Goal: Transaction & Acquisition: Purchase product/service

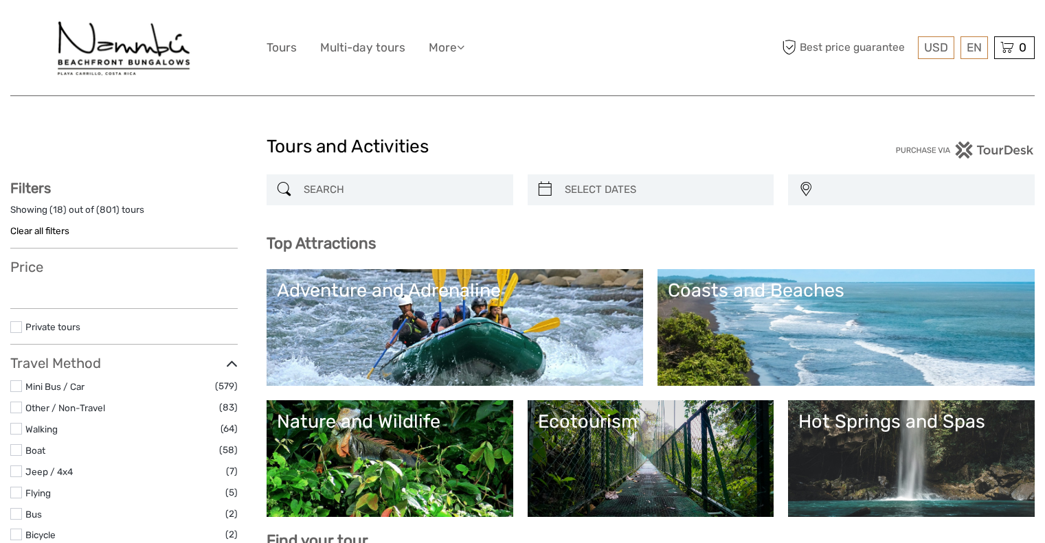
select select
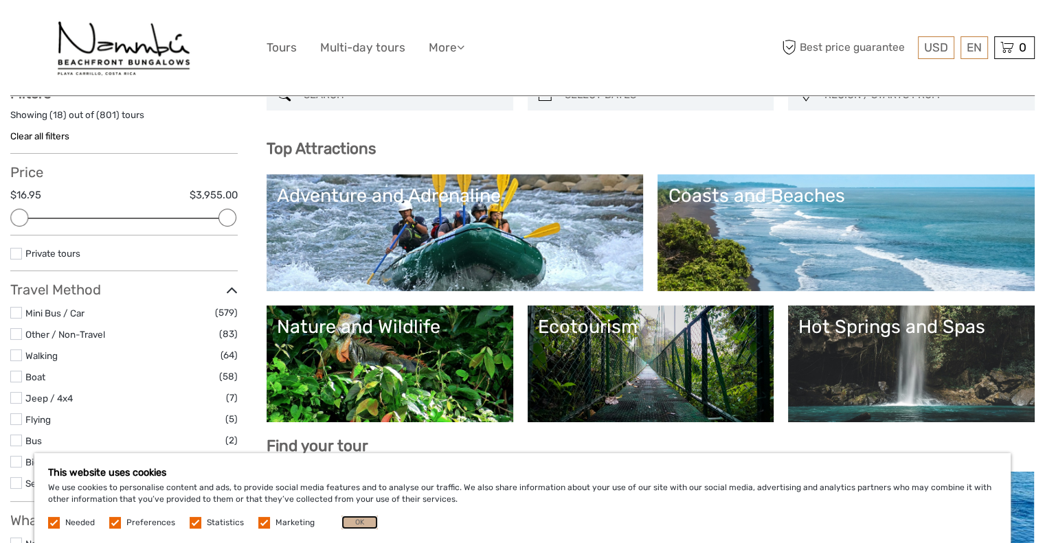
click at [356, 525] on button "OK" at bounding box center [359, 523] width 36 height 14
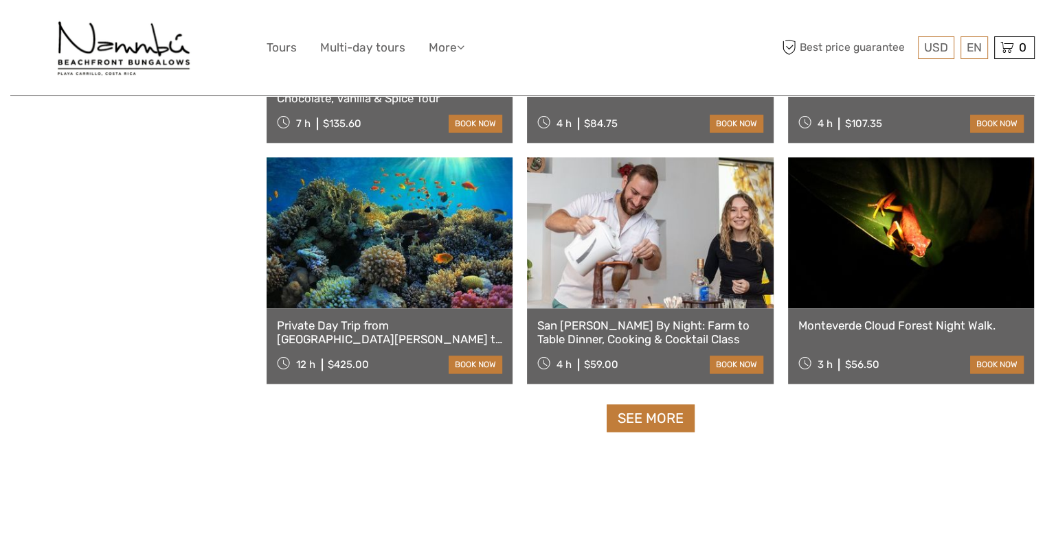
scroll to position [1672, 0]
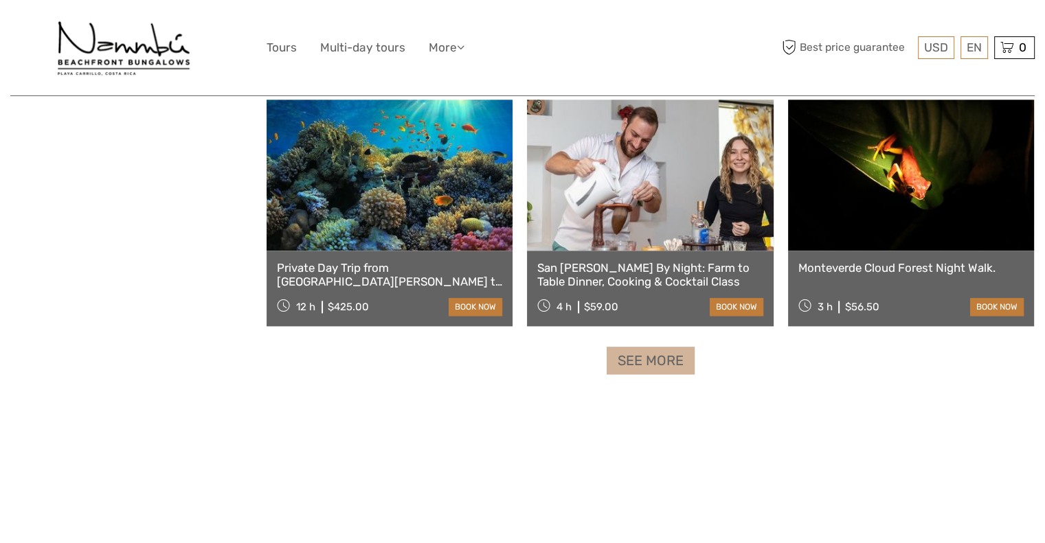
click at [667, 372] on link "See more" at bounding box center [650, 361] width 88 height 28
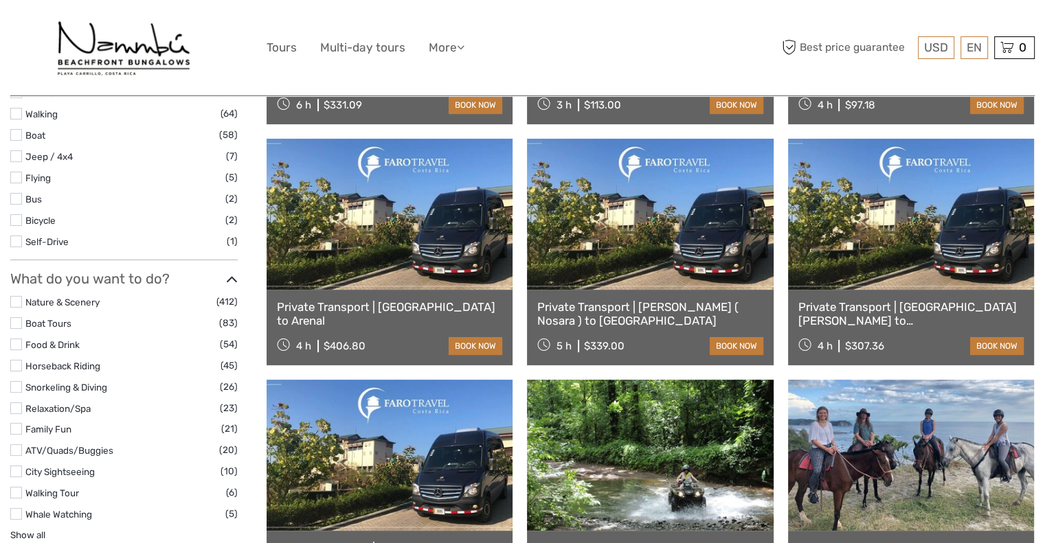
scroll to position [362, 0]
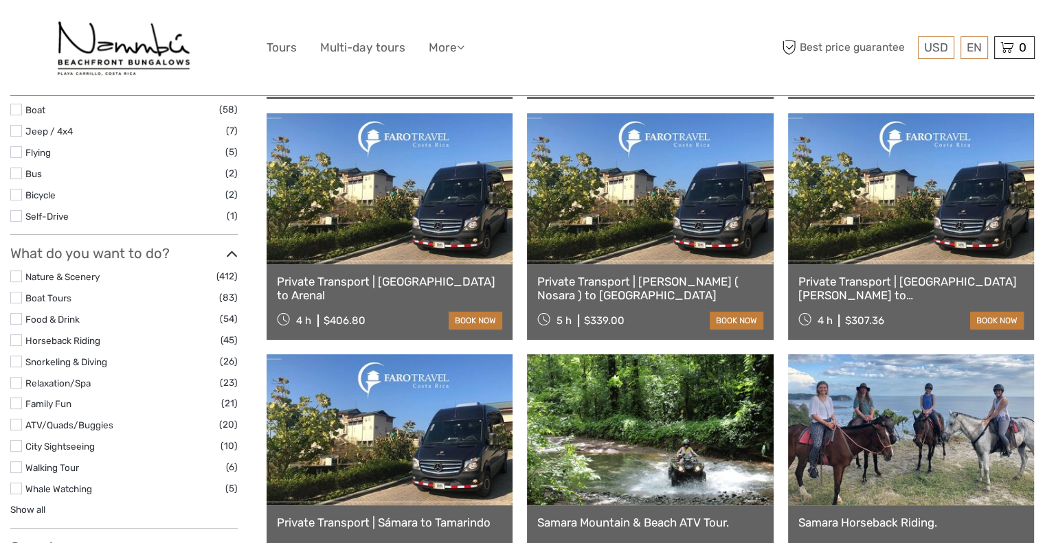
click at [16, 340] on label at bounding box center [16, 340] width 12 height 12
click at [0, 0] on input "checkbox" at bounding box center [0, 0] width 0 height 0
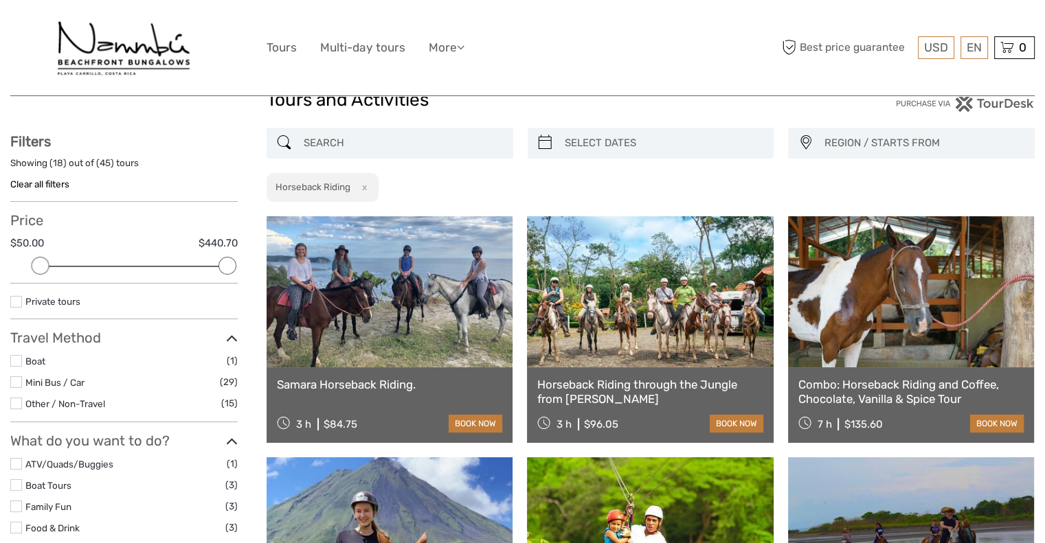
scroll to position [88, 0]
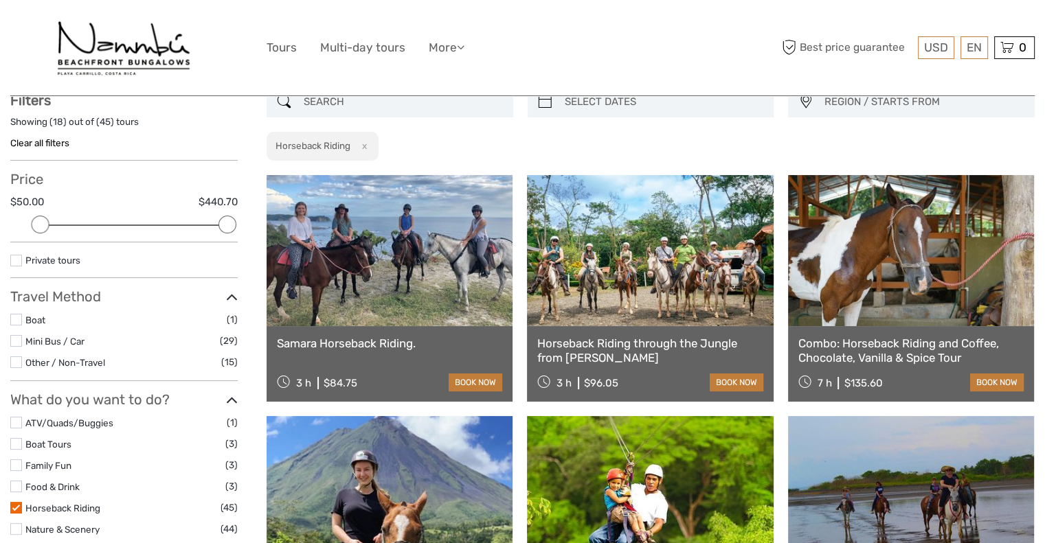
click at [664, 326] on div "Horseback Riding through the Jungle from Manuel Antonio 3 h $96.05 book now" at bounding box center [650, 364] width 246 height 76
click at [626, 274] on link at bounding box center [650, 250] width 246 height 151
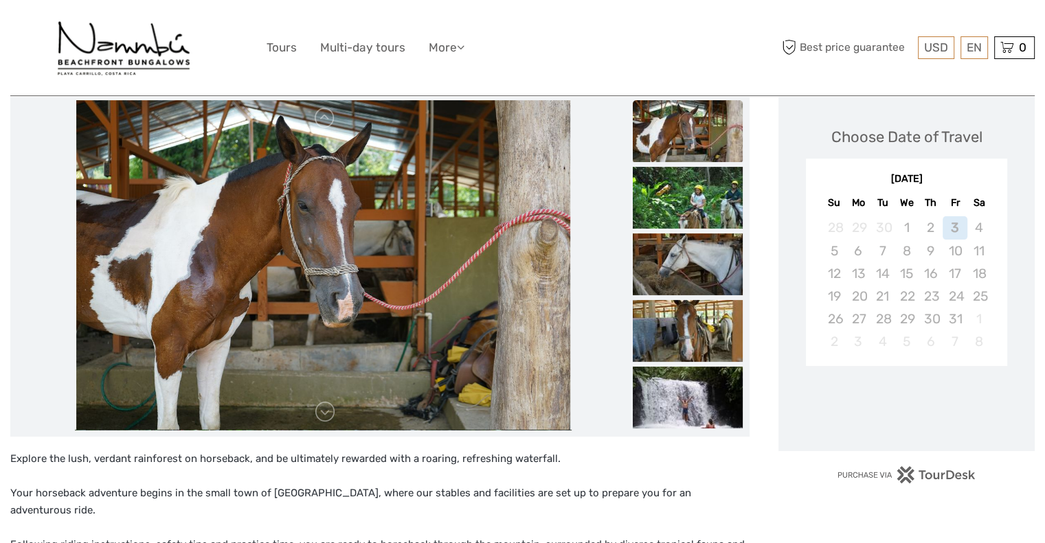
scroll to position [202, 0]
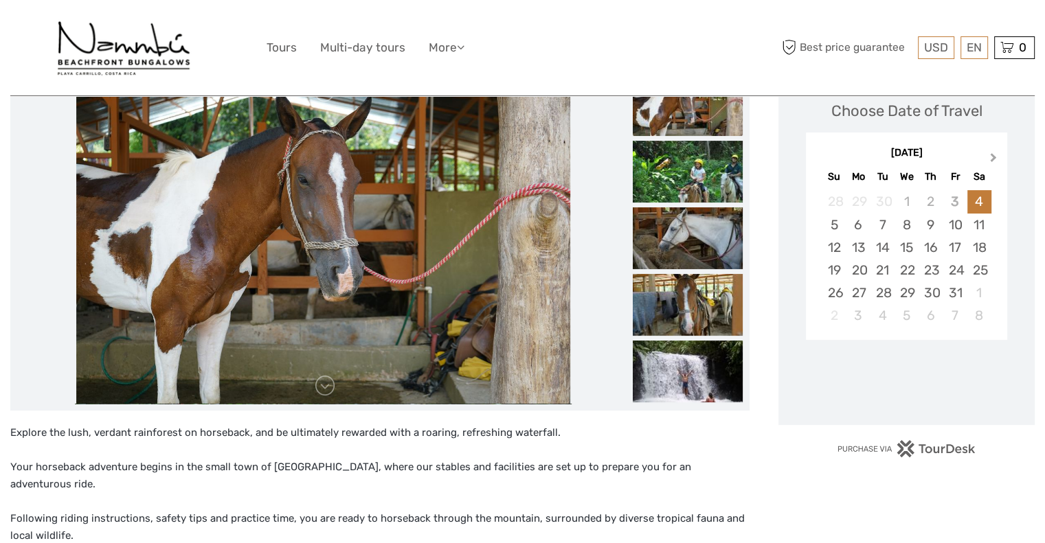
click at [994, 154] on button "Next Month" at bounding box center [994, 161] width 22 height 22
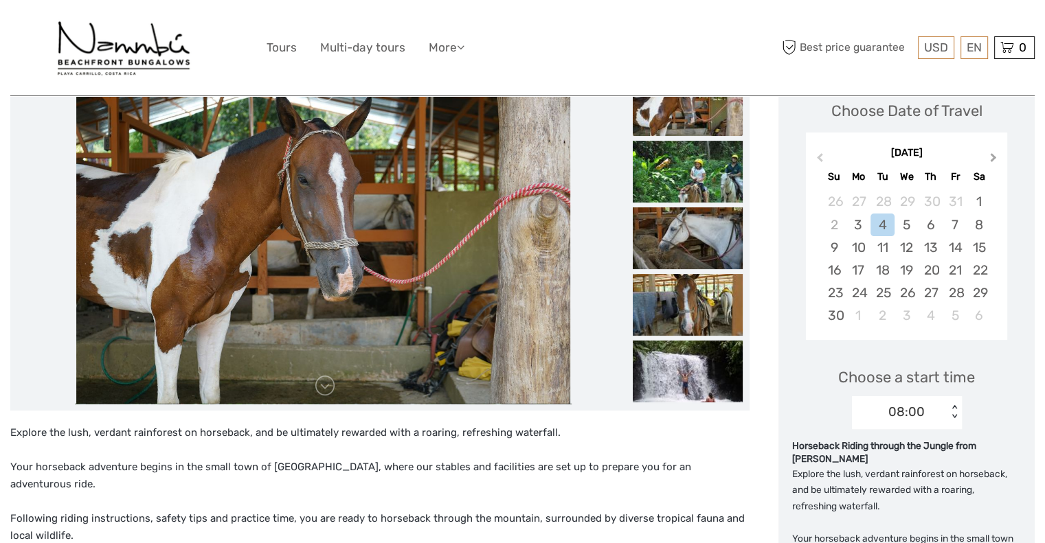
click at [994, 154] on button "Next Month" at bounding box center [994, 161] width 22 height 22
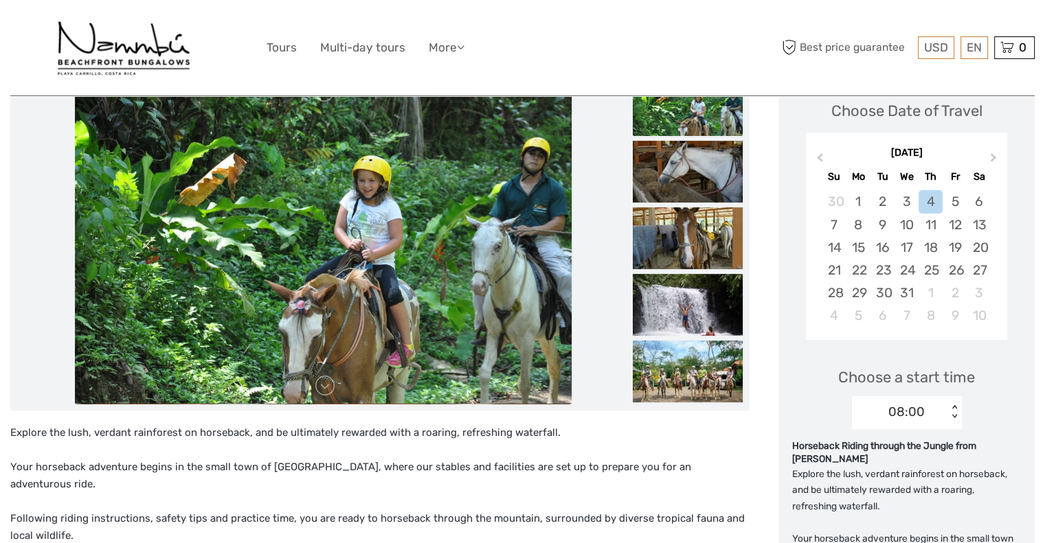
scroll to position [126, 0]
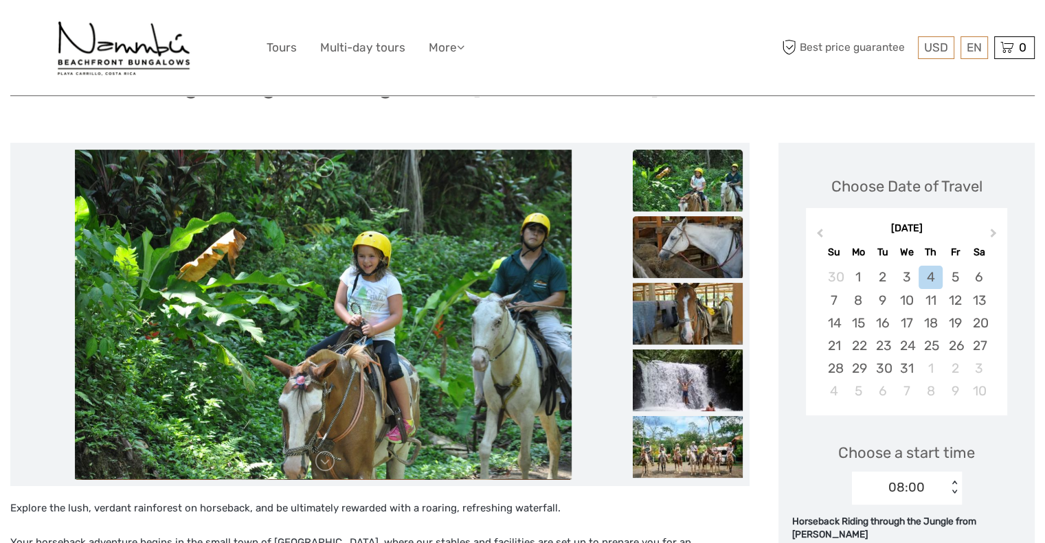
click at [687, 236] on img at bounding box center [688, 247] width 110 height 62
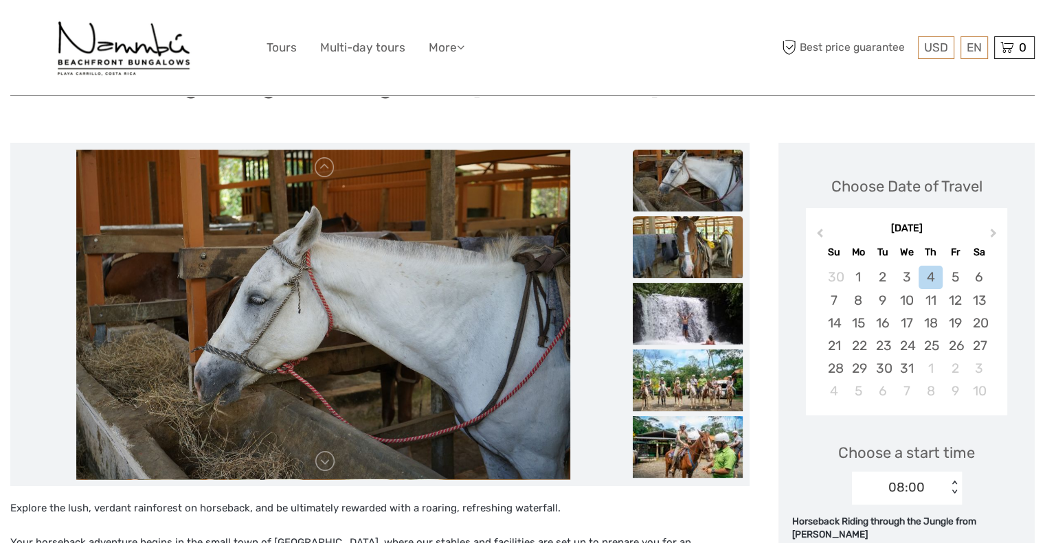
click at [692, 255] on img at bounding box center [688, 247] width 110 height 62
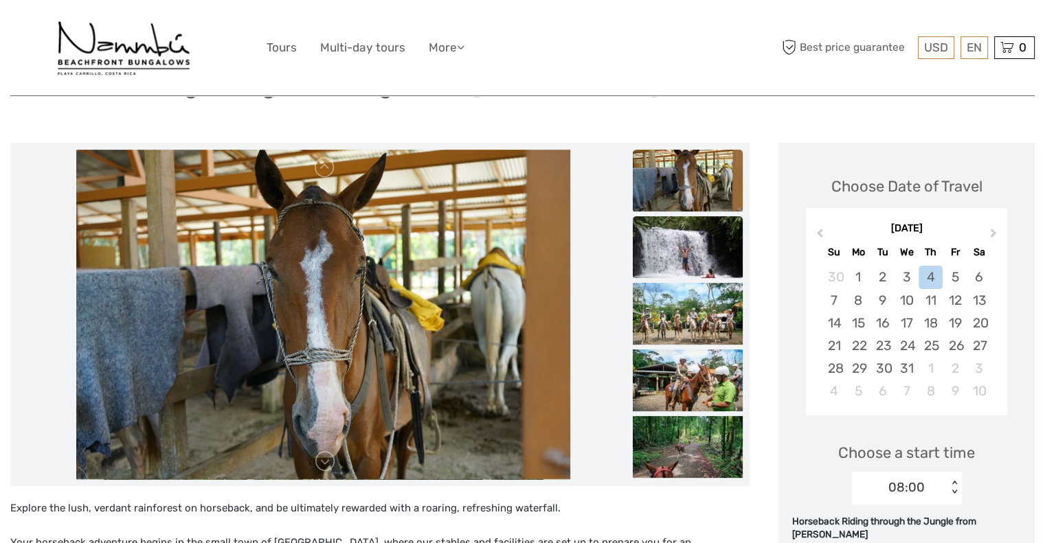
click at [699, 276] on img at bounding box center [688, 247] width 110 height 62
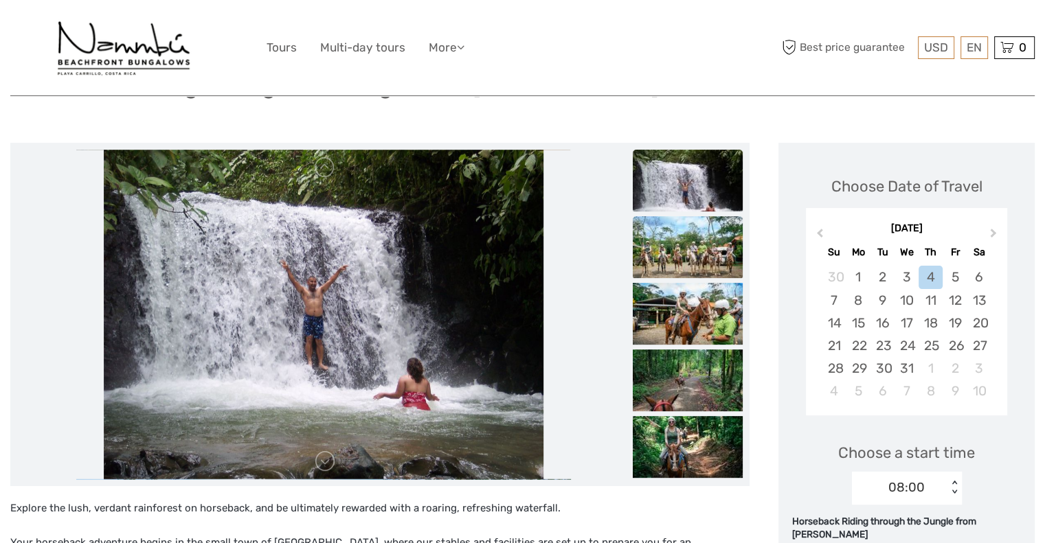
click at [704, 248] on img at bounding box center [688, 247] width 110 height 62
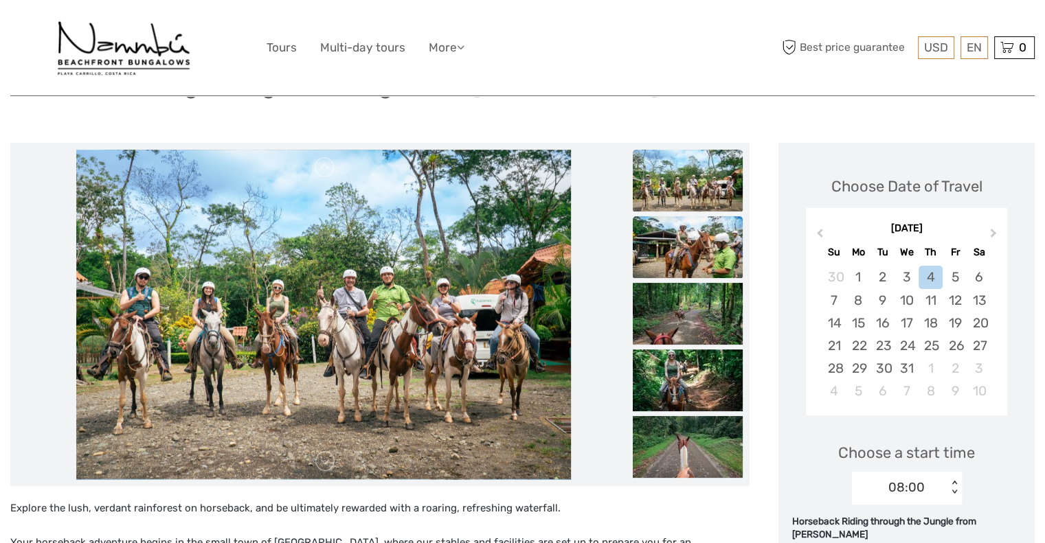
click at [700, 238] on img at bounding box center [688, 247] width 110 height 62
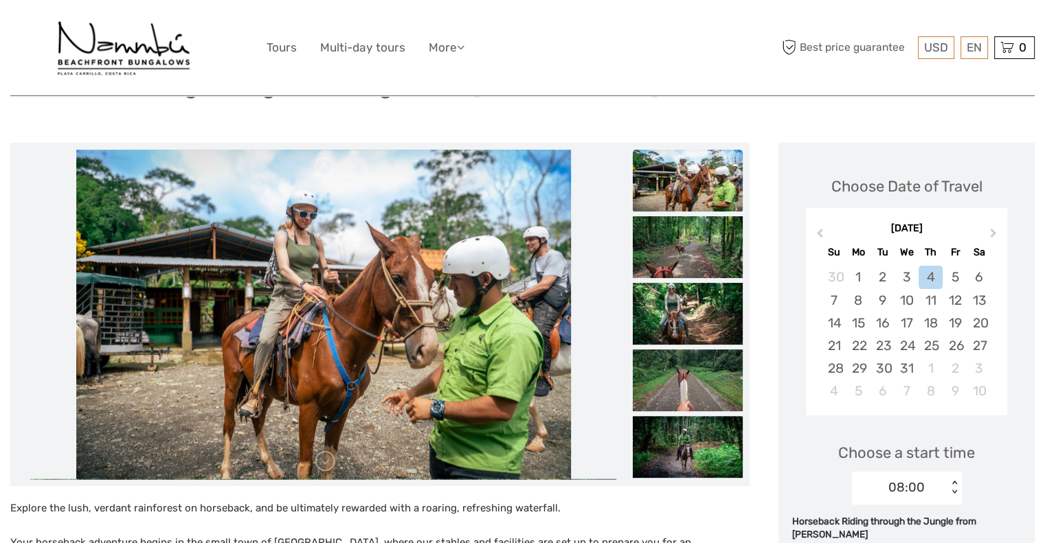
click at [710, 282] on ul at bounding box center [688, 450] width 110 height 1400
click at [710, 299] on img at bounding box center [688, 314] width 110 height 62
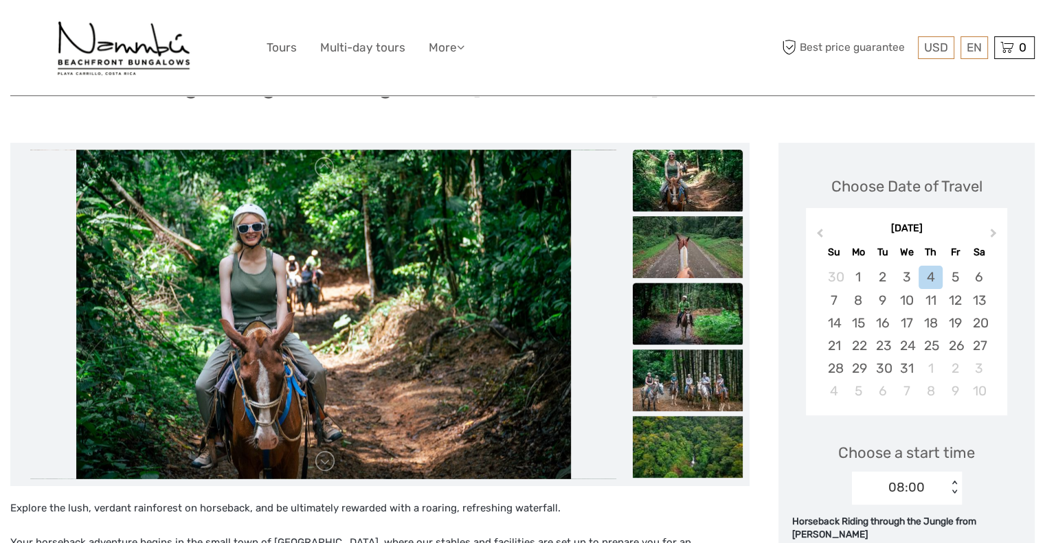
click at [705, 331] on img at bounding box center [688, 314] width 110 height 62
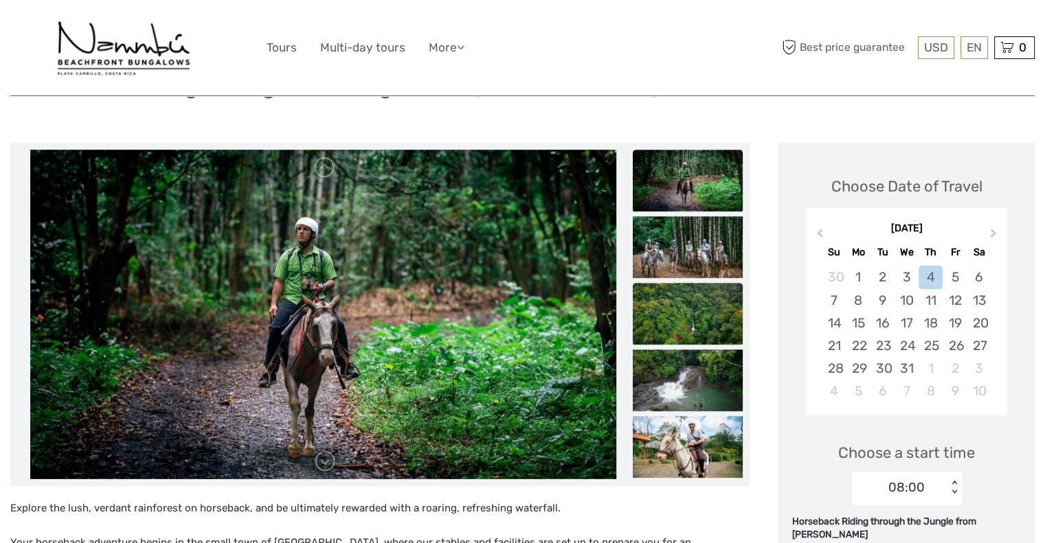
click at [706, 312] on img at bounding box center [688, 314] width 110 height 62
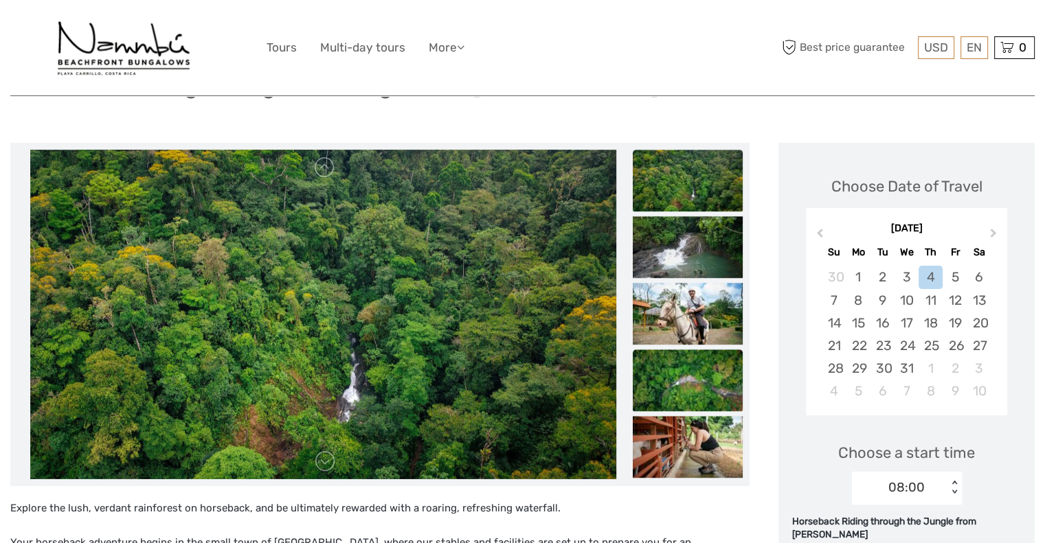
click at [708, 370] on img at bounding box center [688, 381] width 110 height 62
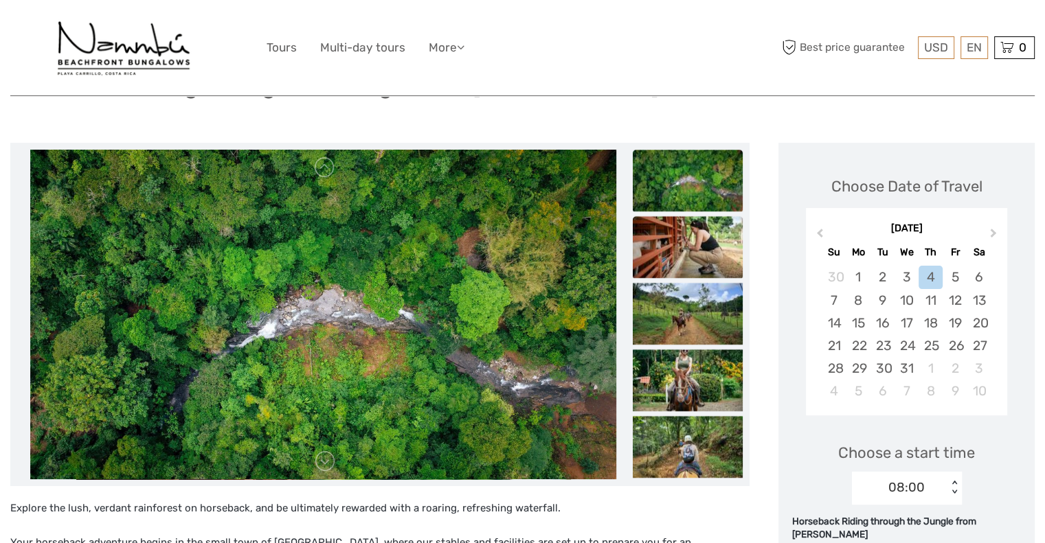
click at [714, 227] on img at bounding box center [688, 247] width 110 height 62
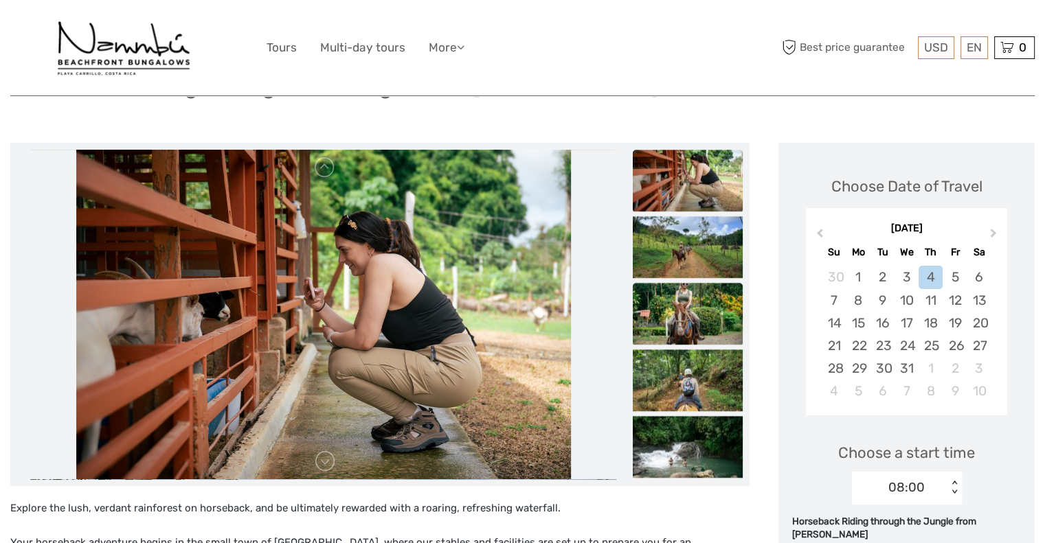
click at [691, 307] on img at bounding box center [688, 314] width 110 height 62
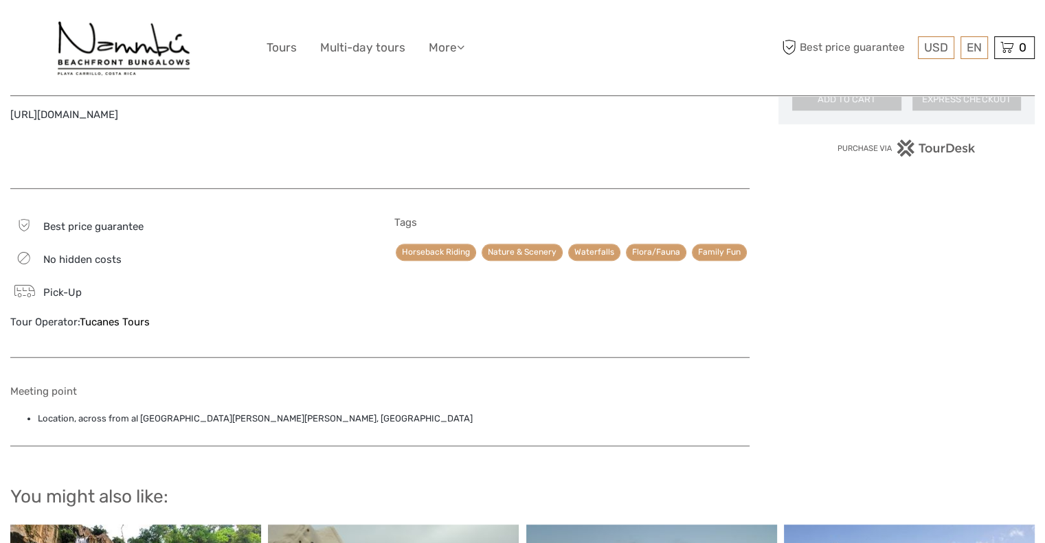
scroll to position [1052, 0]
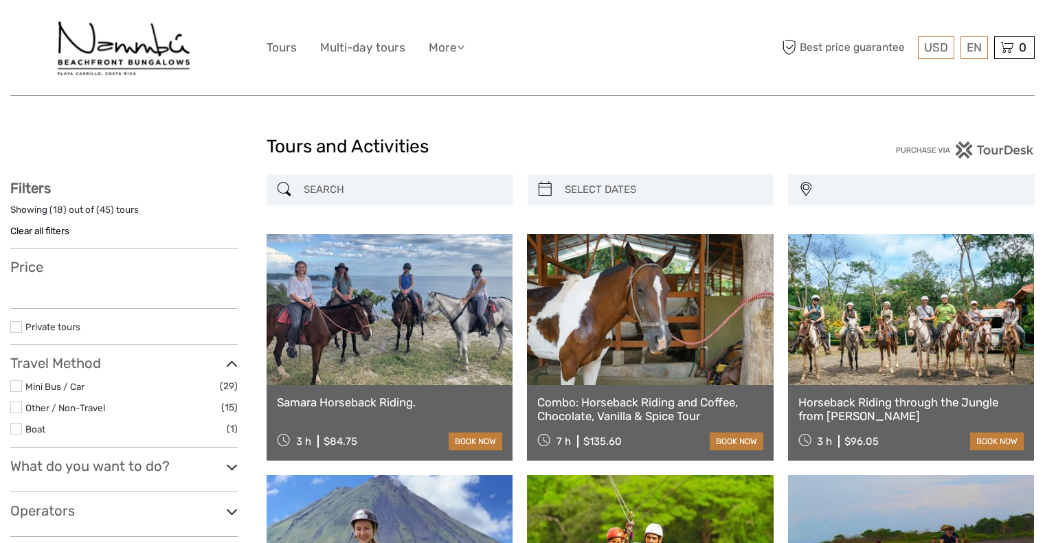
select select
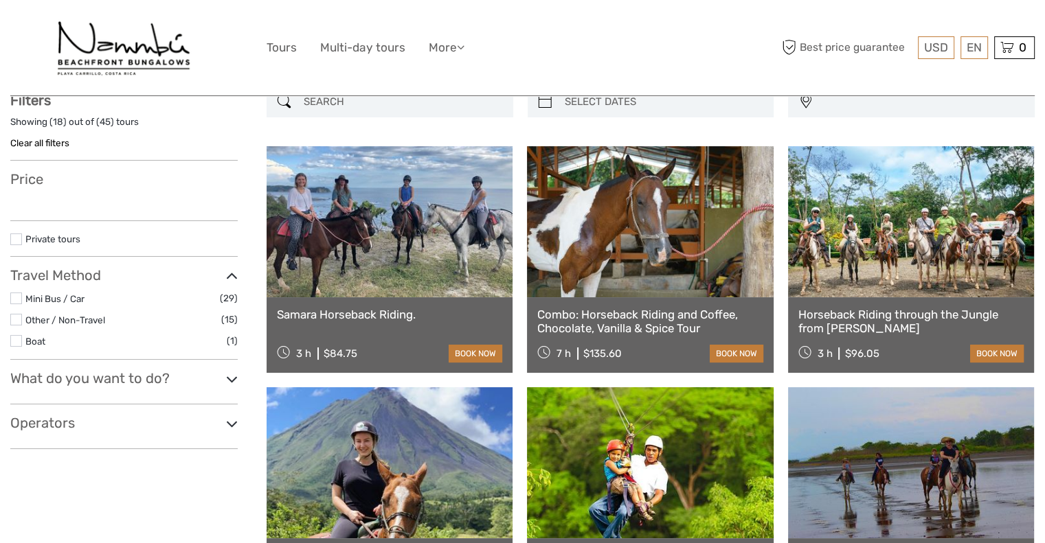
select select
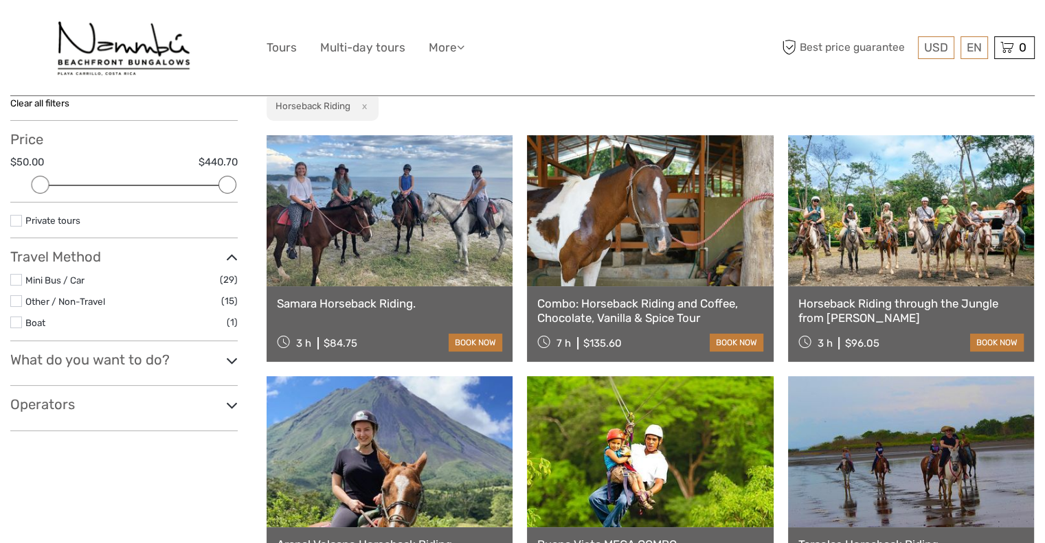
scroll to position [0, 0]
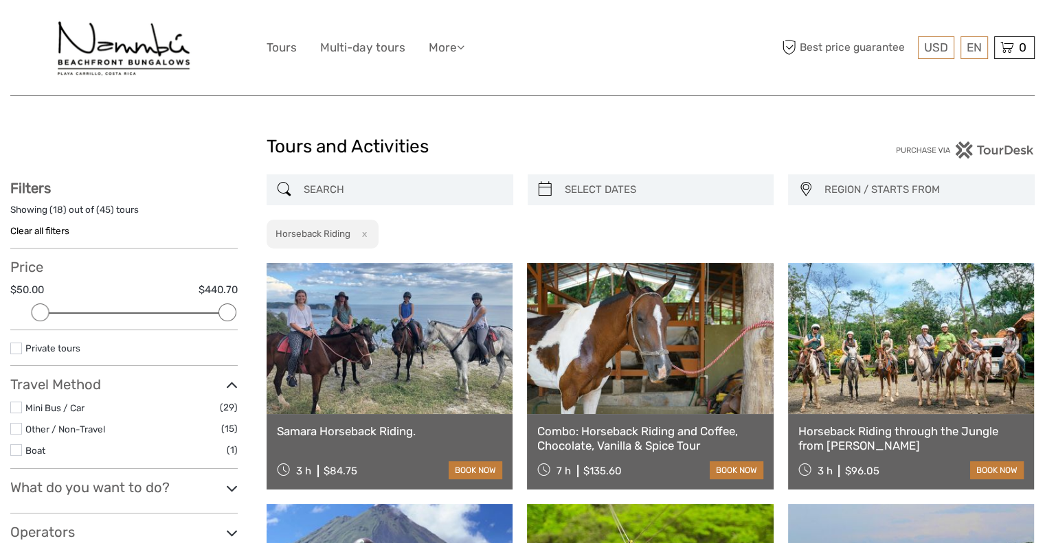
click at [61, 227] on link "Clear all filters" at bounding box center [39, 230] width 59 height 11
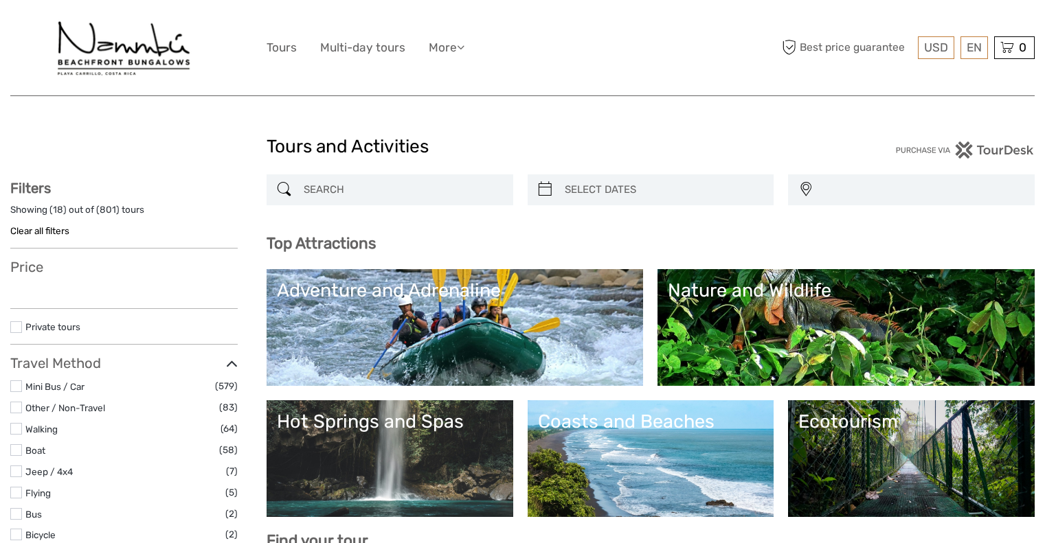
select select
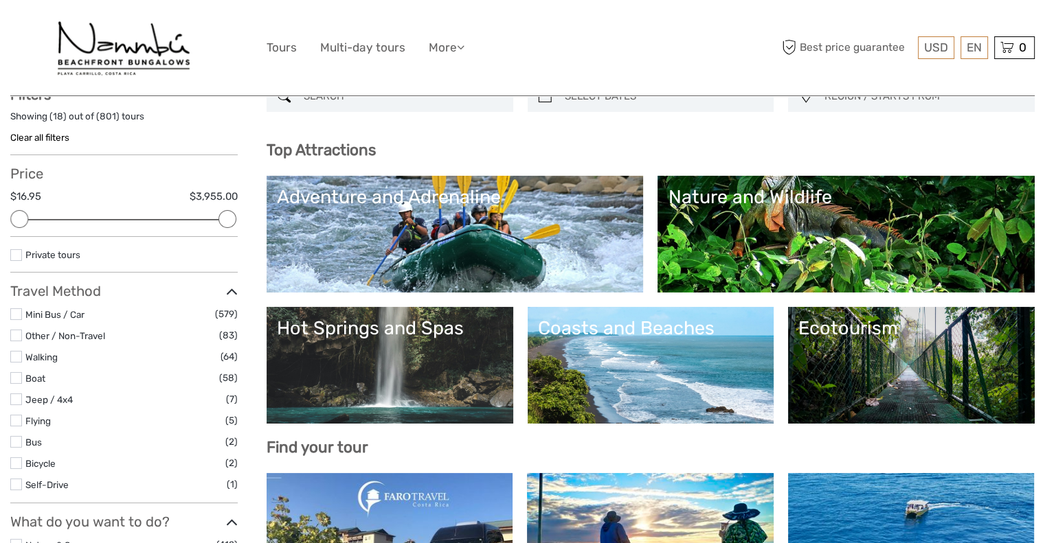
scroll to position [85, 0]
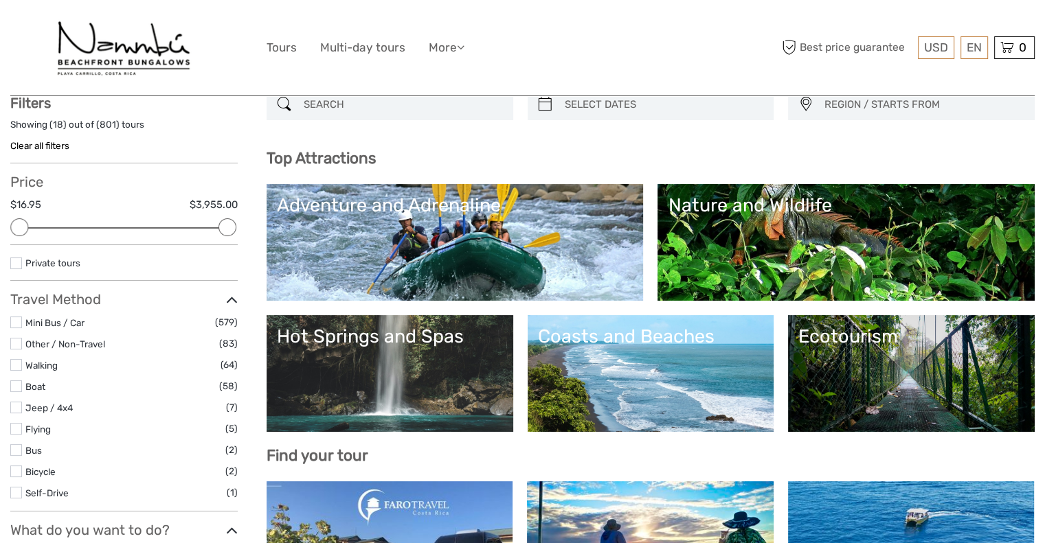
click at [398, 265] on link "Adventure and Adrenaline" at bounding box center [455, 242] width 356 height 96
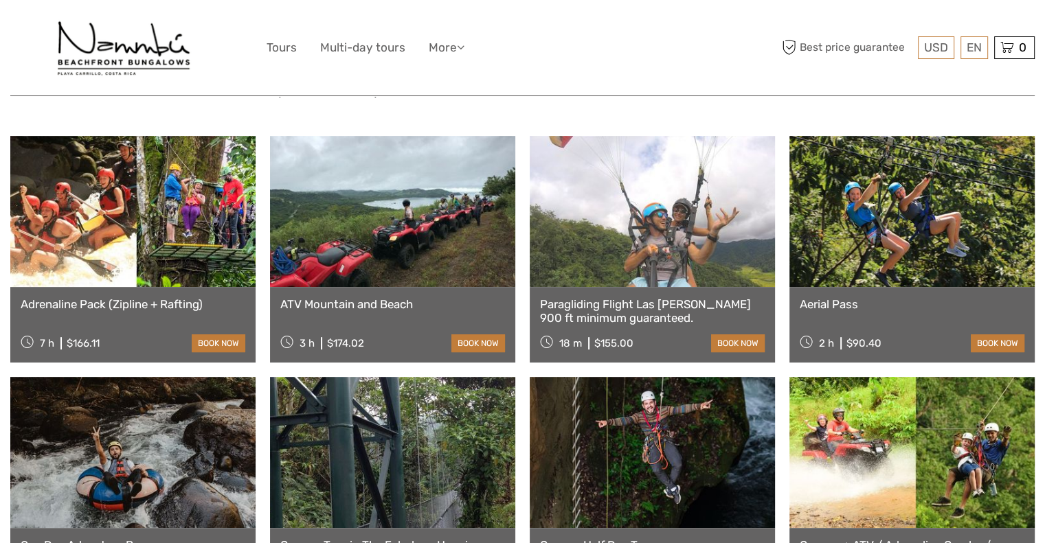
scroll to position [489, 0]
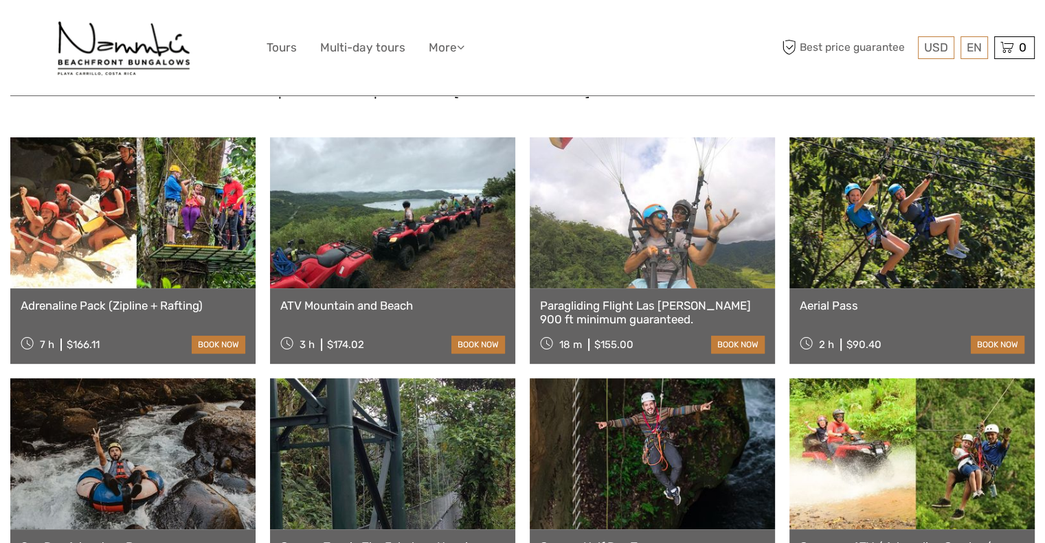
click at [394, 237] on link at bounding box center [392, 212] width 245 height 151
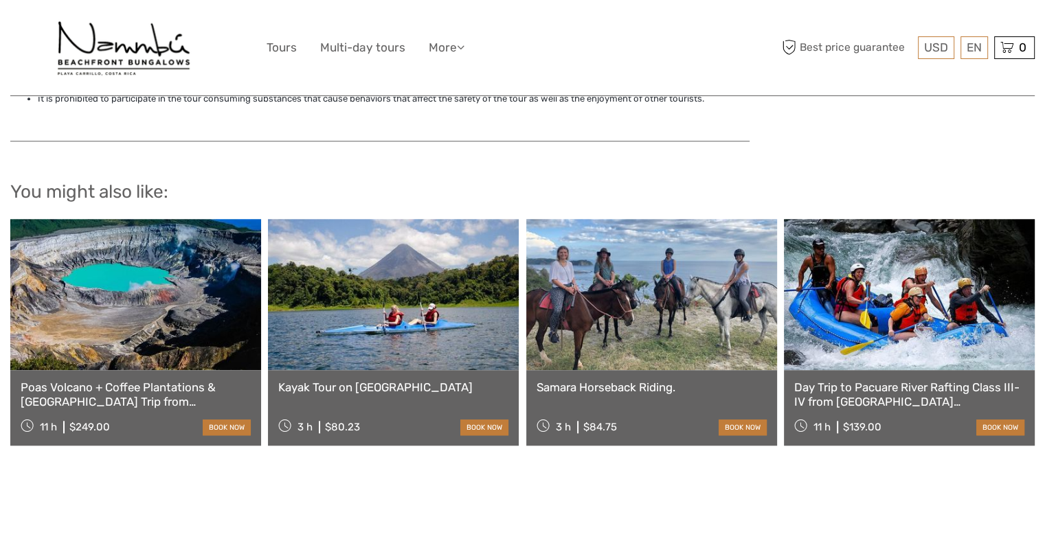
scroll to position [1220, 0]
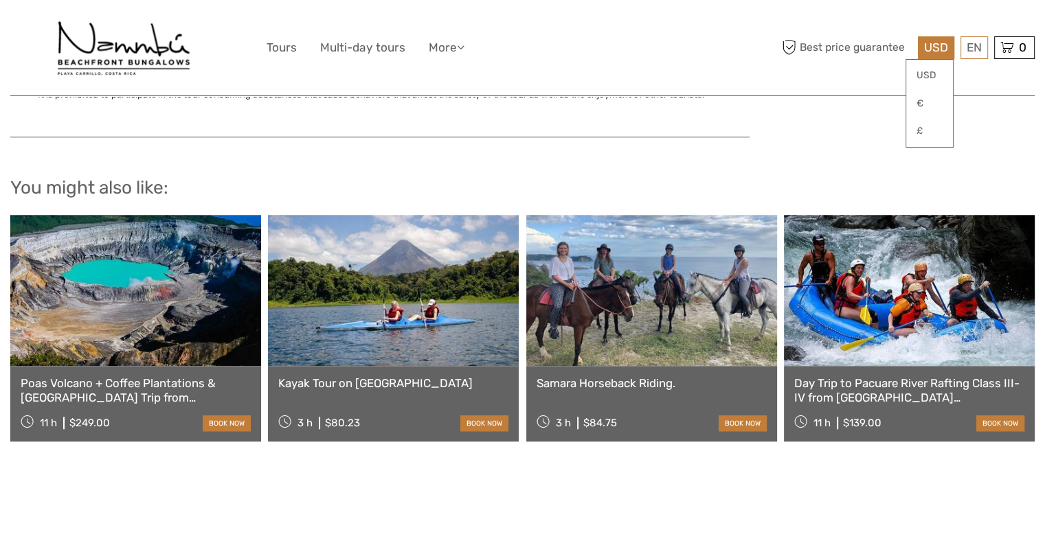
click at [932, 45] on span "USD" at bounding box center [936, 48] width 24 height 14
click at [930, 98] on link "€" at bounding box center [929, 103] width 47 height 25
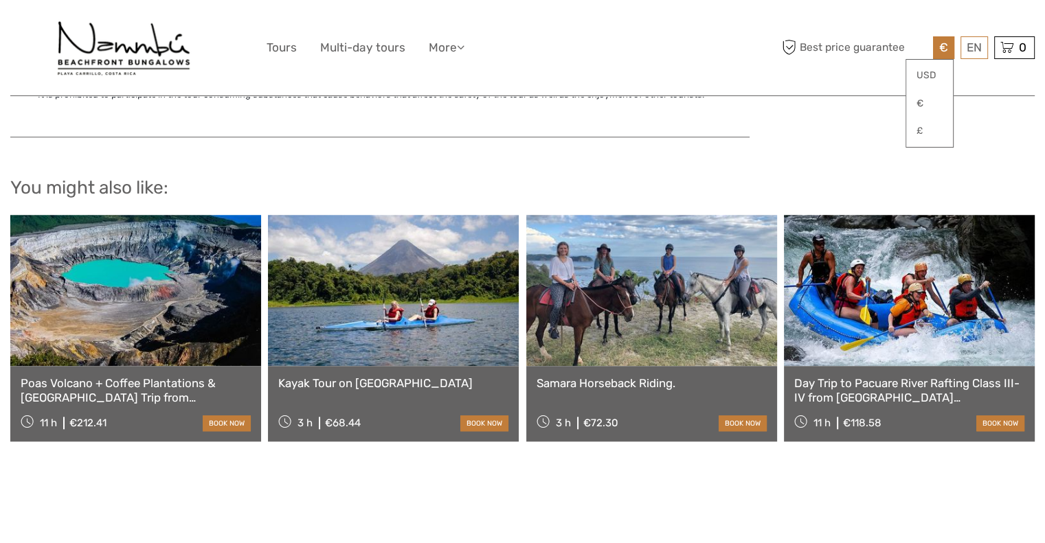
click at [936, 35] on div "Best price guarantee € USD € £ EN English Español Deutsch 0 Items Total $0,00 C…" at bounding box center [906, 47] width 256 height 75
click at [940, 41] on span "€" at bounding box center [943, 48] width 9 height 14
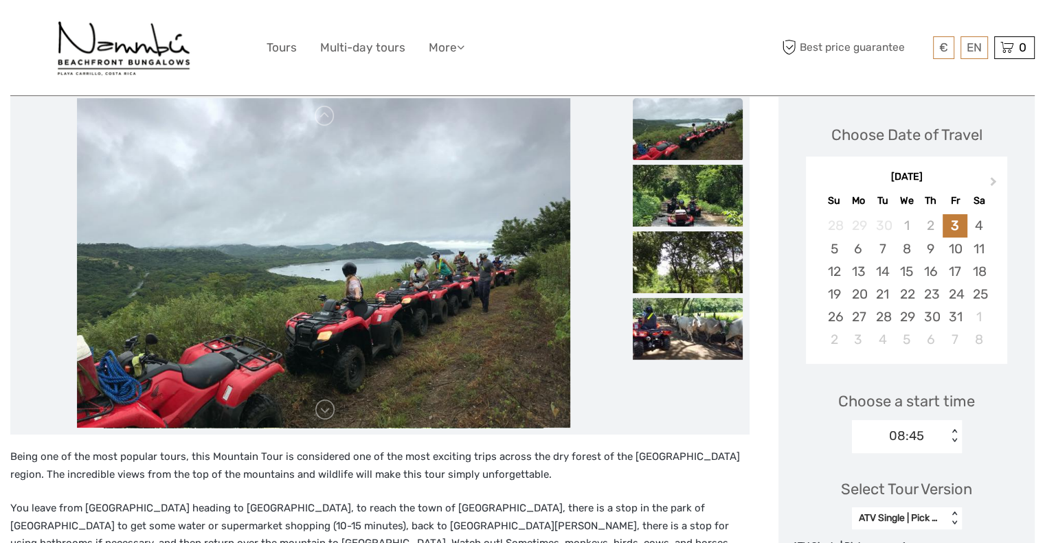
scroll to position [122, 0]
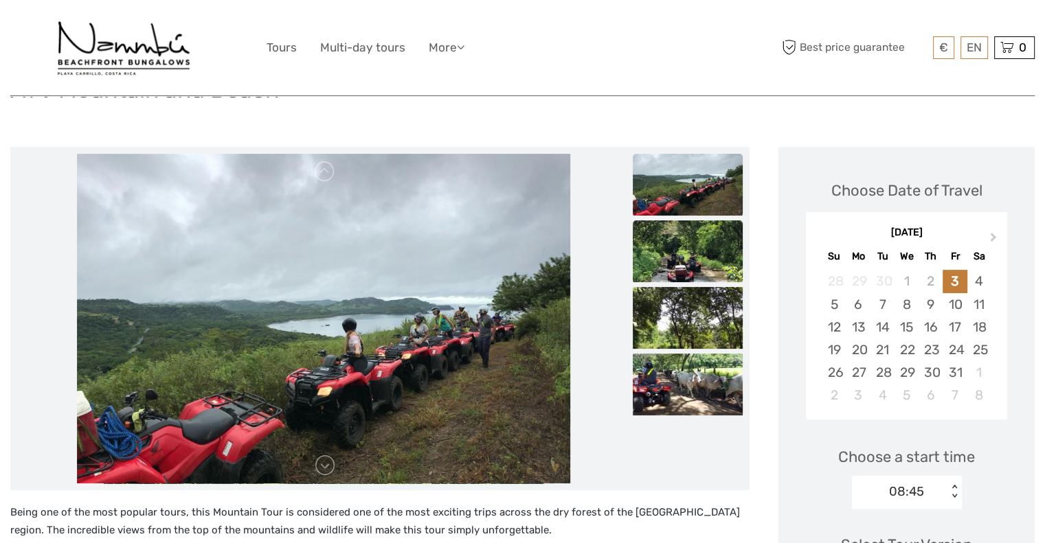
click at [696, 264] on img at bounding box center [688, 251] width 110 height 62
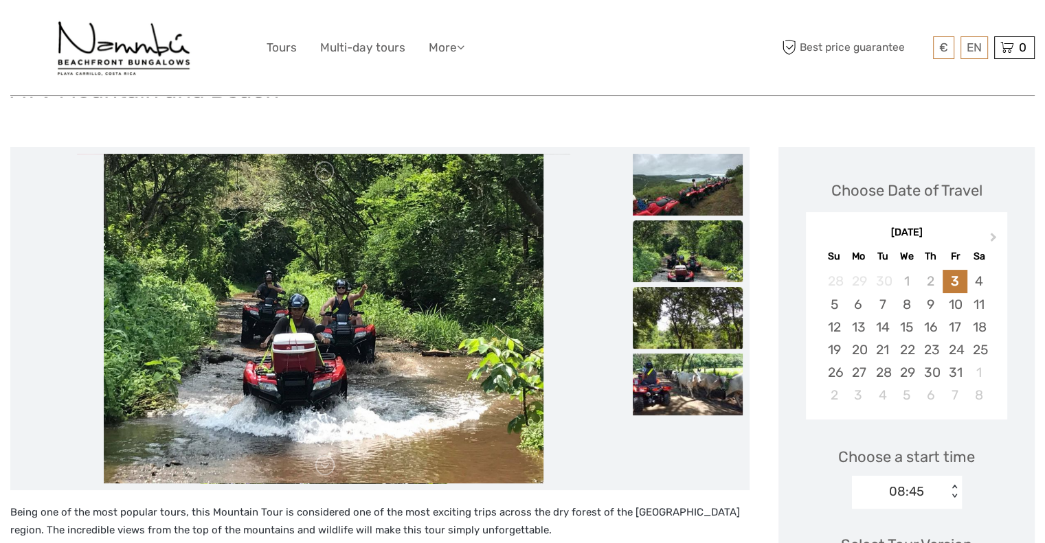
click at [706, 304] on img at bounding box center [688, 318] width 110 height 62
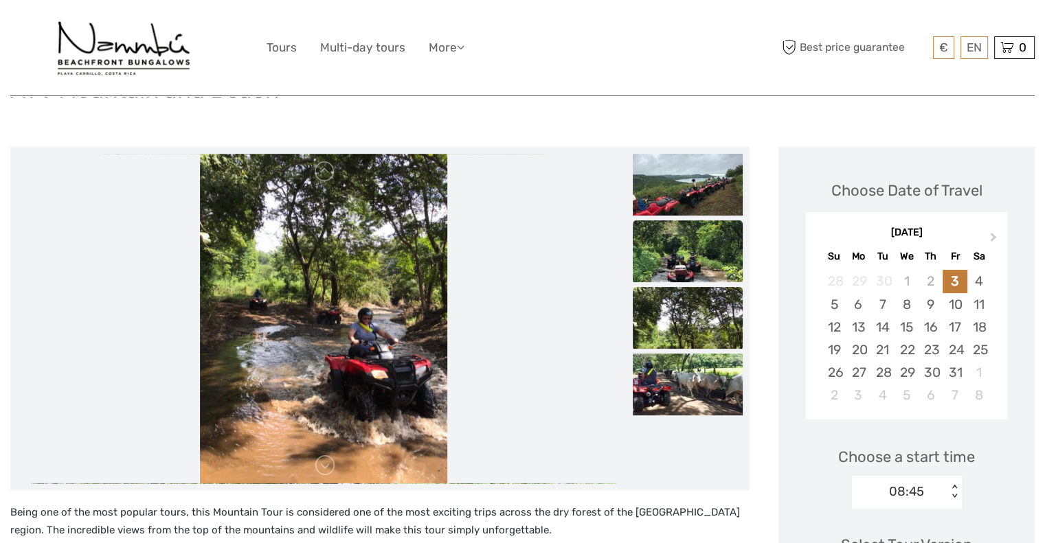
click at [701, 242] on img at bounding box center [688, 251] width 110 height 62
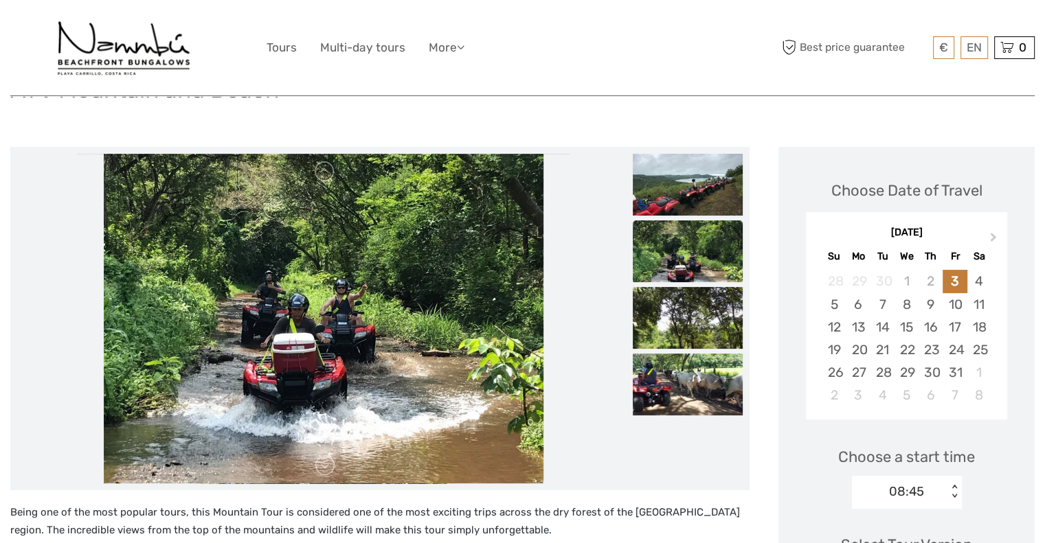
click at [714, 321] on img at bounding box center [688, 318] width 110 height 62
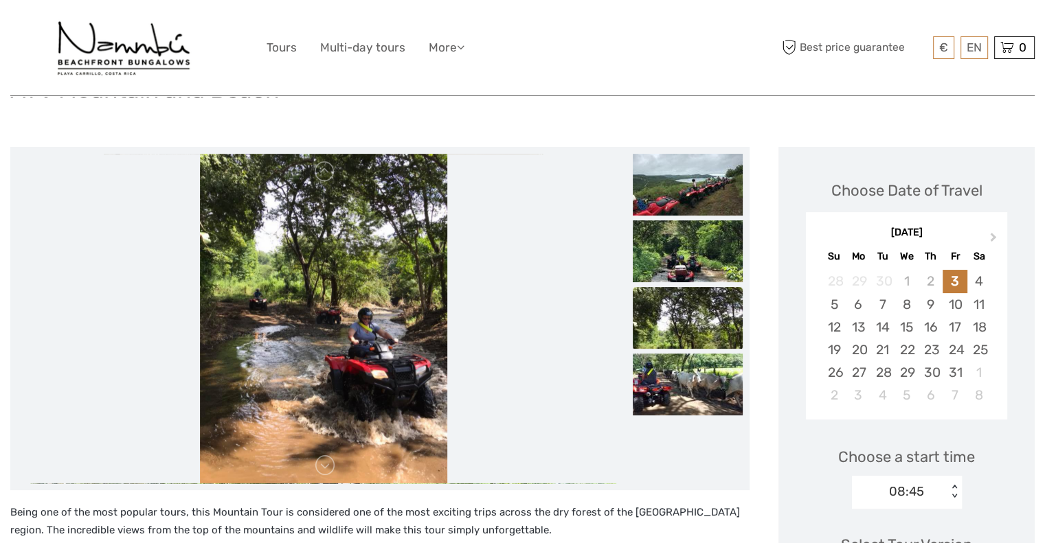
click at [720, 351] on ul at bounding box center [688, 287] width 110 height 267
click at [718, 373] on img at bounding box center [688, 385] width 110 height 62
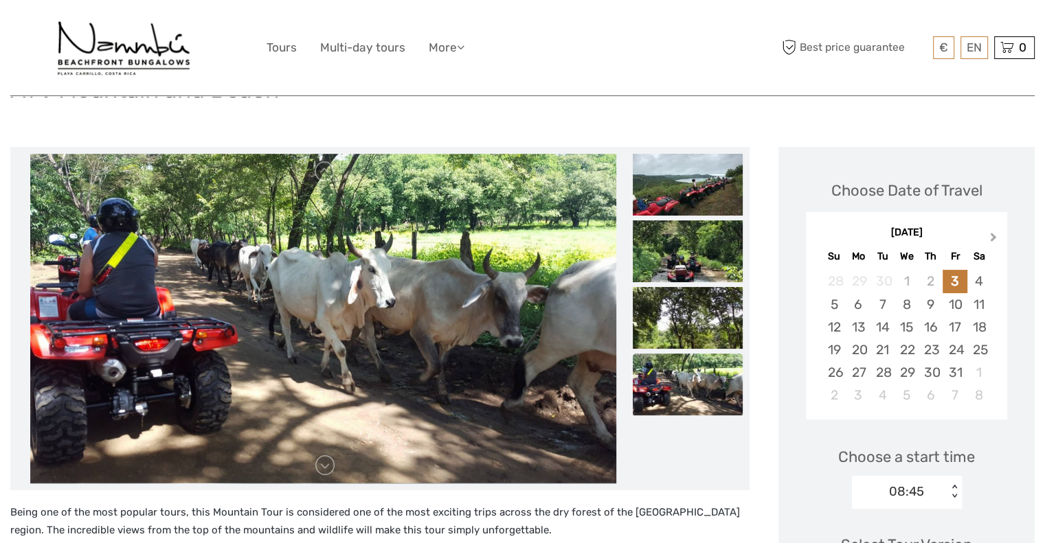
click at [993, 236] on span "Next Month" at bounding box center [993, 240] width 0 height 20
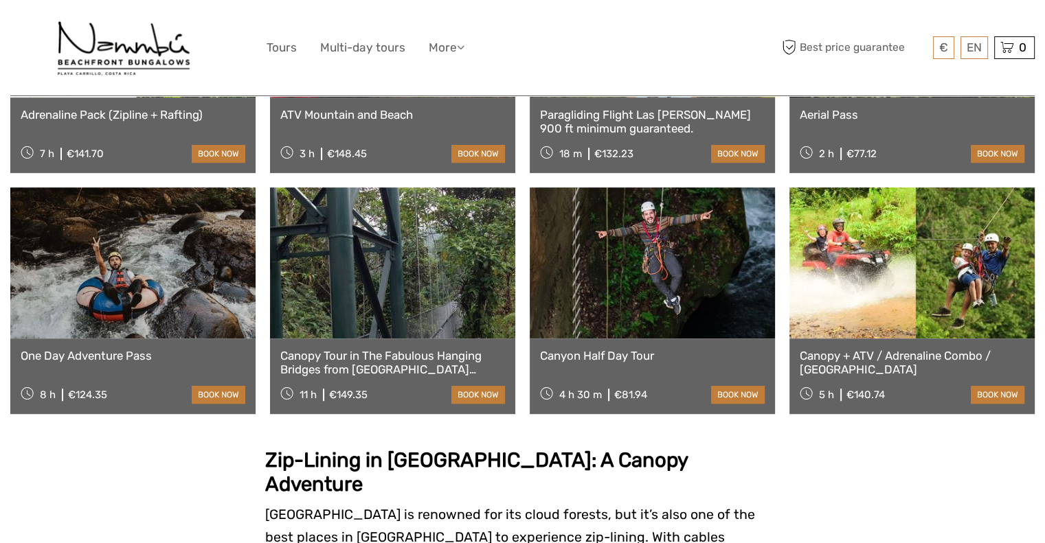
scroll to position [683, 0]
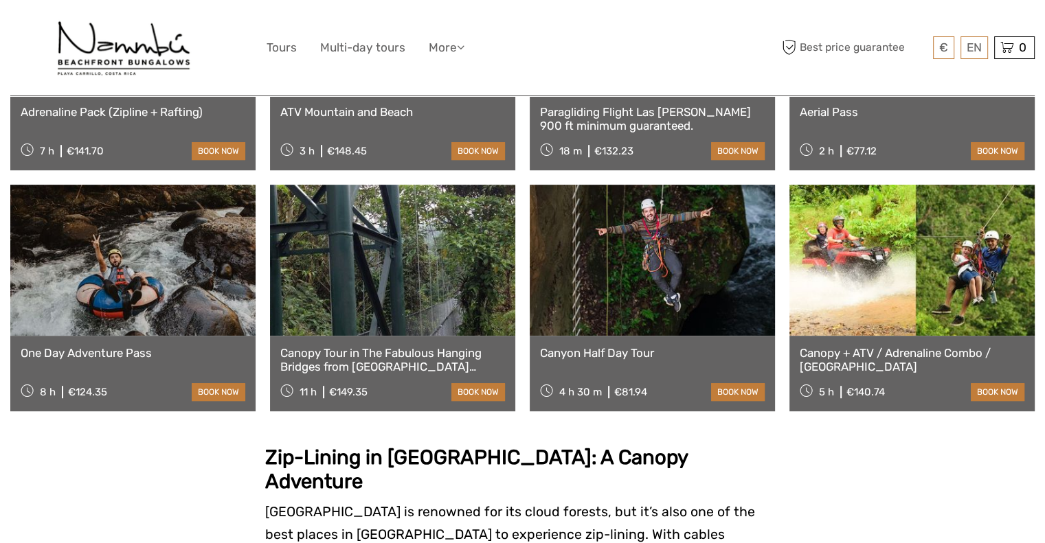
click at [665, 276] on link at bounding box center [652, 260] width 245 height 151
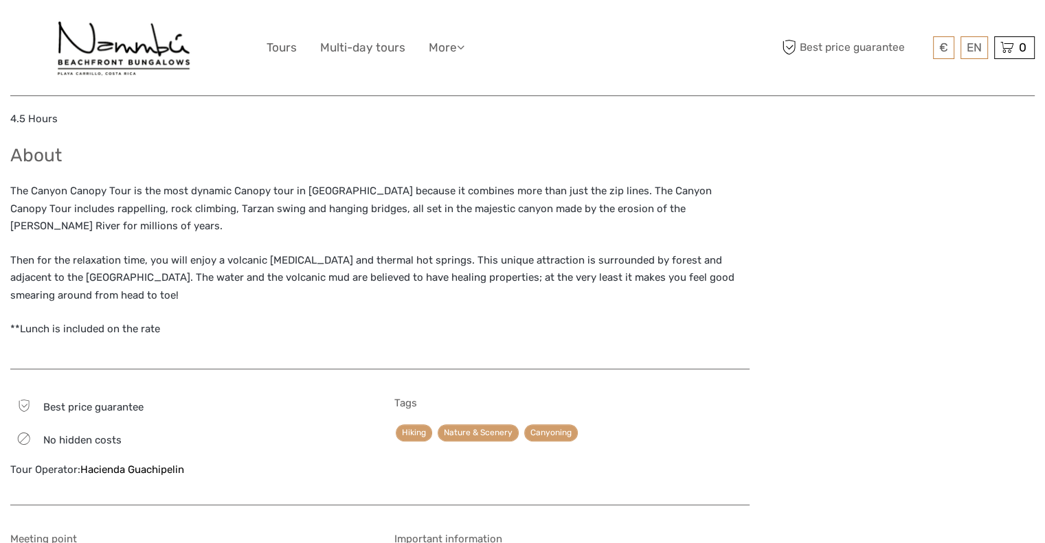
scroll to position [602, 0]
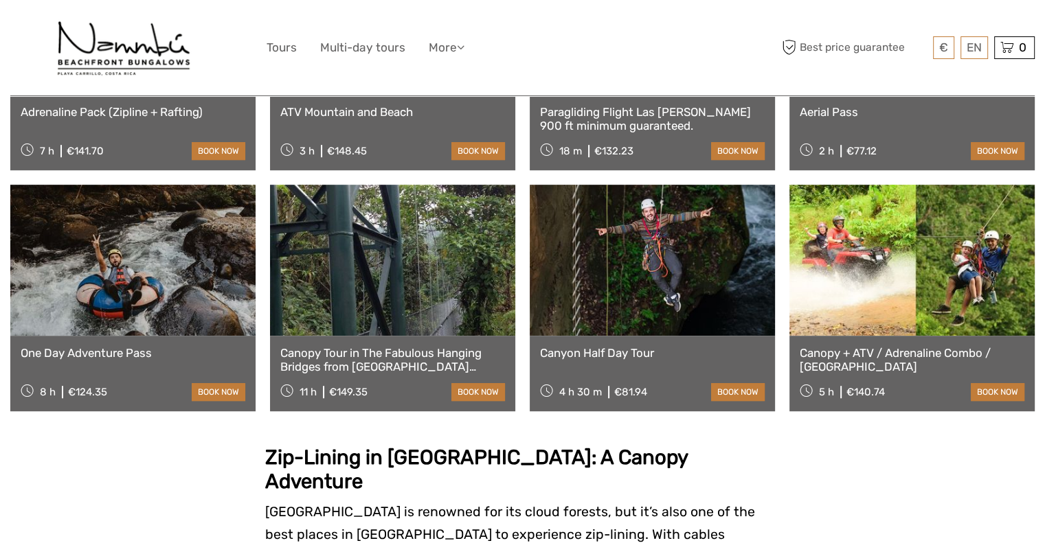
click at [106, 277] on link at bounding box center [132, 260] width 245 height 151
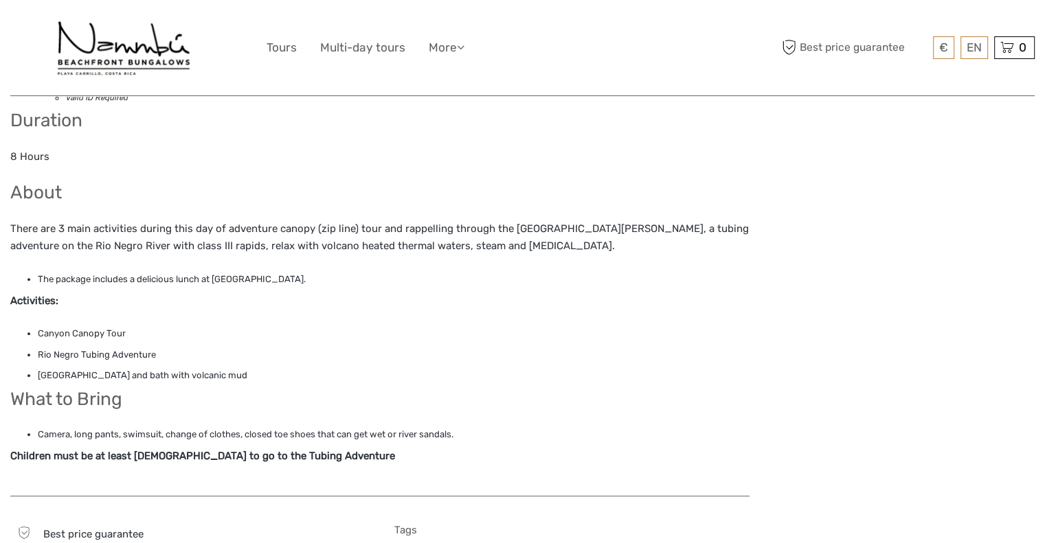
scroll to position [647, 0]
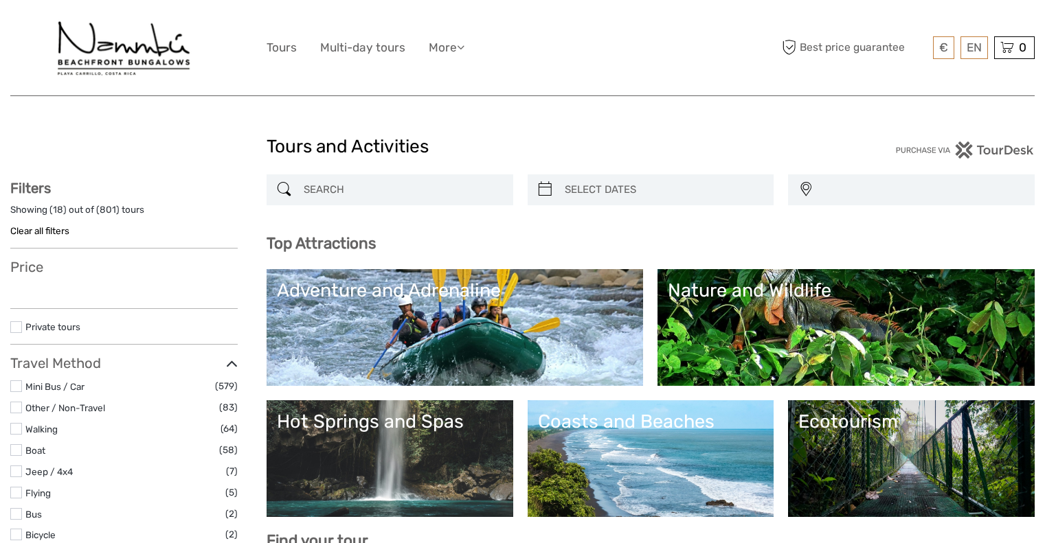
select select
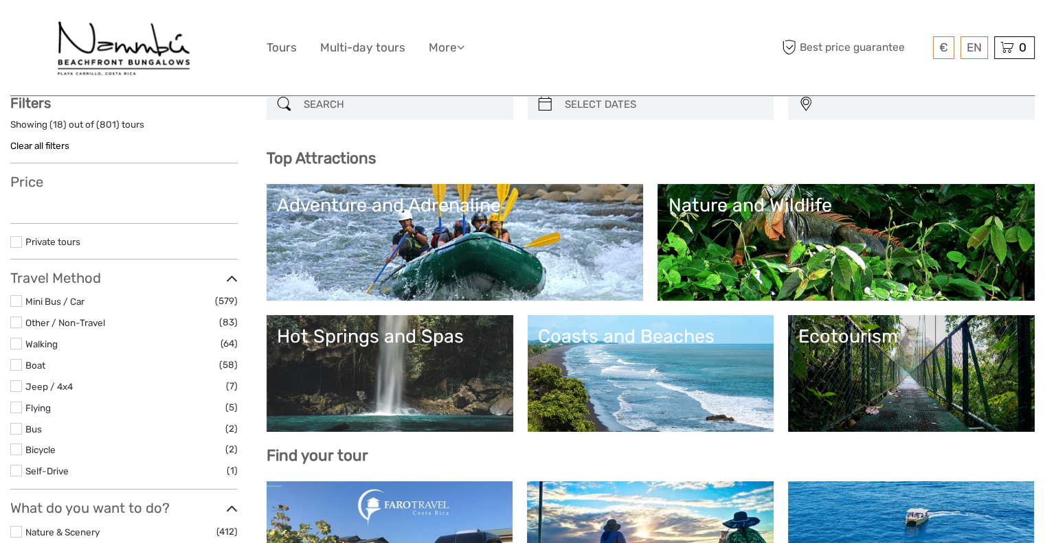
select select
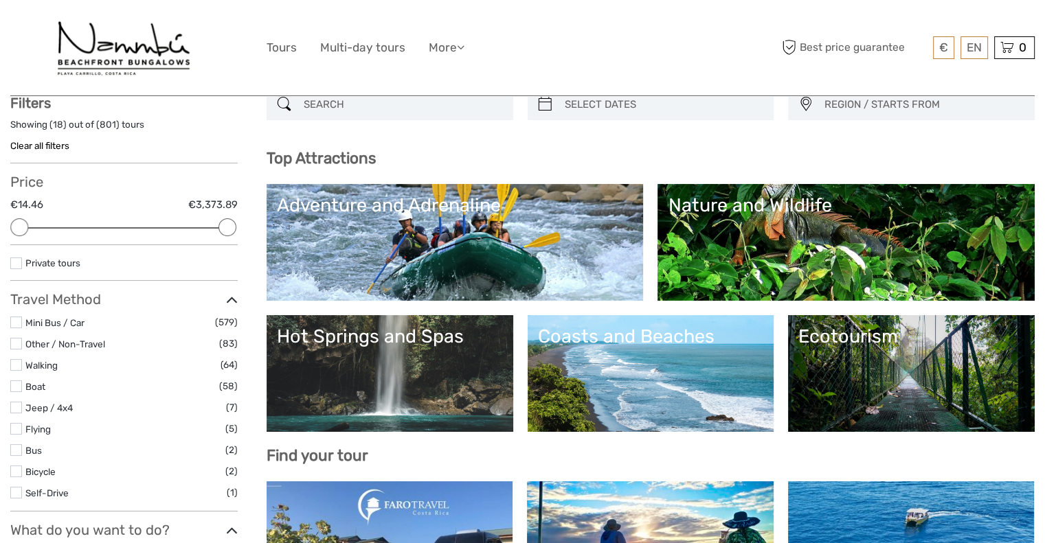
scroll to position [0, 0]
click at [727, 253] on link "Nature and Wildlife" at bounding box center [846, 242] width 356 height 96
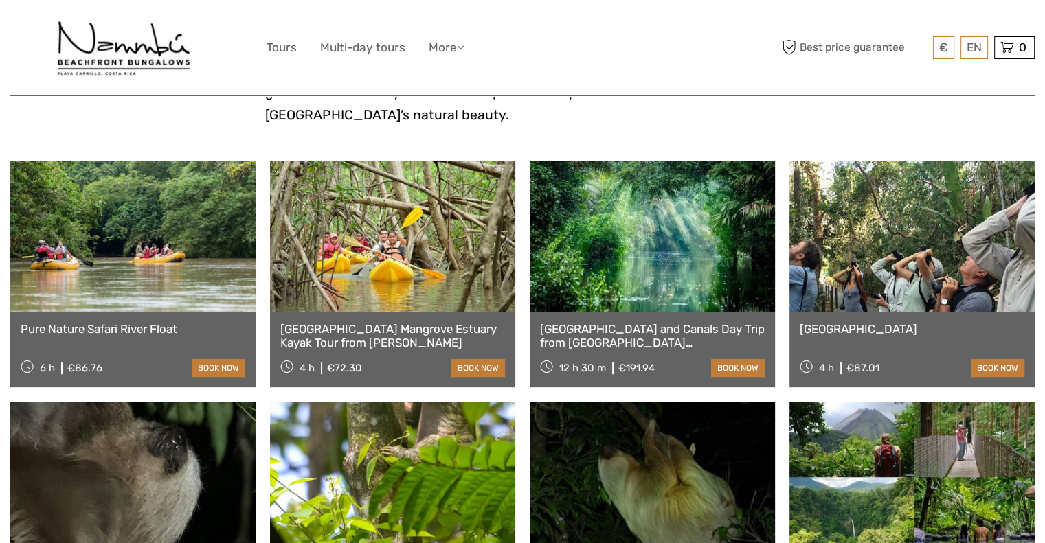
scroll to position [466, 0]
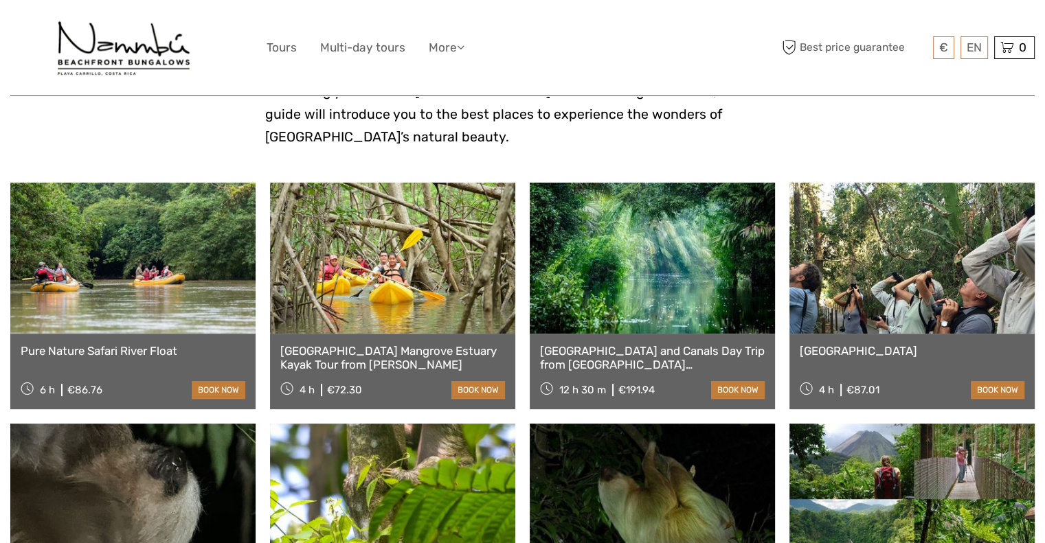
click at [630, 249] on link at bounding box center [652, 258] width 245 height 151
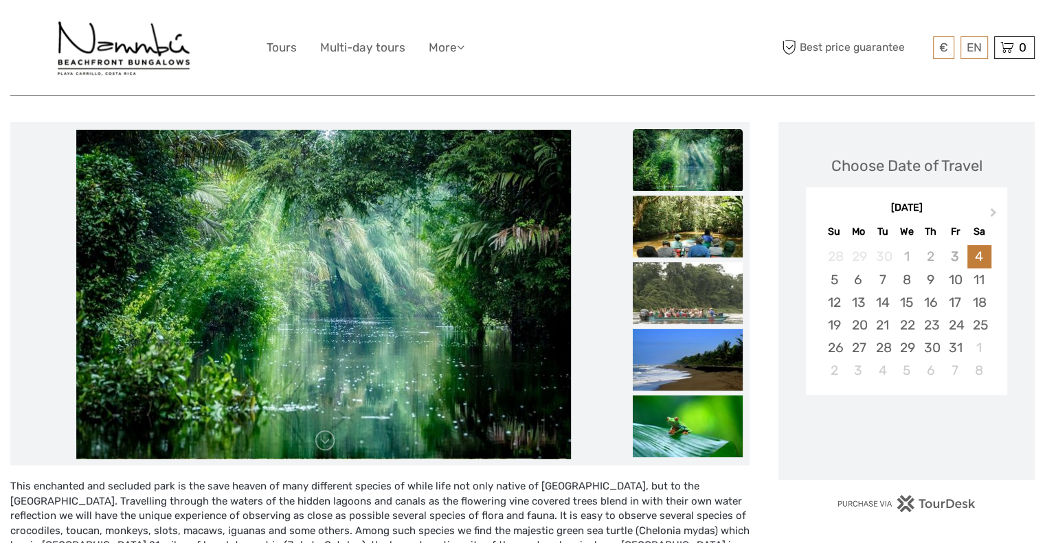
scroll to position [175, 0]
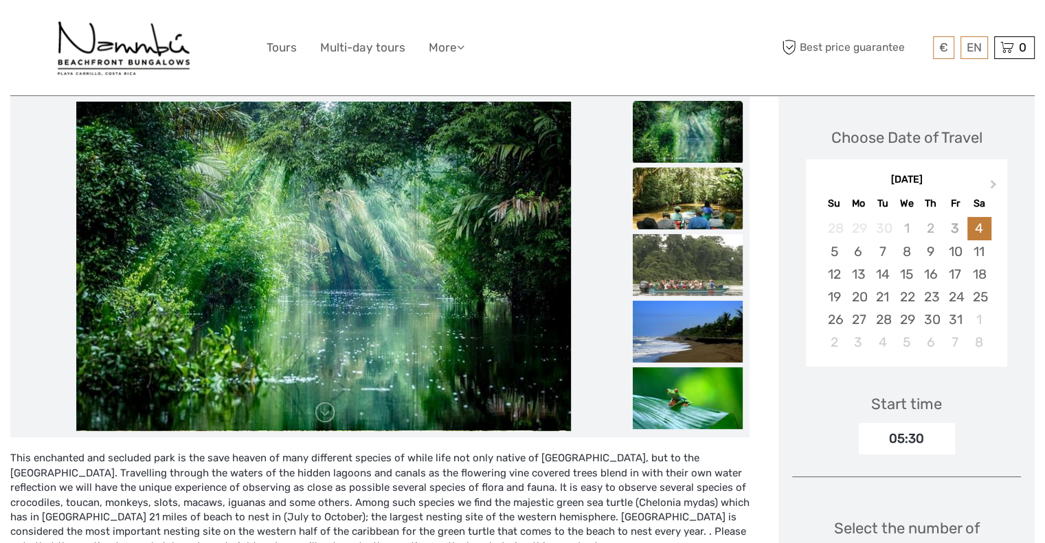
click at [702, 205] on img at bounding box center [688, 199] width 110 height 62
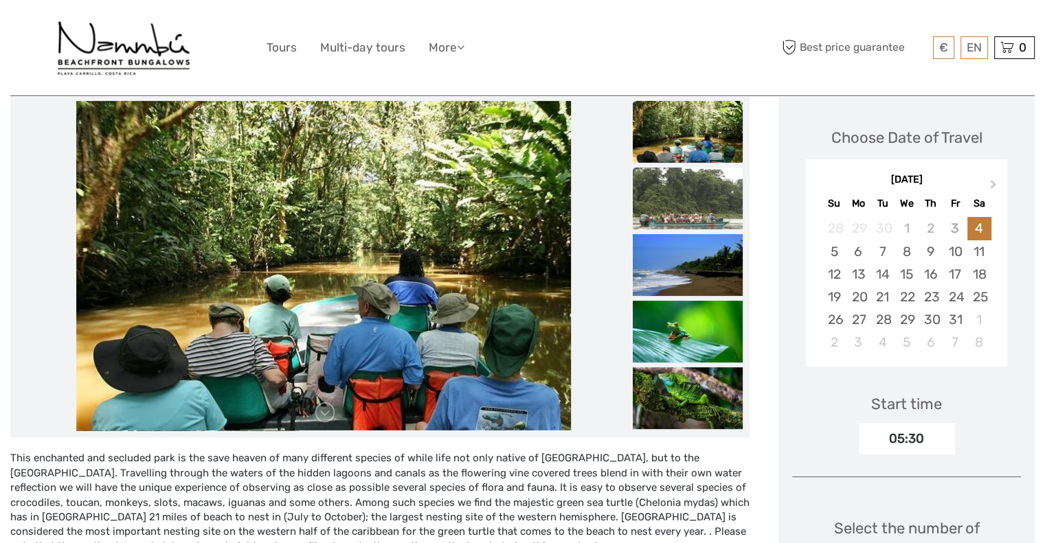
click at [705, 219] on img at bounding box center [688, 199] width 110 height 62
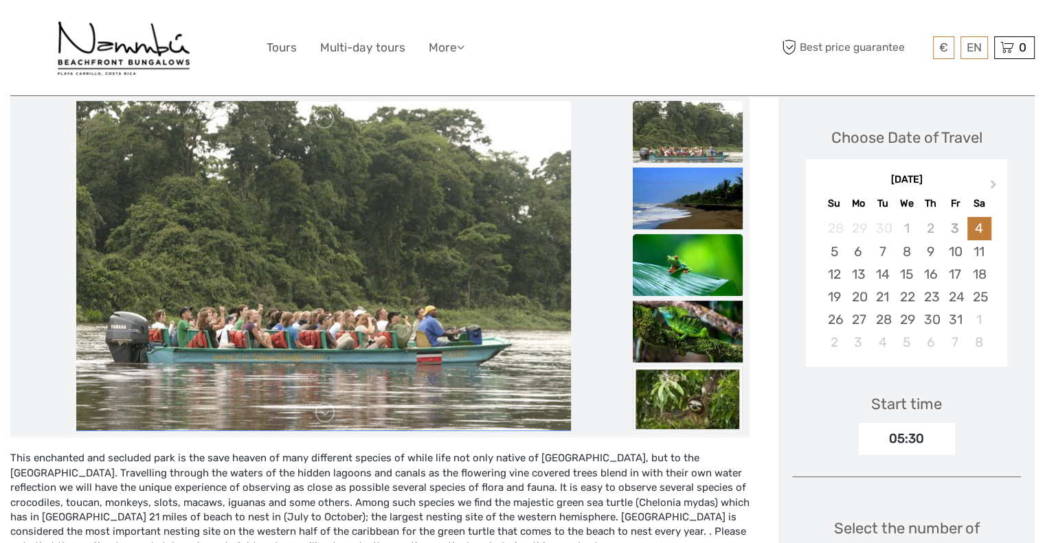
click at [720, 275] on img at bounding box center [688, 265] width 110 height 62
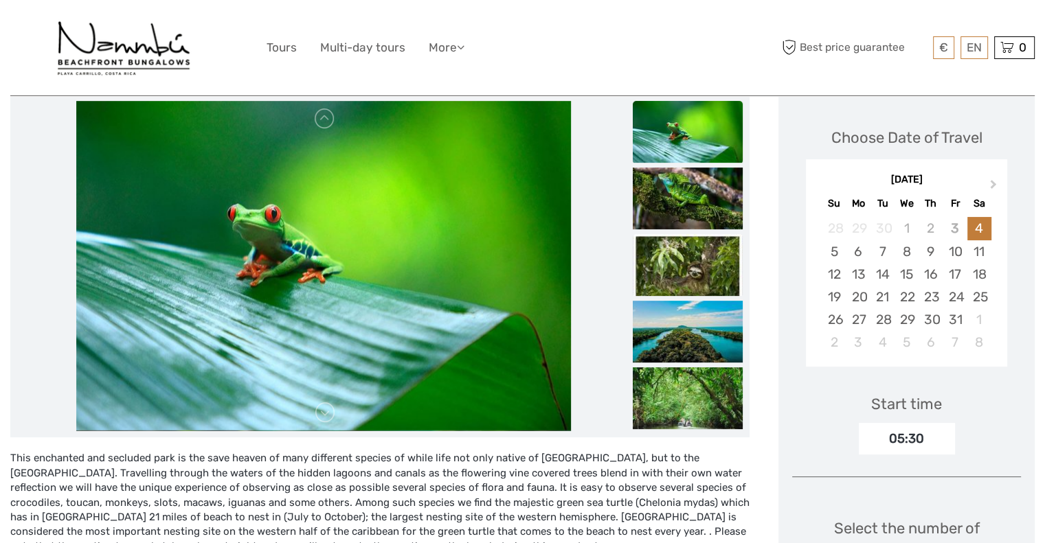
click at [698, 270] on img at bounding box center [688, 265] width 110 height 62
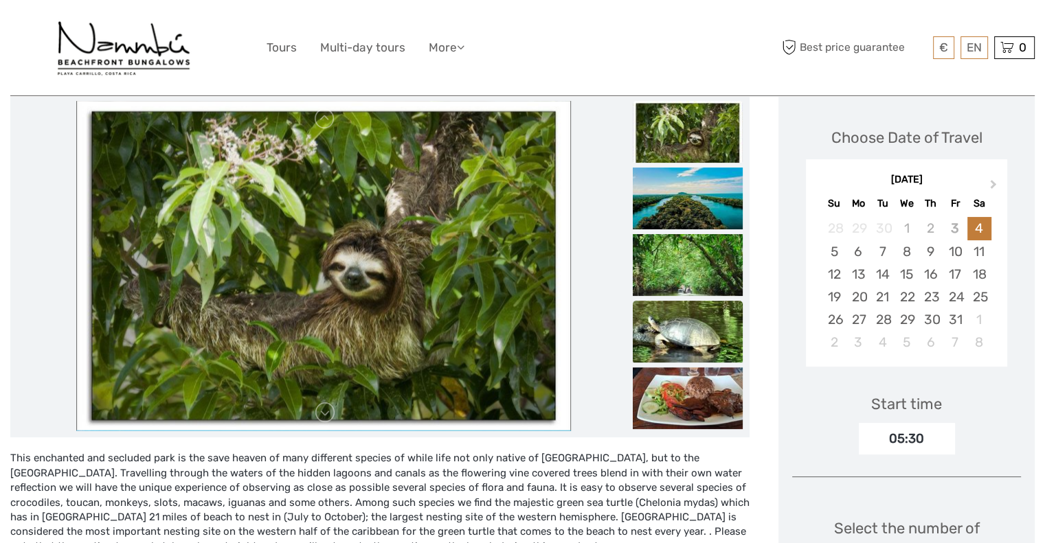
click at [694, 329] on img at bounding box center [688, 332] width 110 height 62
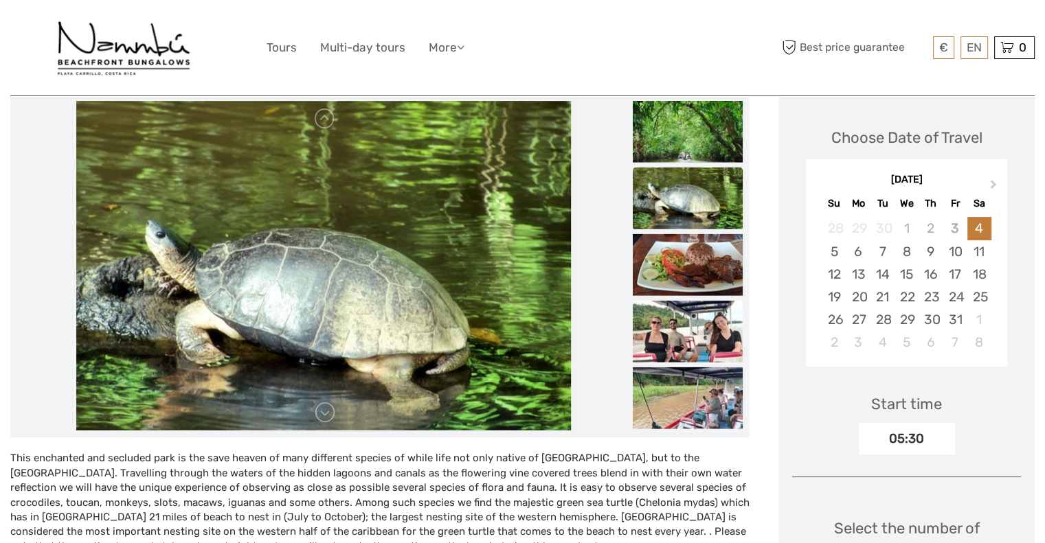
click at [694, 329] on img at bounding box center [688, 332] width 110 height 62
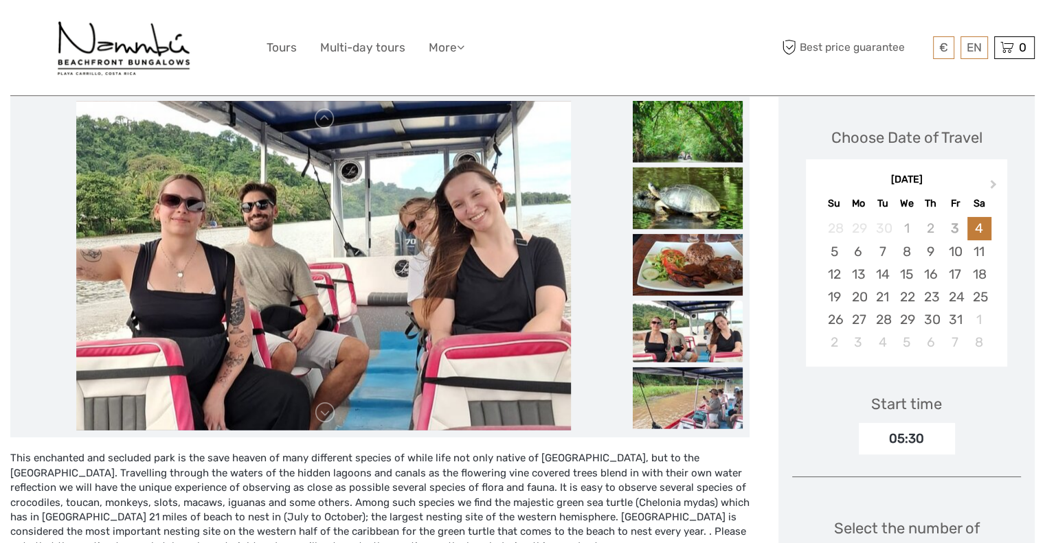
click at [691, 330] on img at bounding box center [688, 332] width 110 height 62
click at [692, 409] on img at bounding box center [688, 398] width 110 height 62
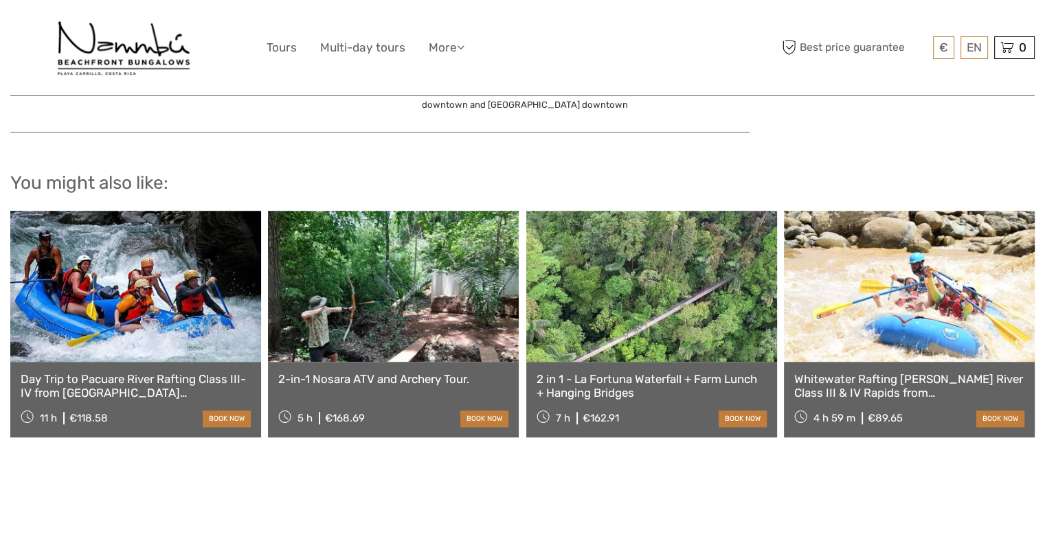
scroll to position [1103, 0]
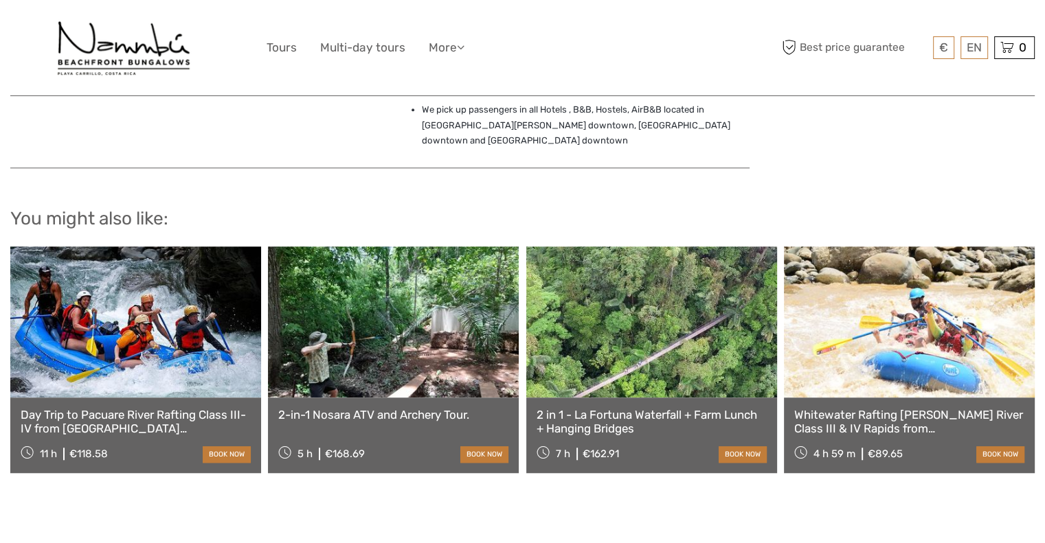
scroll to position [1099, 0]
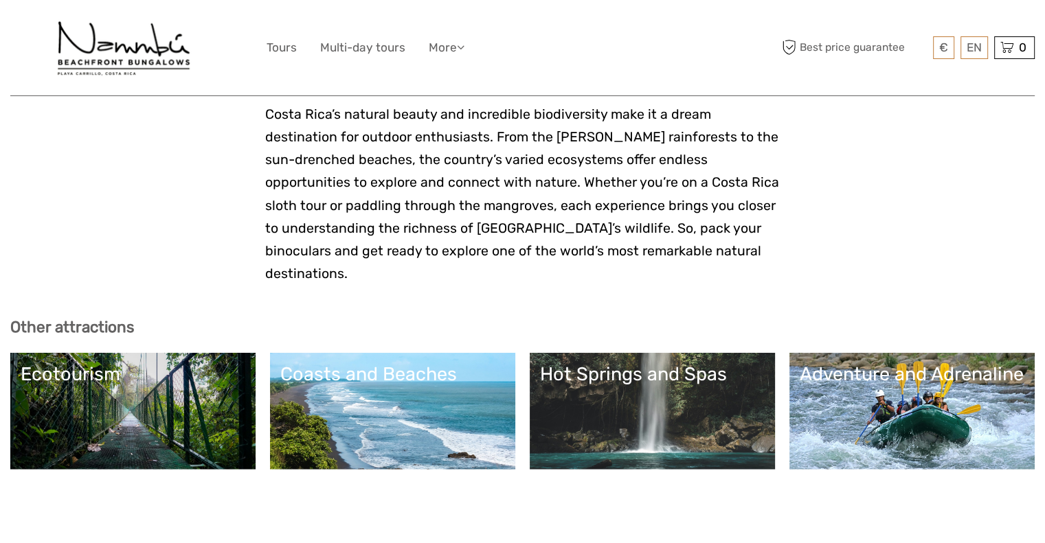
scroll to position [3571, 0]
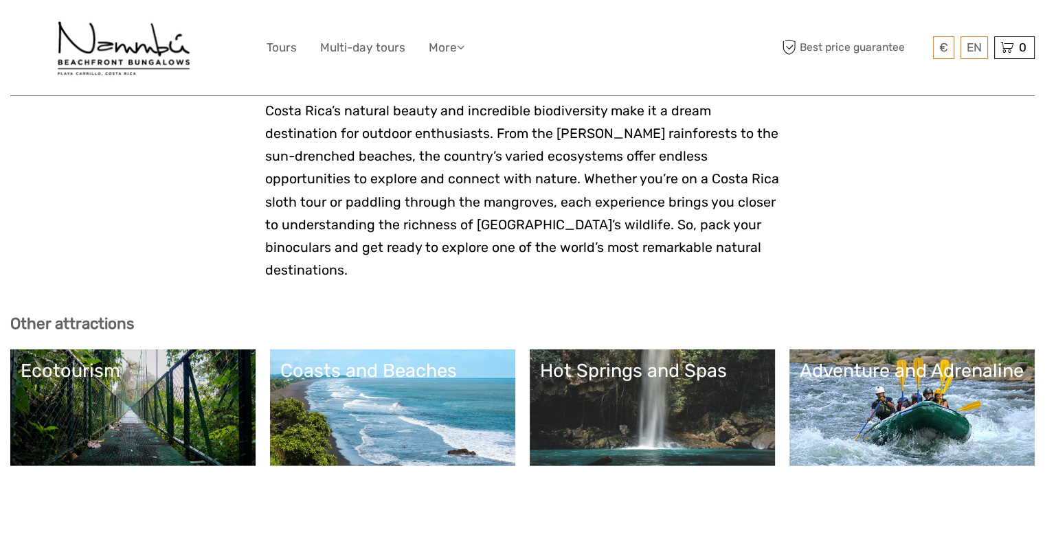
click at [942, 360] on link "Adventure and Adrenaline" at bounding box center [911, 408] width 225 height 96
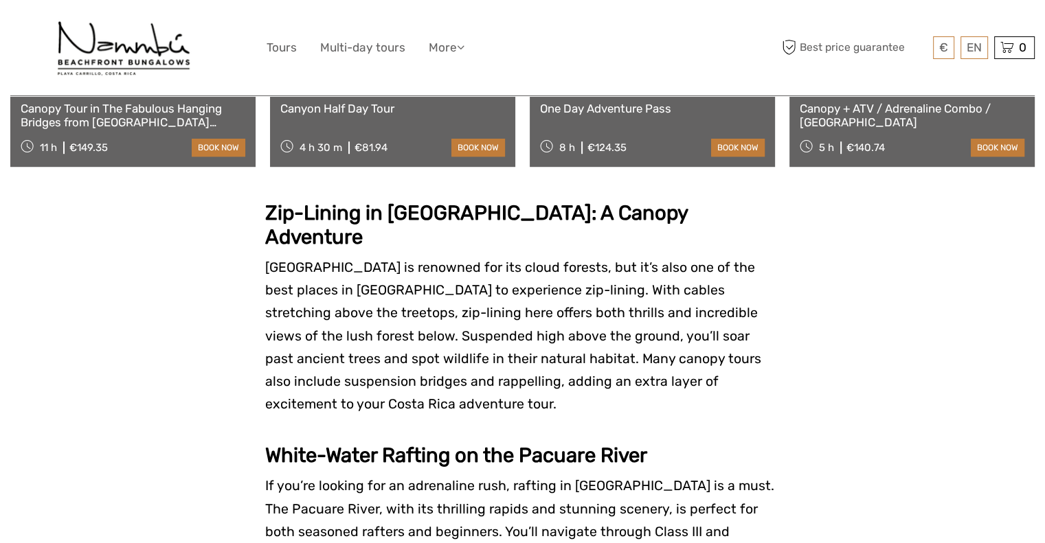
scroll to position [928, 0]
click at [464, 43] on icon at bounding box center [461, 47] width 8 height 12
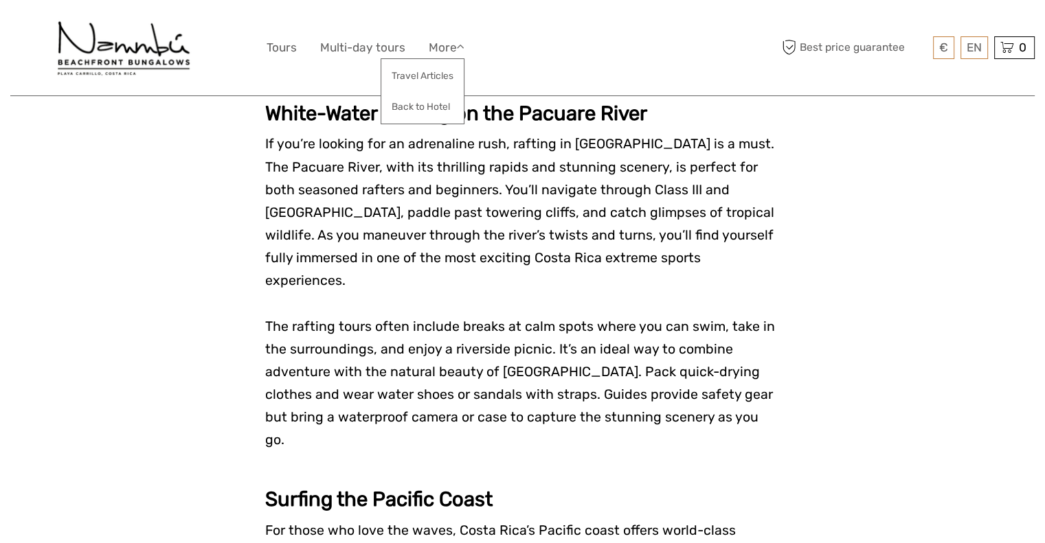
scroll to position [1272, 0]
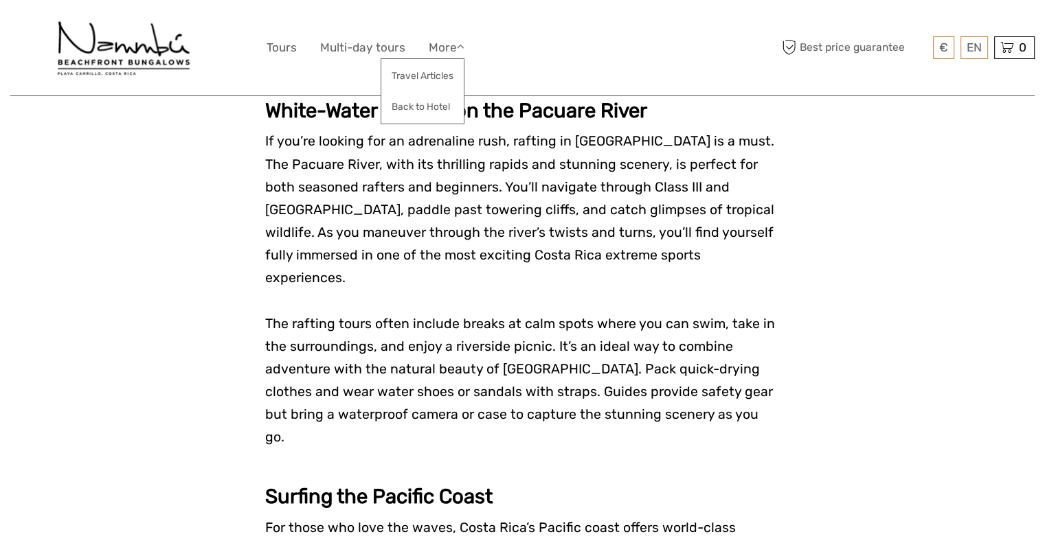
click at [549, 316] on span "The rafting tours often include breaks at calm spots where you can swim, take i…" at bounding box center [520, 381] width 510 height 130
click at [464, 43] on icon at bounding box center [461, 47] width 8 height 12
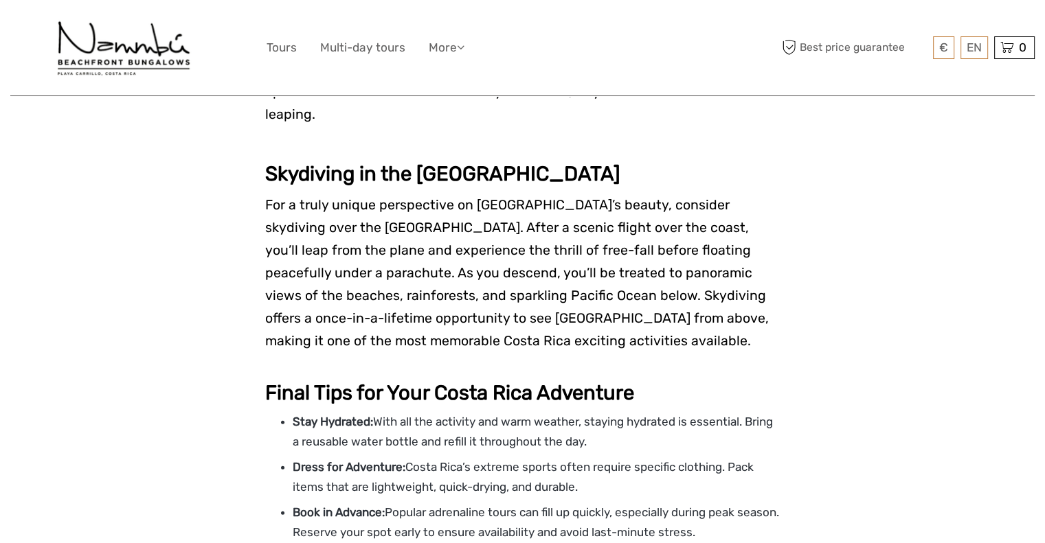
scroll to position [2890, 0]
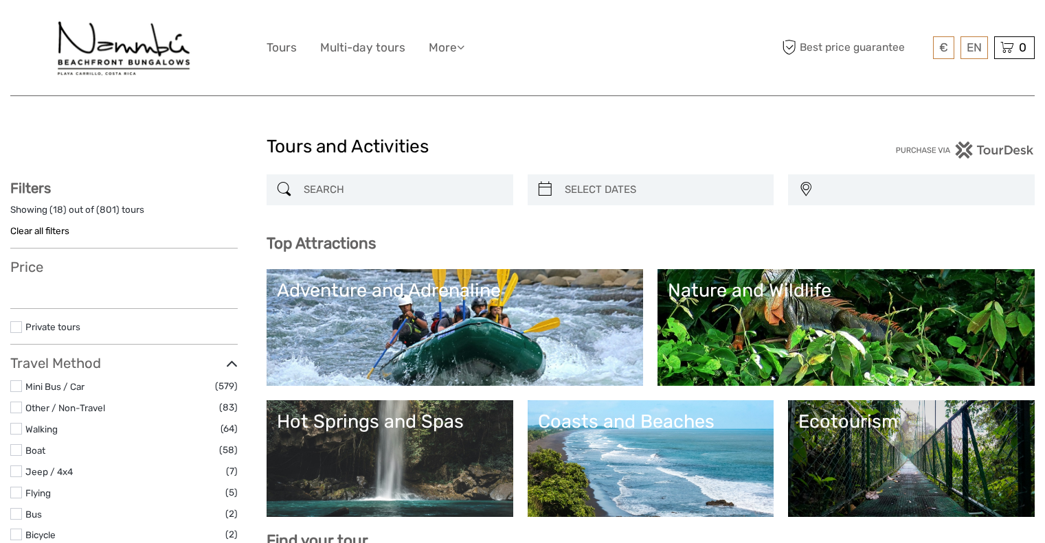
select select
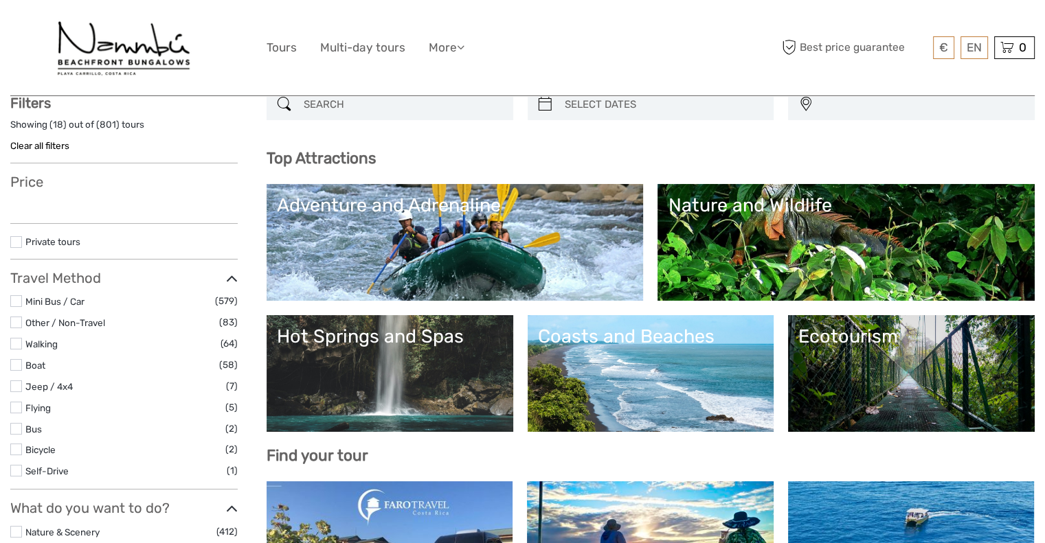
select select
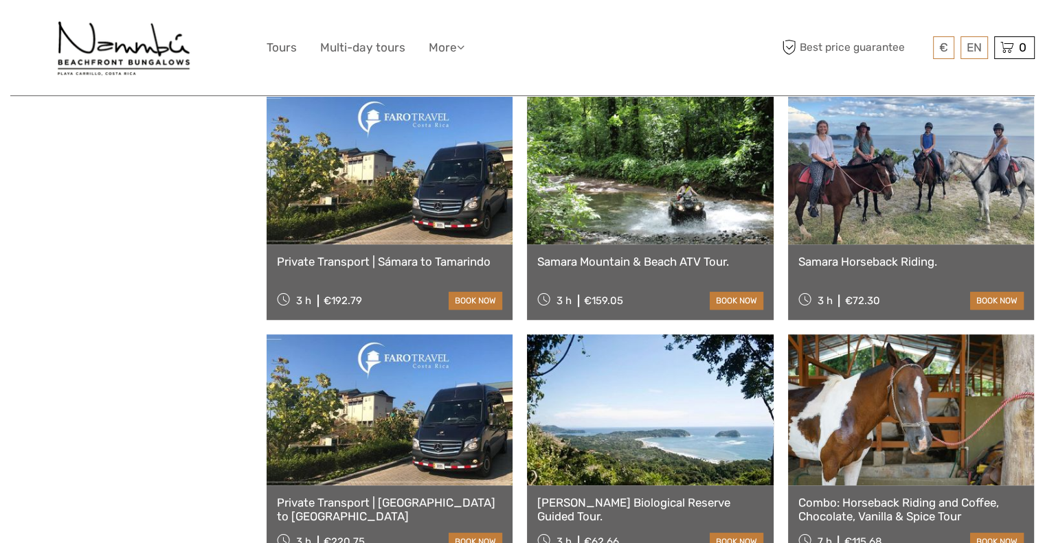
scroll to position [956, 0]
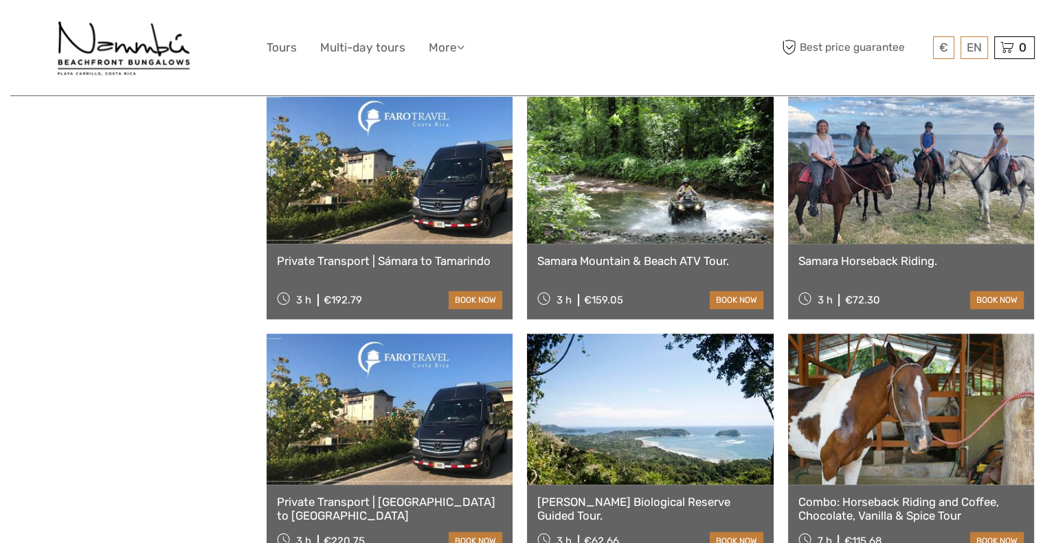
click at [662, 214] on link at bounding box center [650, 168] width 246 height 151
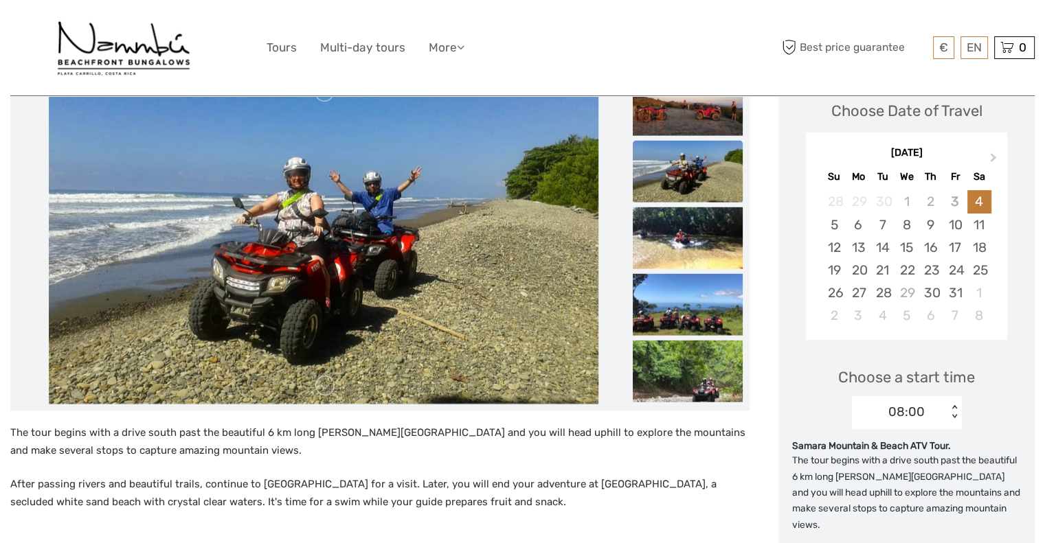
scroll to position [201, 0]
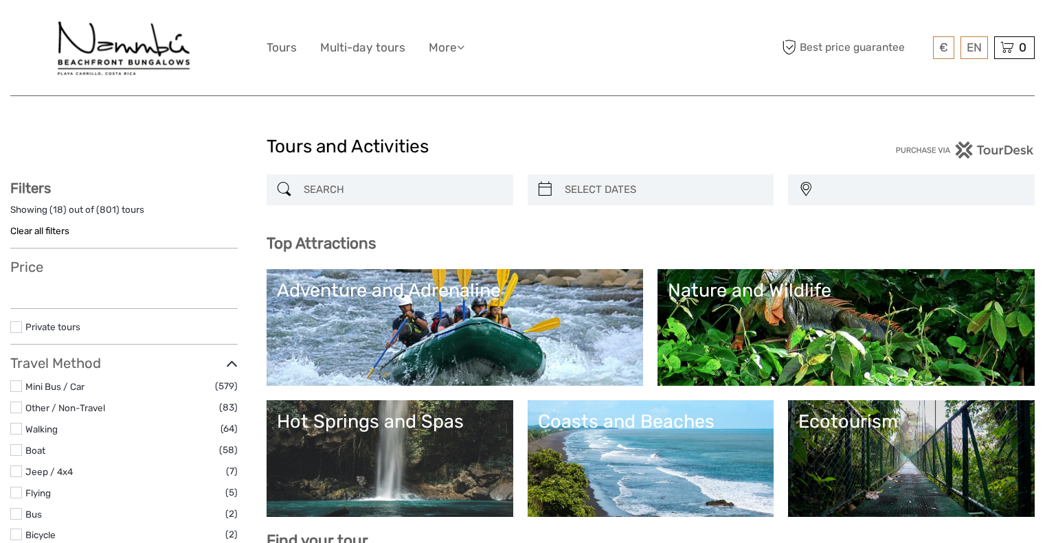
select select
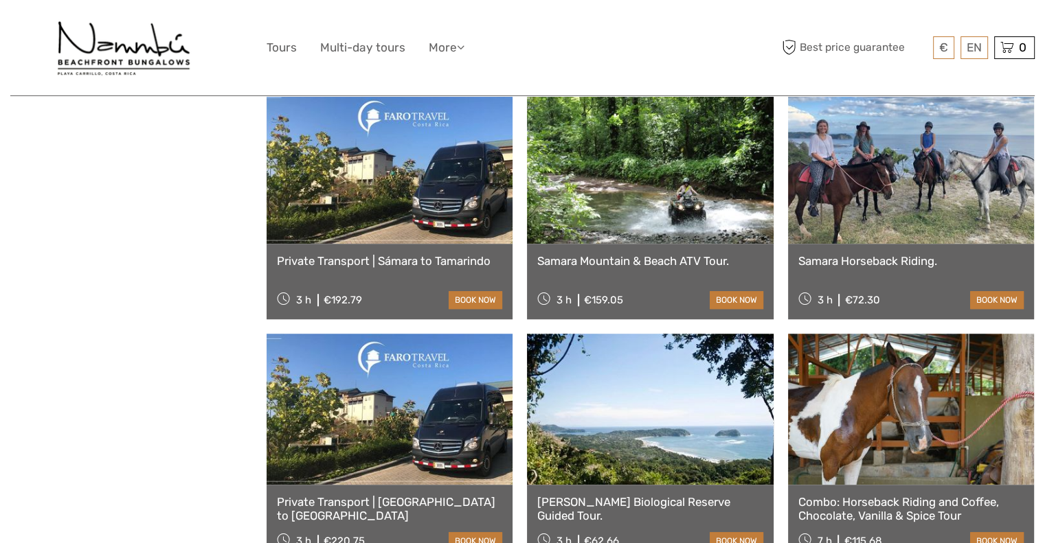
select select
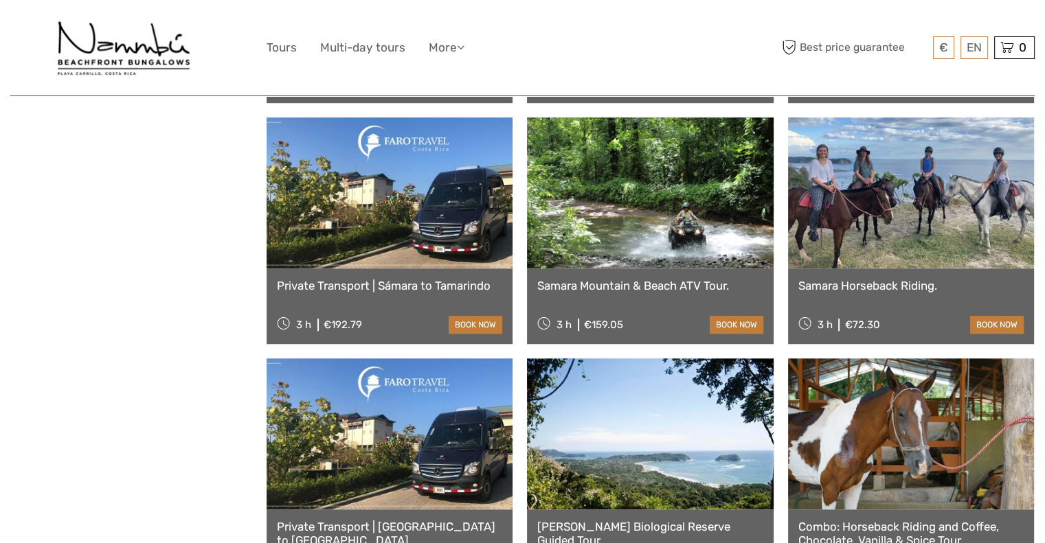
scroll to position [931, 0]
click at [912, 215] on link at bounding box center [911, 192] width 246 height 151
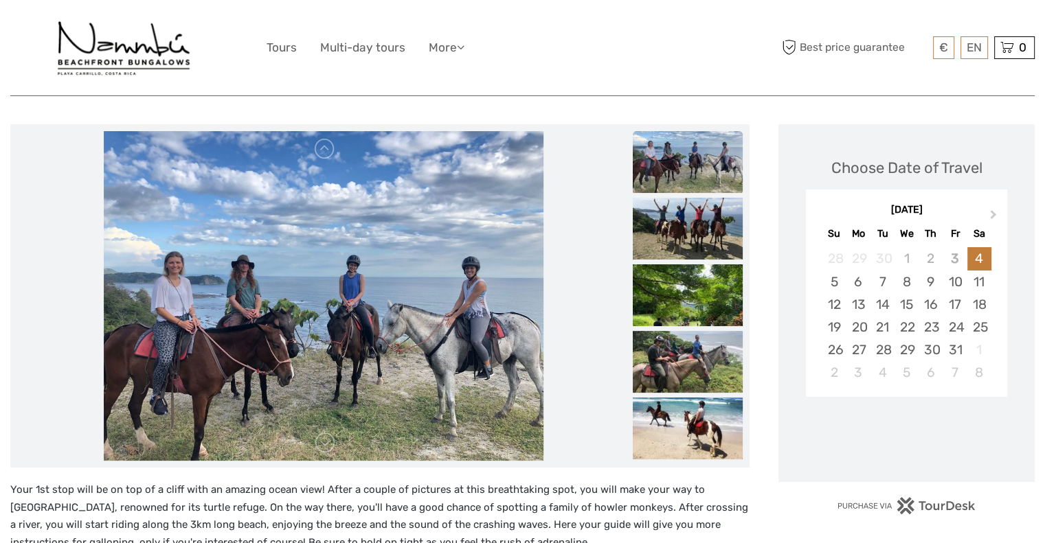
scroll to position [137, 0]
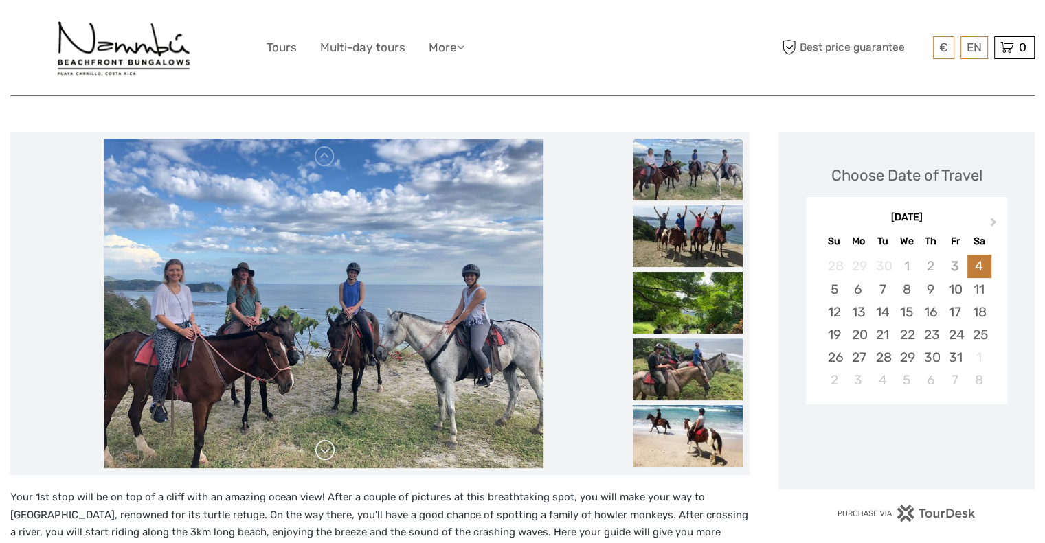
click at [330, 453] on link at bounding box center [325, 451] width 22 height 22
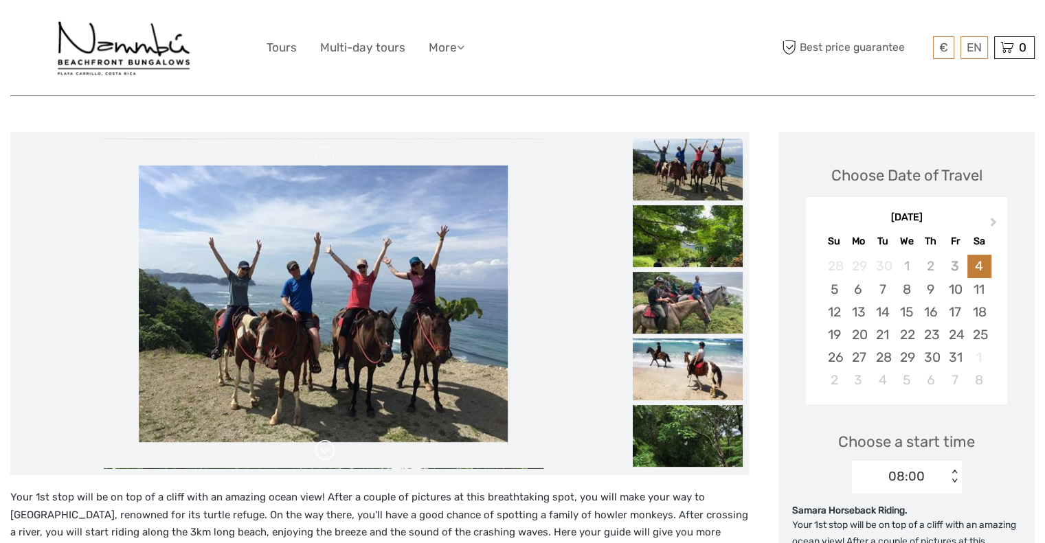
click at [324, 448] on link at bounding box center [325, 451] width 22 height 22
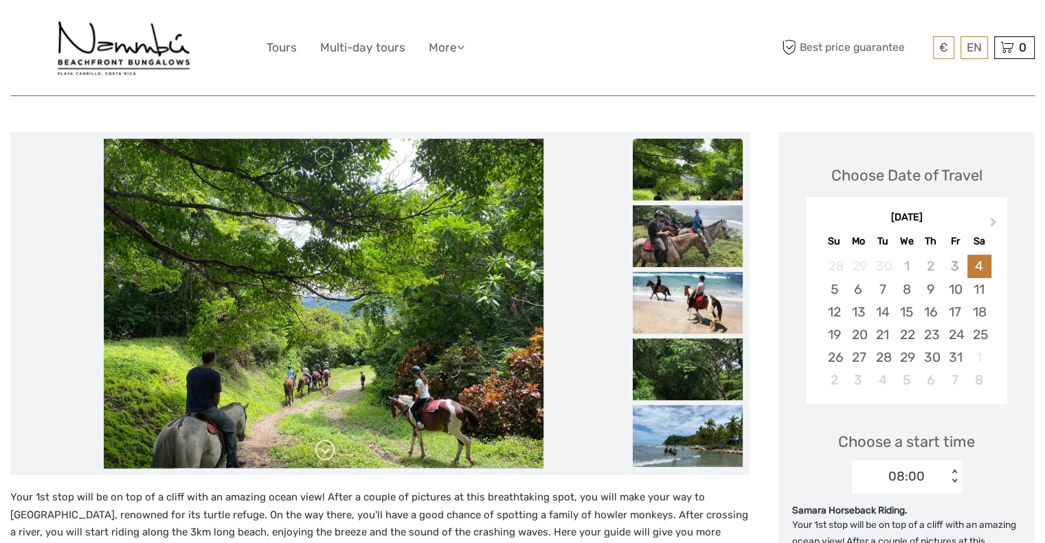
click at [324, 448] on link at bounding box center [325, 451] width 22 height 22
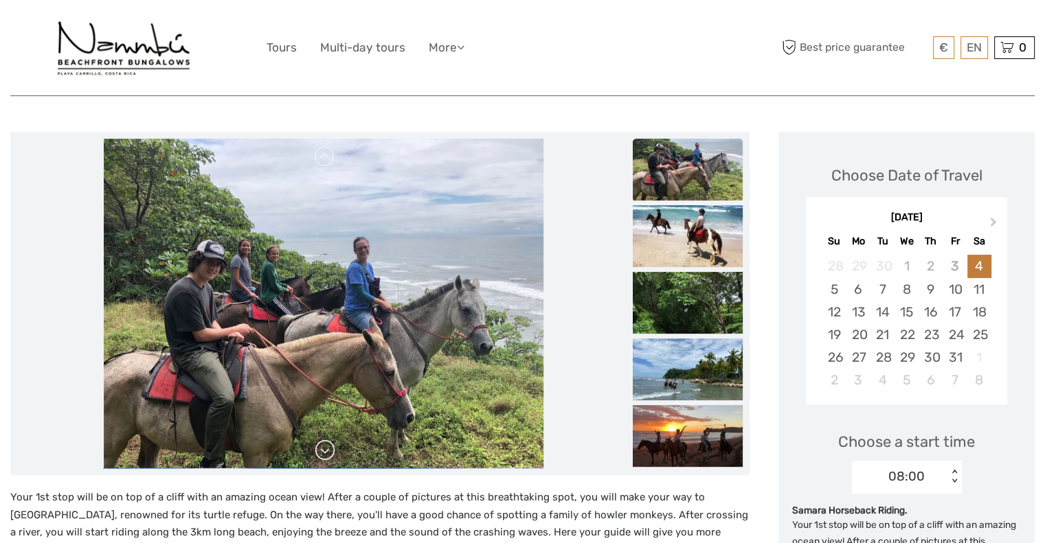
click at [324, 448] on link at bounding box center [325, 451] width 22 height 22
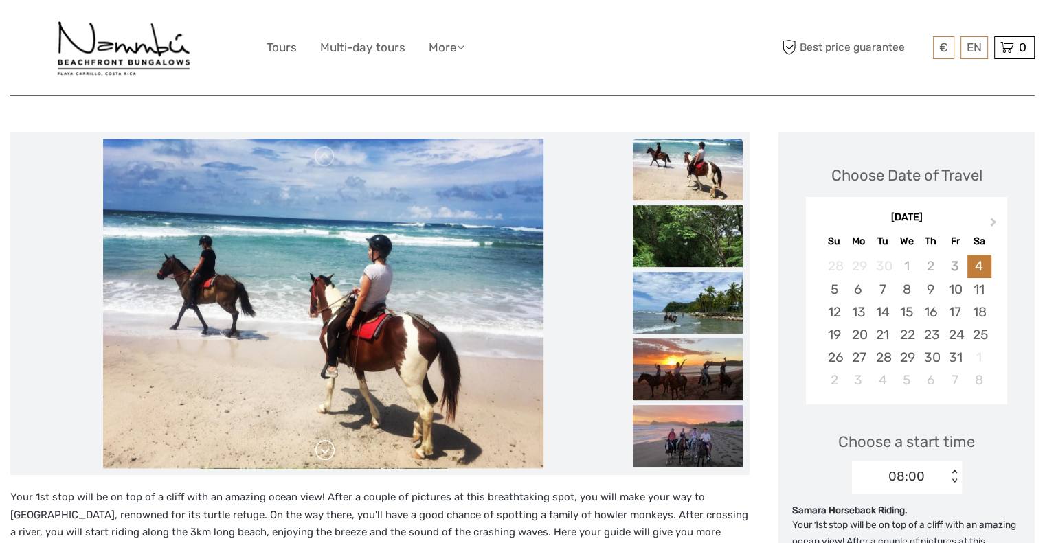
click at [324, 448] on link at bounding box center [325, 451] width 22 height 22
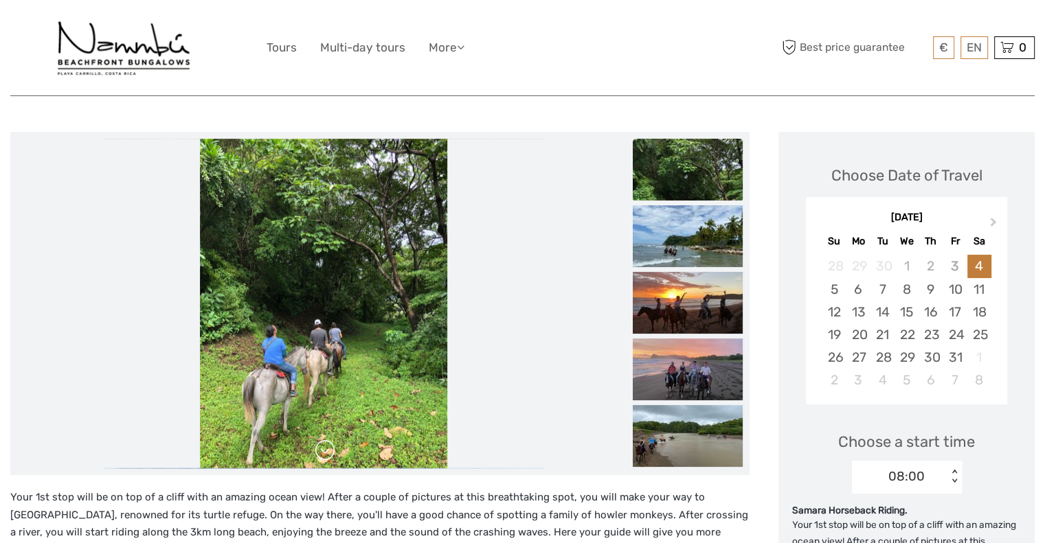
click at [324, 448] on link at bounding box center [325, 451] width 22 height 22
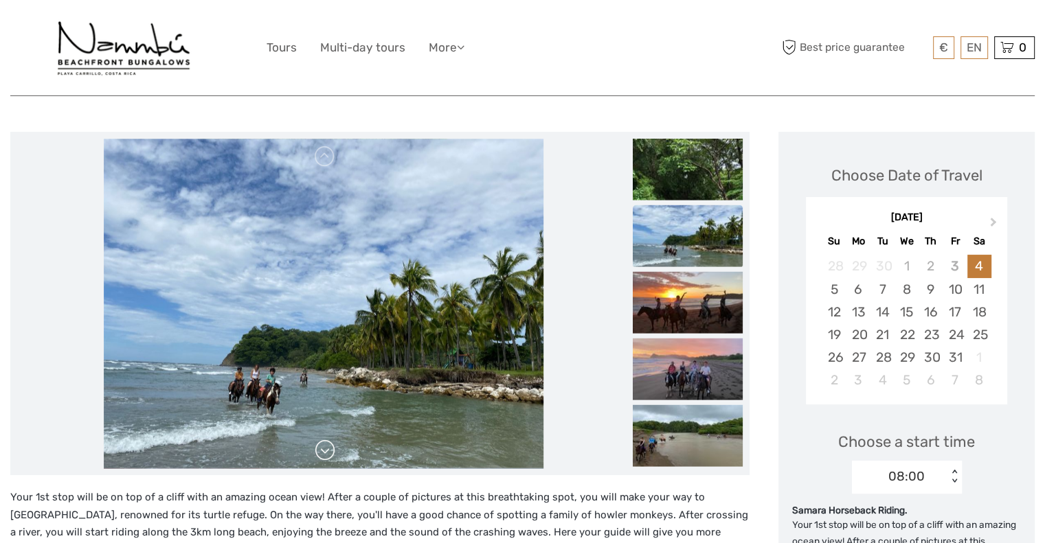
click at [324, 448] on link at bounding box center [325, 451] width 22 height 22
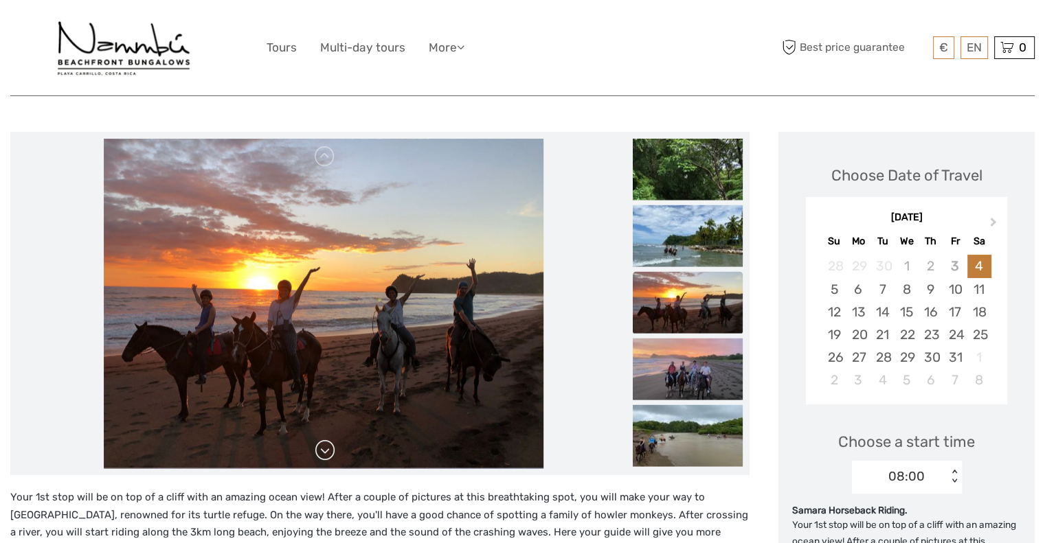
click at [324, 448] on link at bounding box center [325, 451] width 22 height 22
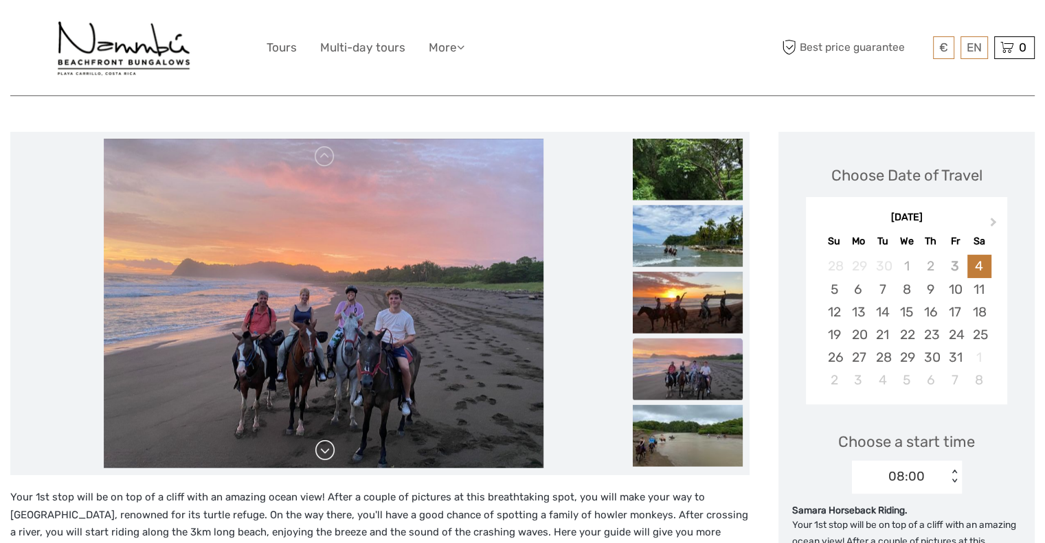
click at [324, 448] on link at bounding box center [325, 451] width 22 height 22
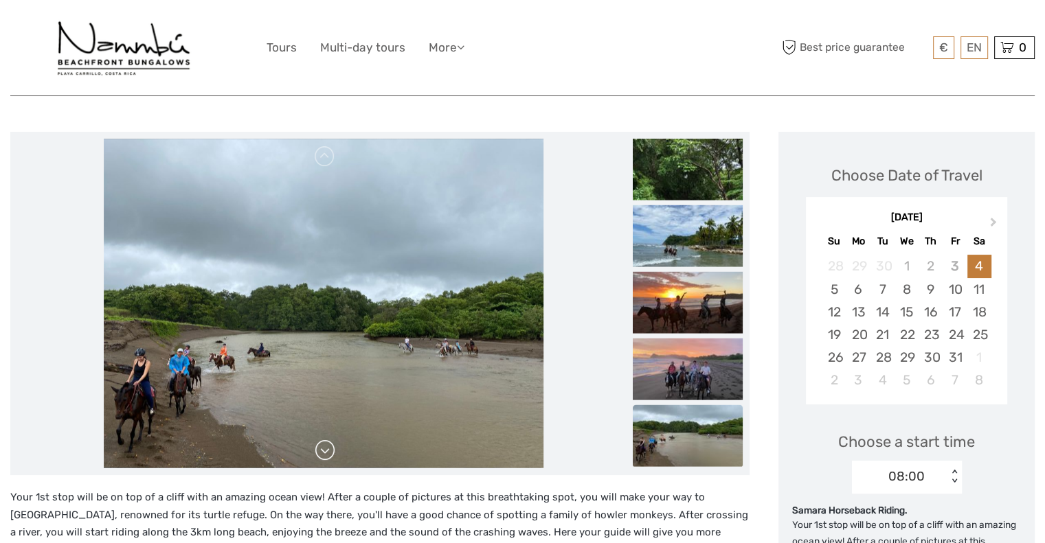
click at [324, 448] on link at bounding box center [325, 451] width 22 height 22
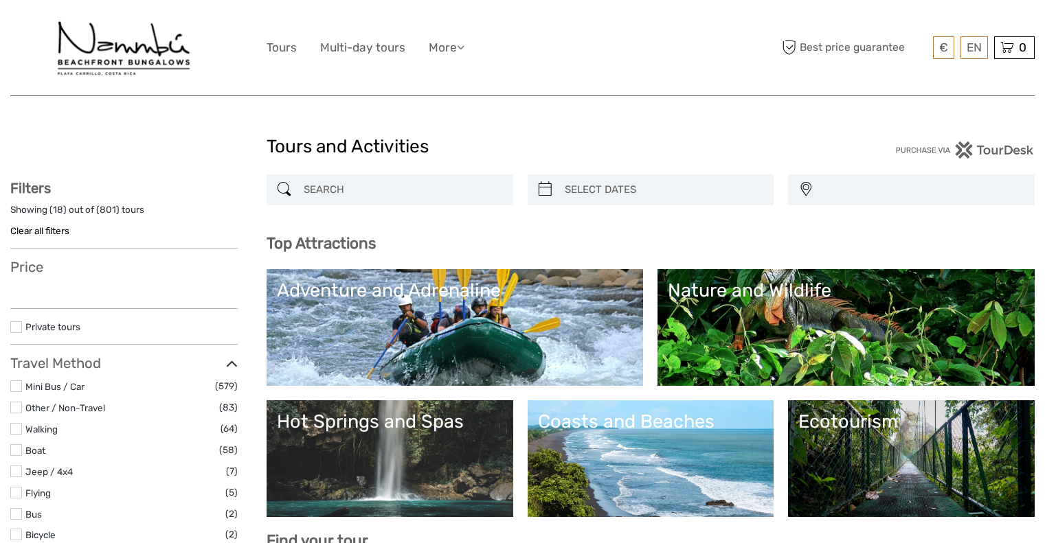
select select
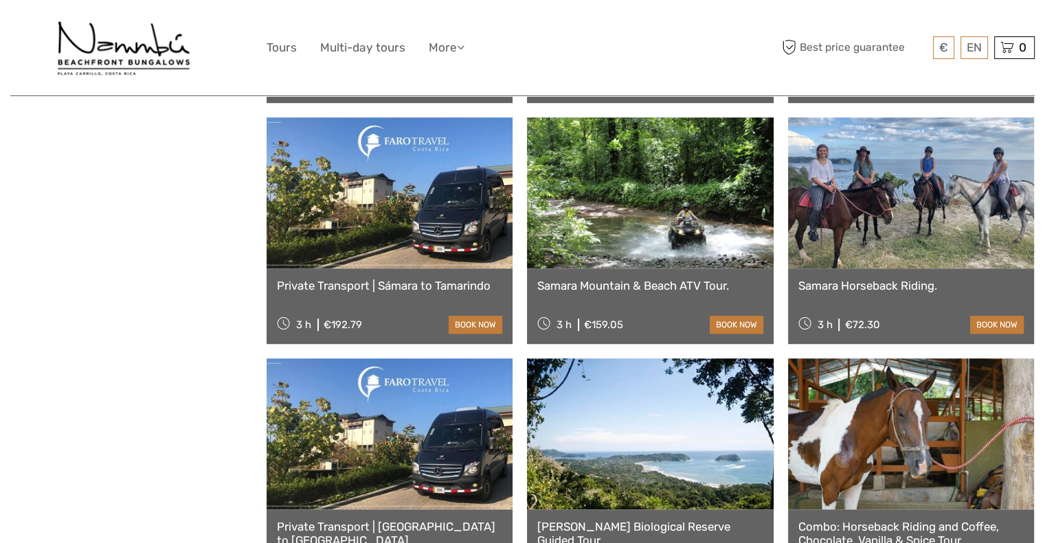
select select
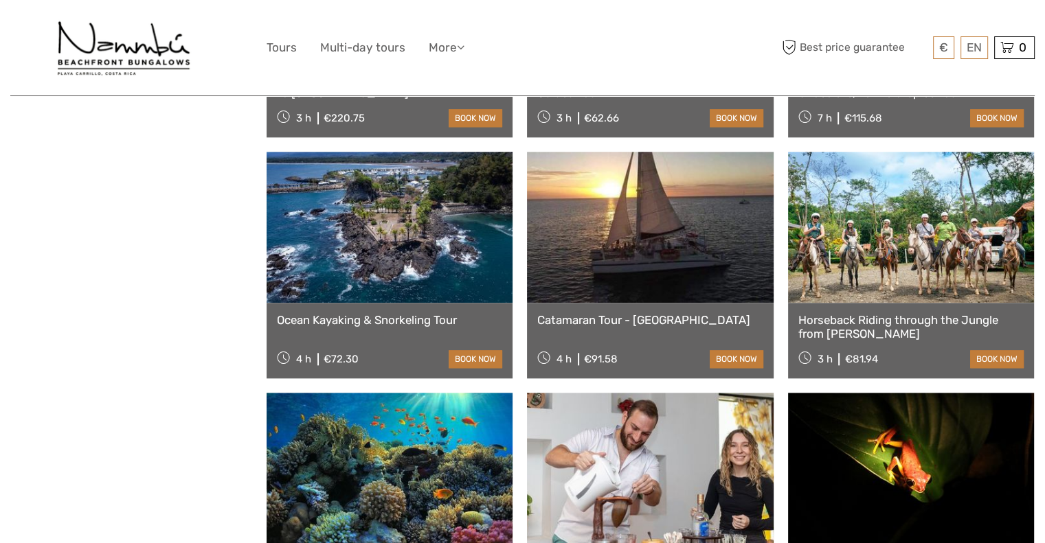
scroll to position [1379, 0]
click at [845, 223] on link at bounding box center [911, 227] width 246 height 151
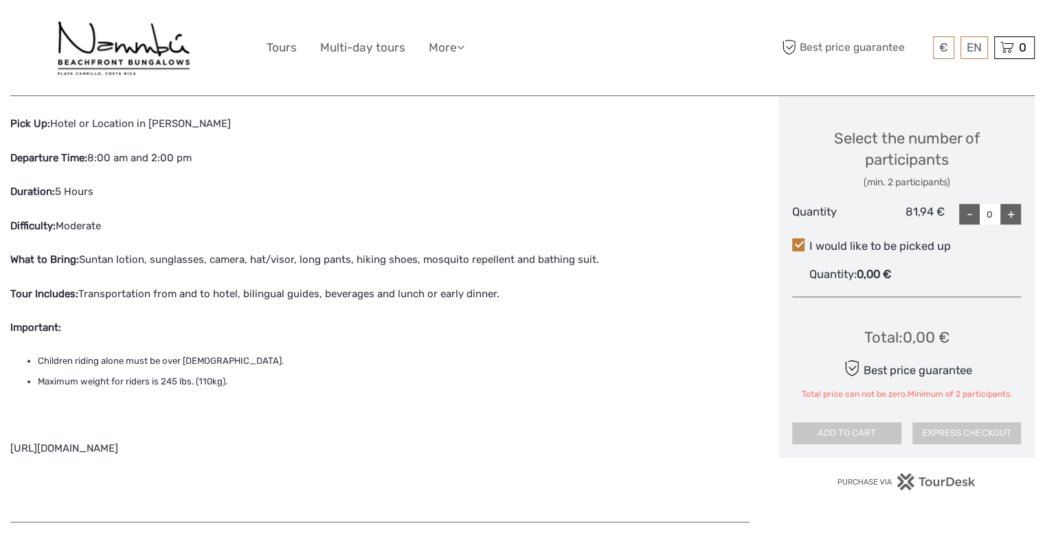
scroll to position [718, 0]
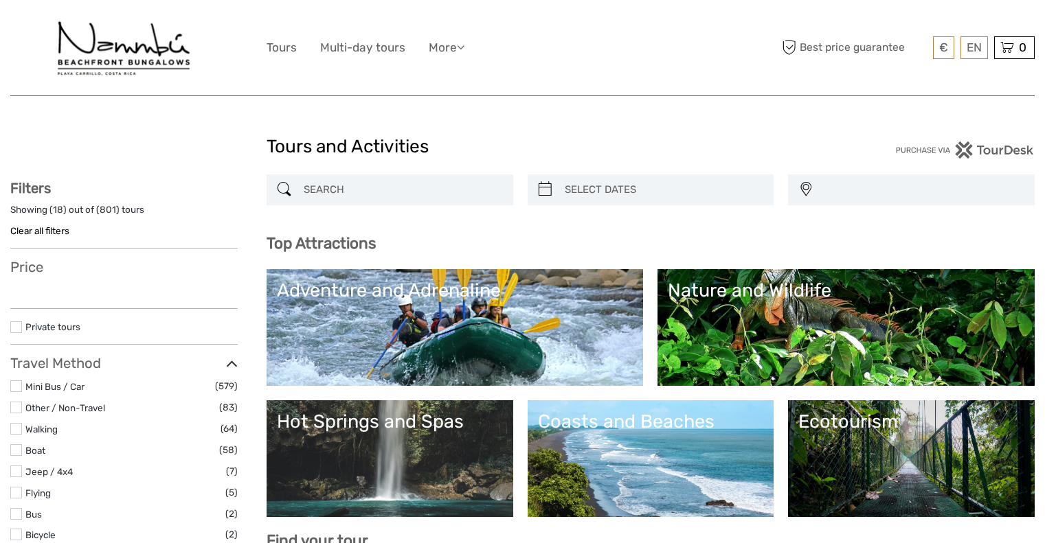
select select
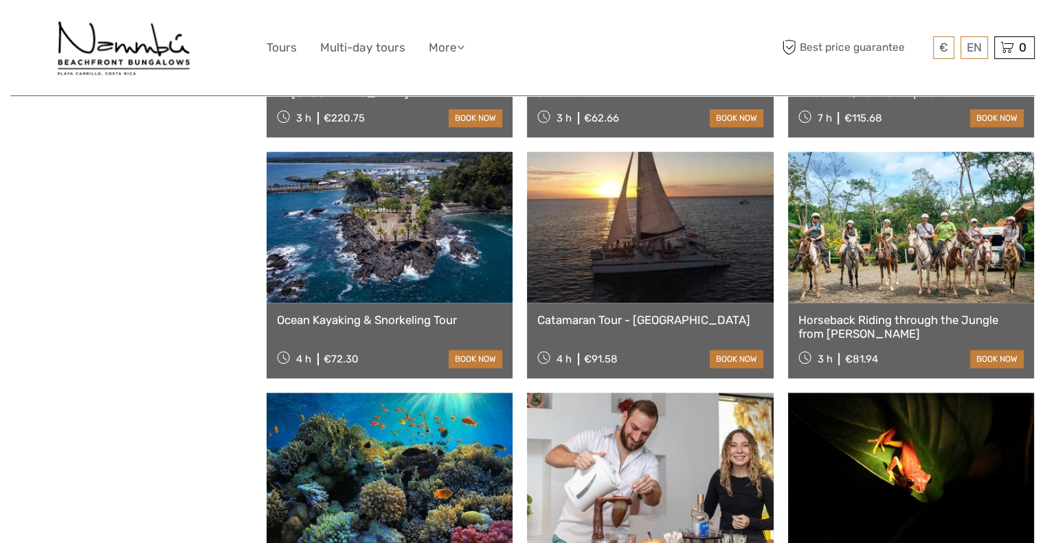
select select
click at [286, 36] on div "€ USD € £ EN English Español Deutsch Tours Multi-day tours More Travel Articles…" at bounding box center [522, 47] width 512 height 75
click at [286, 43] on link "Tours" at bounding box center [281, 48] width 30 height 20
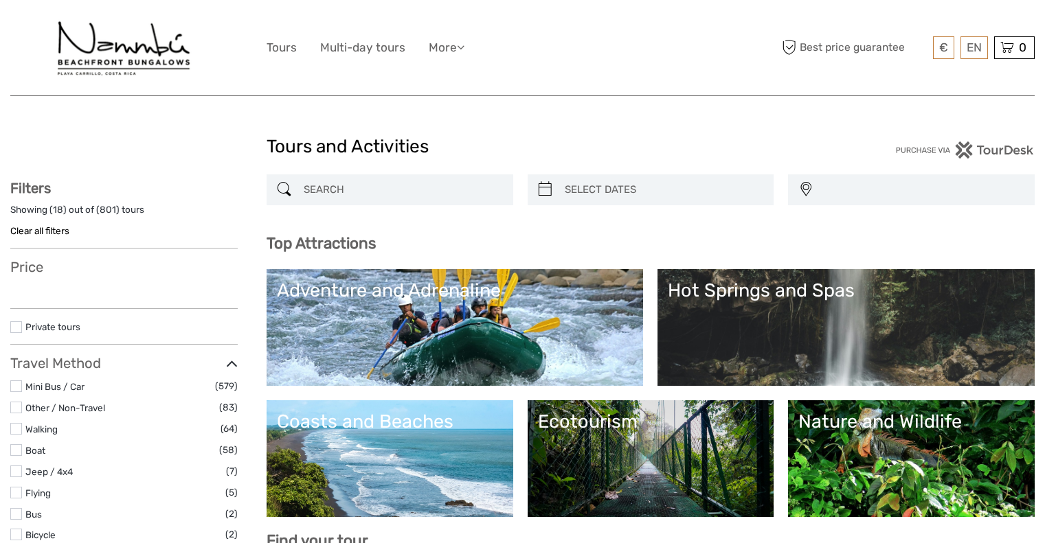
select select
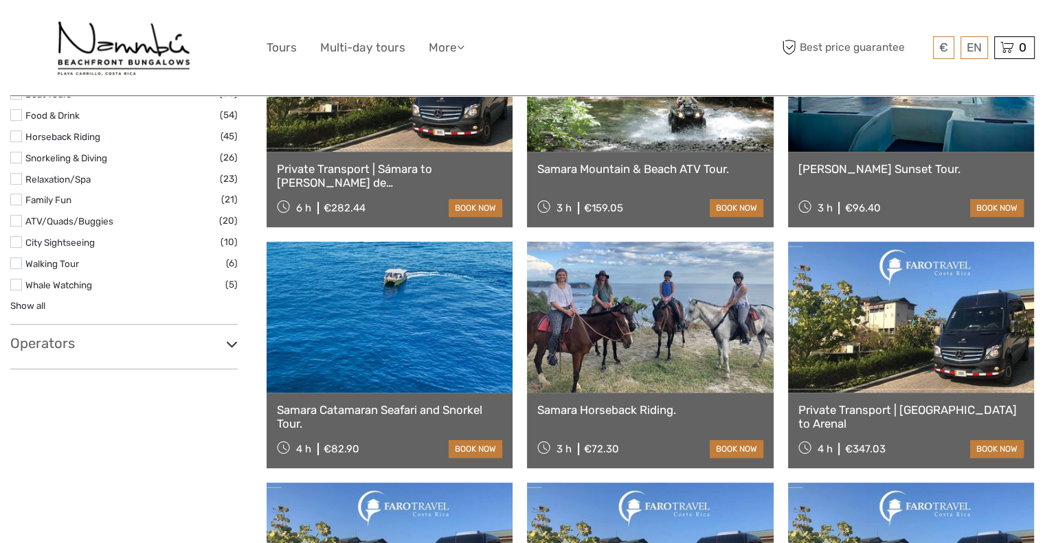
scroll to position [567, 0]
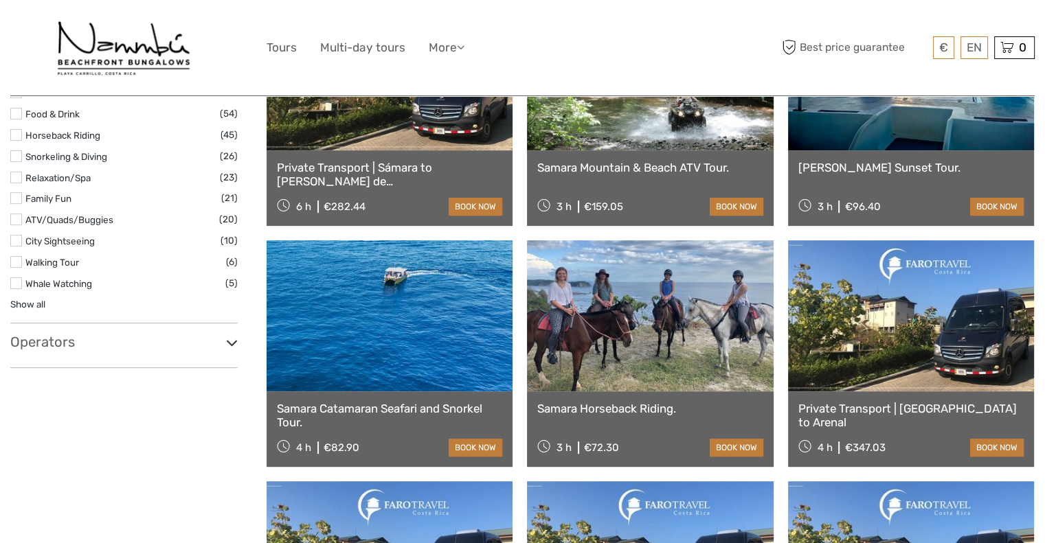
click at [231, 345] on icon at bounding box center [232, 343] width 12 height 19
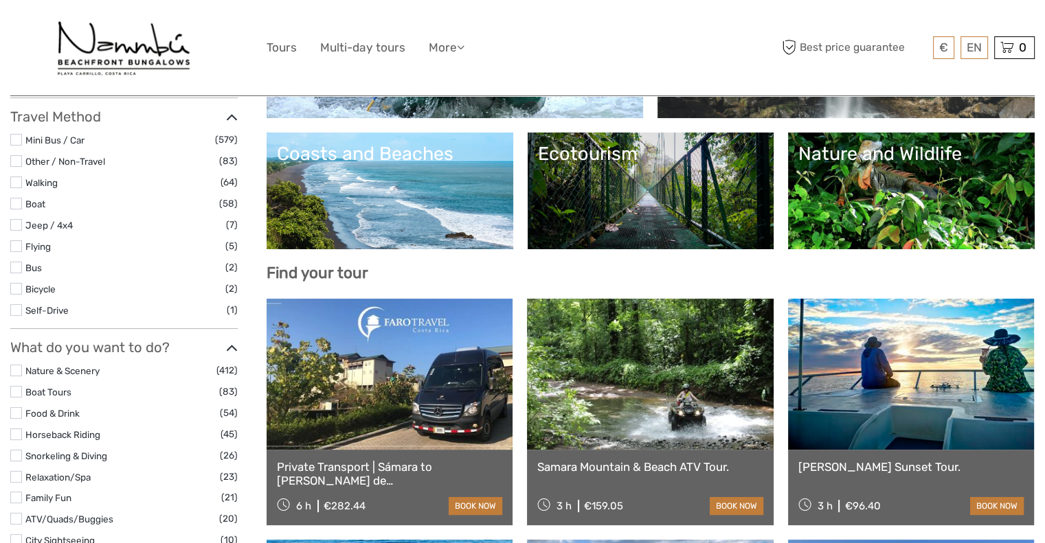
scroll to position [264, 0]
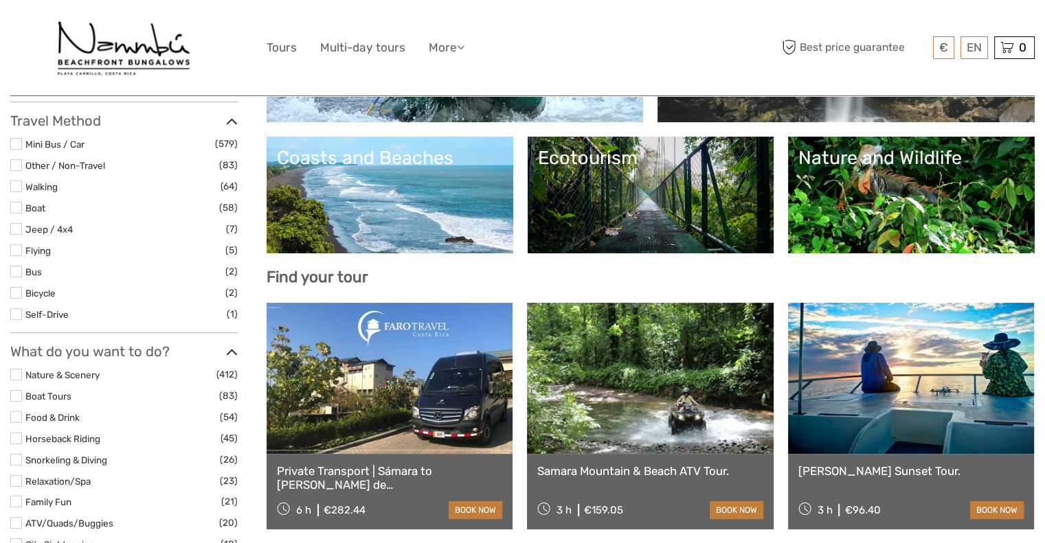
click at [226, 348] on icon at bounding box center [232, 352] width 12 height 19
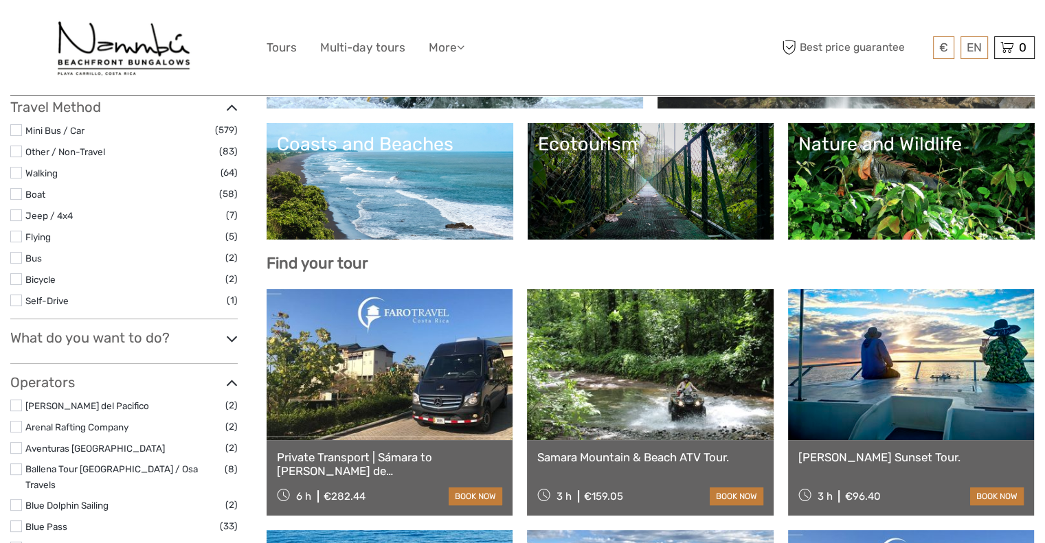
scroll to position [277, 0]
click at [201, 334] on h3 "What do you want to do?" at bounding box center [123, 338] width 227 height 16
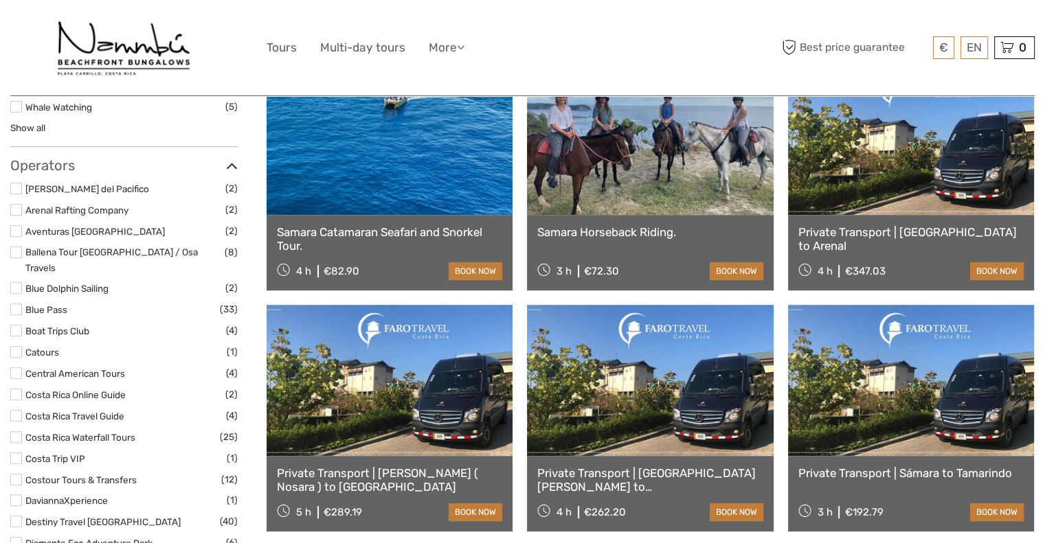
scroll to position [755, 0]
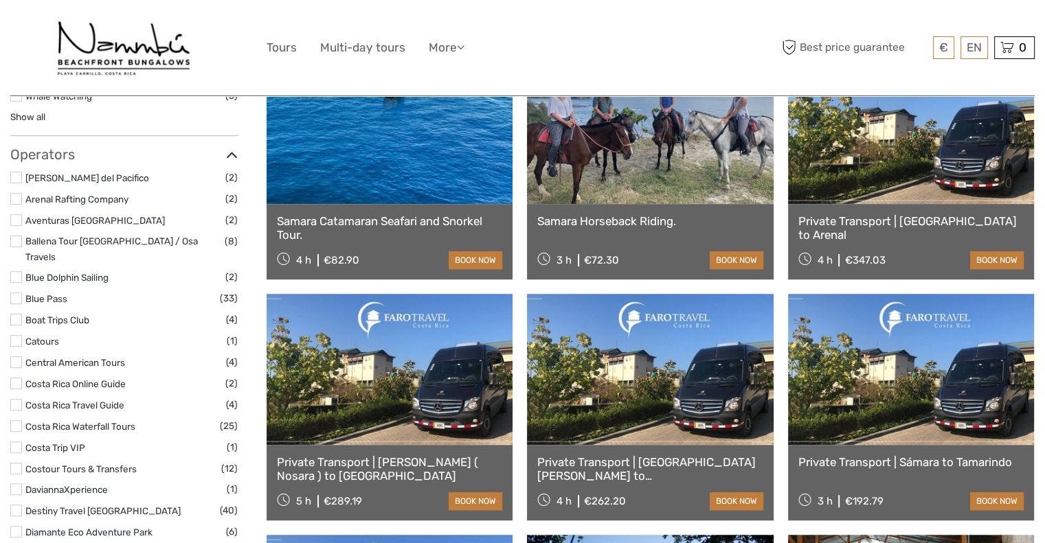
click at [228, 142] on div "Filters Showing ( 18 ) out of ( 801 ) tours Clear all filters Price €14.46 €3,3…" at bounding box center [123, 321] width 227 height 1793
click at [228, 158] on icon at bounding box center [232, 155] width 12 height 19
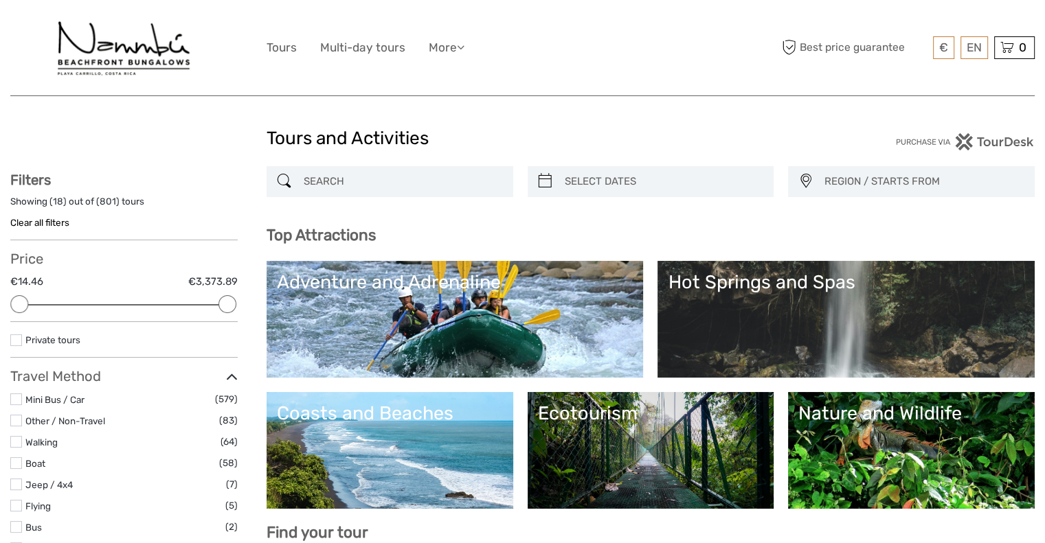
scroll to position [5, 0]
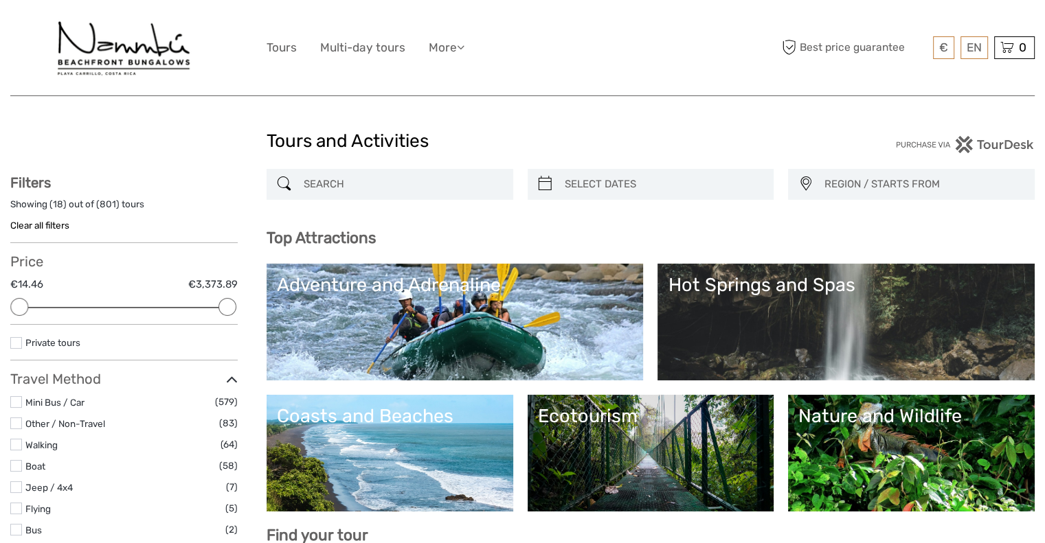
click at [894, 177] on span "REGION / STARTS FROM" at bounding box center [922, 184] width 209 height 23
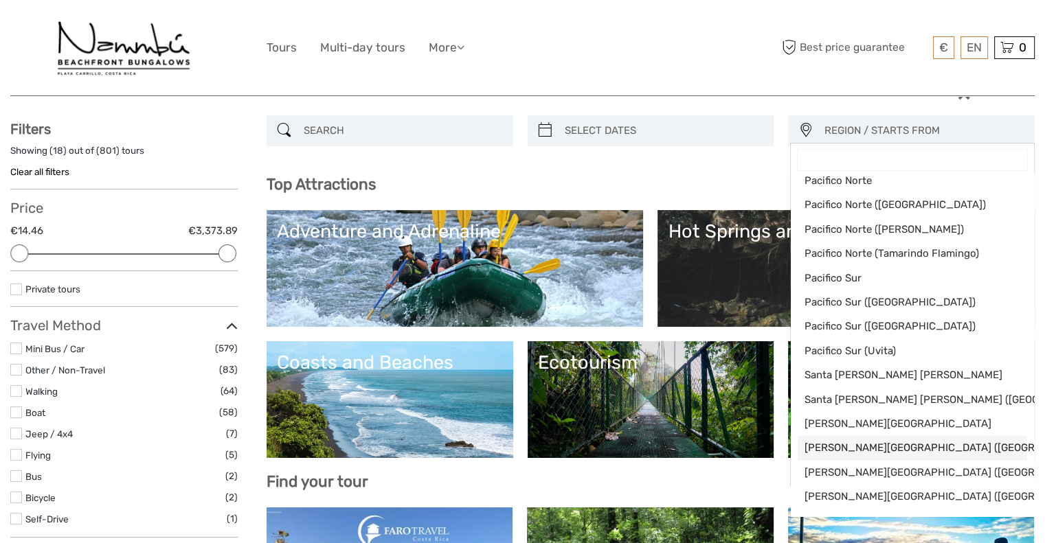
scroll to position [63, 0]
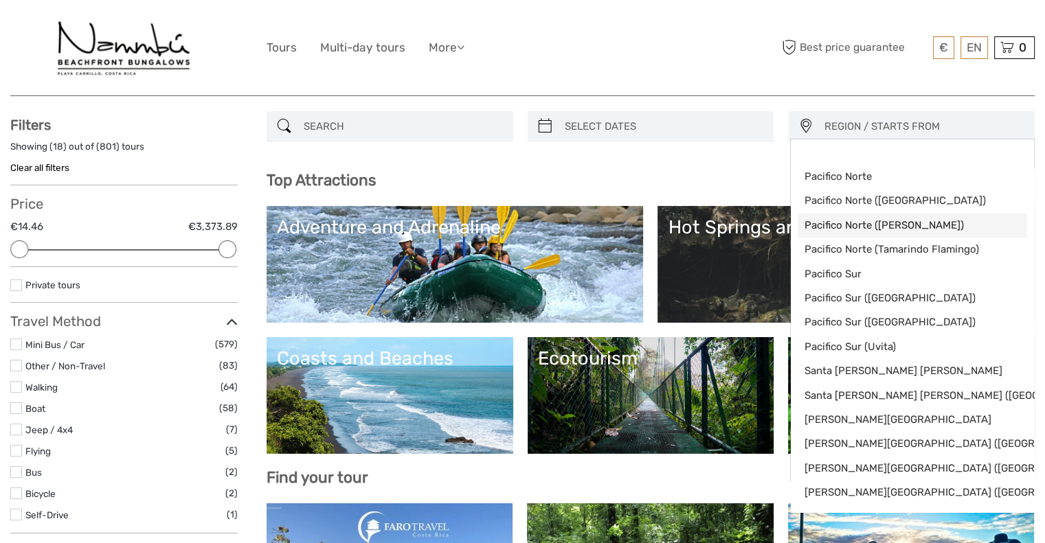
click at [944, 216] on link "Pacifico Norte ([PERSON_NAME])" at bounding box center [911, 226] width 229 height 24
select select "Pacifico Norte ([PERSON_NAME])"
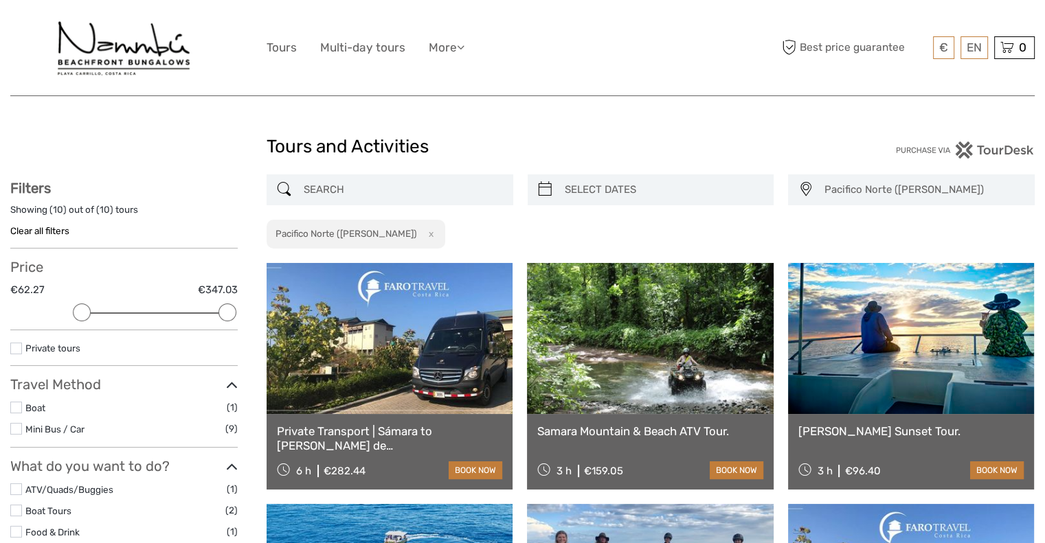
click at [419, 235] on button "x" at bounding box center [428, 234] width 19 height 14
select select
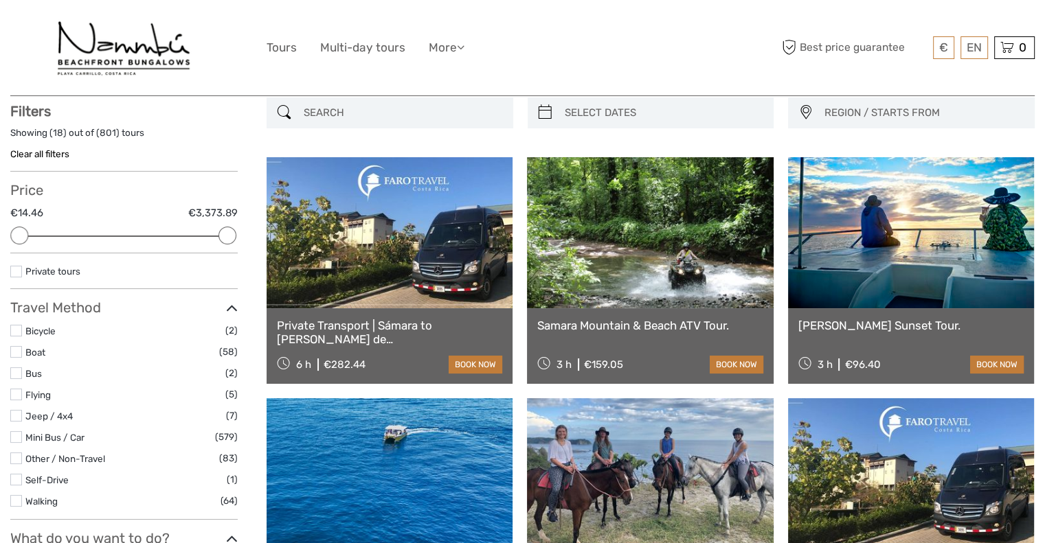
scroll to position [78, 0]
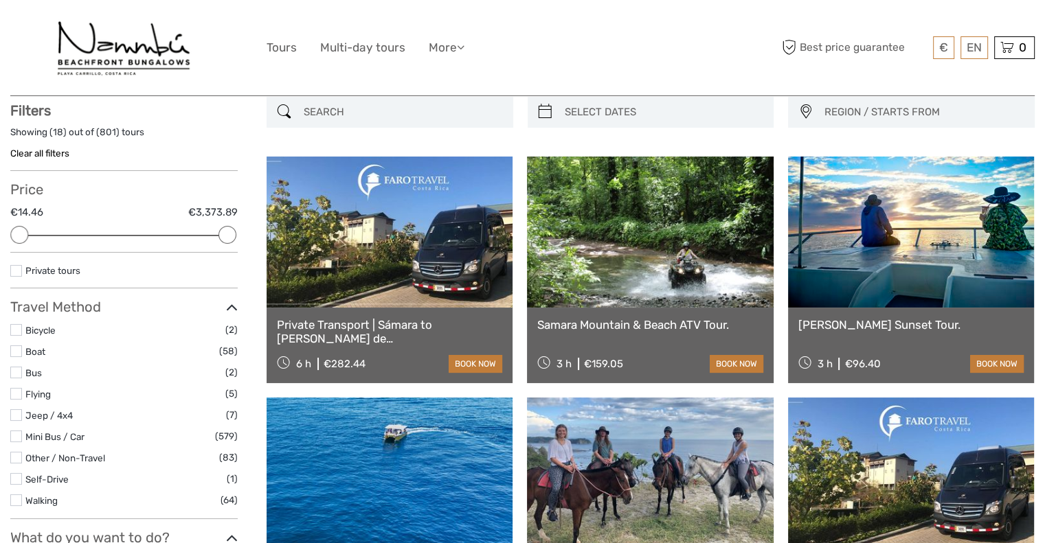
click at [882, 111] on span "REGION / STARTS FROM" at bounding box center [922, 112] width 209 height 23
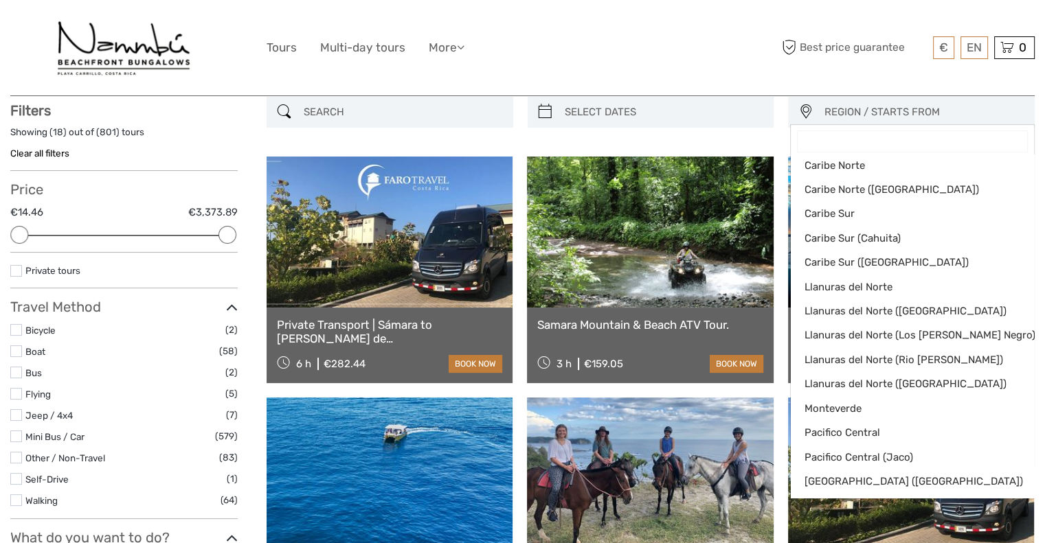
scroll to position [0, 0]
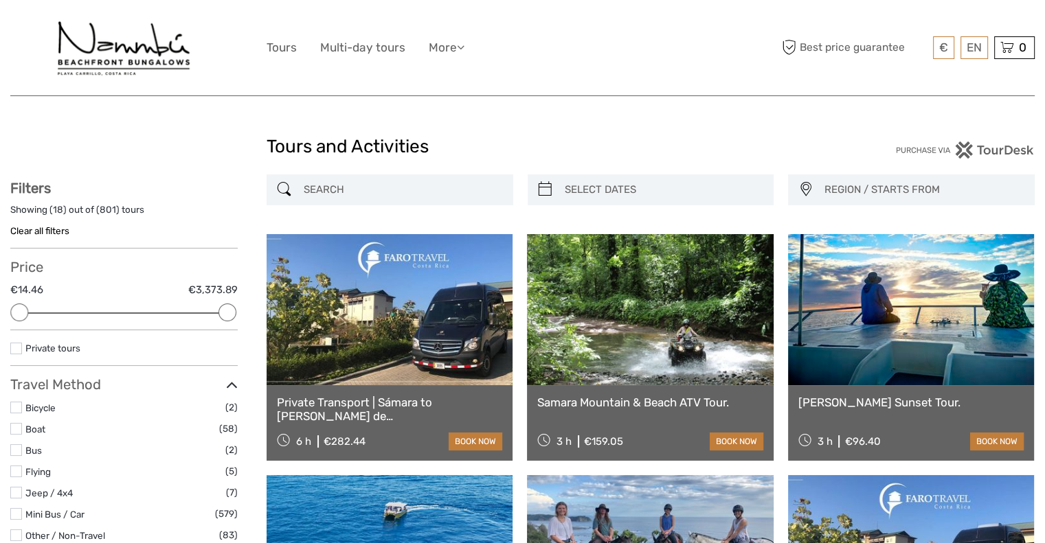
click at [462, 58] on div "€ USD € £ EN English Español Deutsch Tours Multi-day tours More Travel Articles…" at bounding box center [522, 47] width 512 height 75
click at [464, 41] on icon at bounding box center [461, 47] width 8 height 12
click at [464, 41] on link "More" at bounding box center [447, 48] width 36 height 20
click at [384, 52] on link "Multi-day tours" at bounding box center [362, 48] width 85 height 20
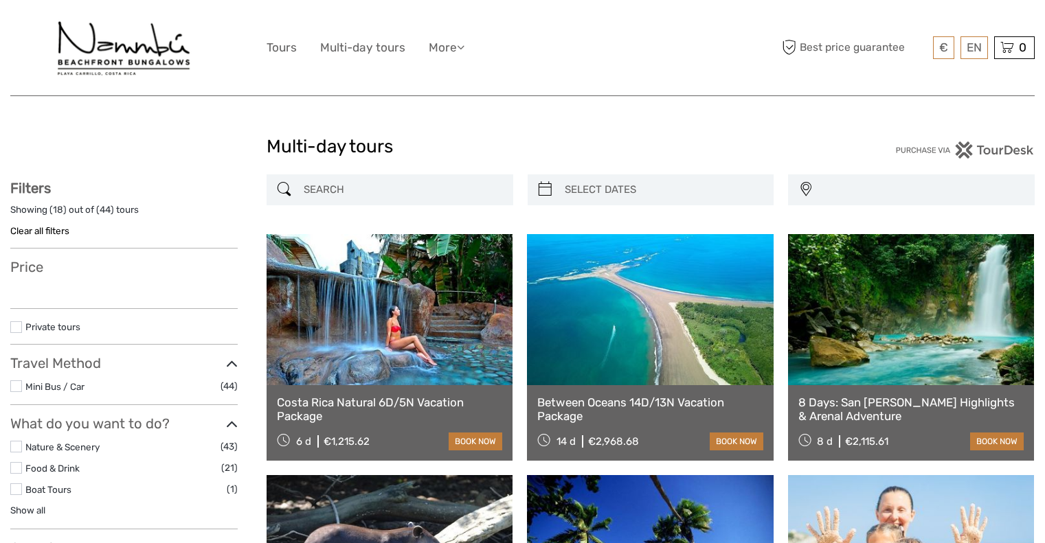
select select
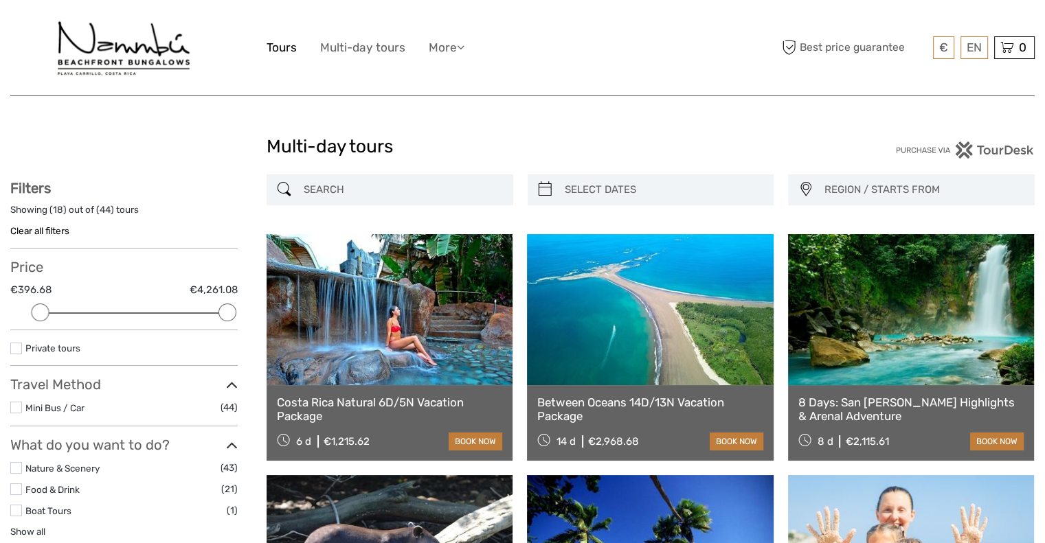
click at [289, 52] on link "Tours" at bounding box center [281, 48] width 30 height 20
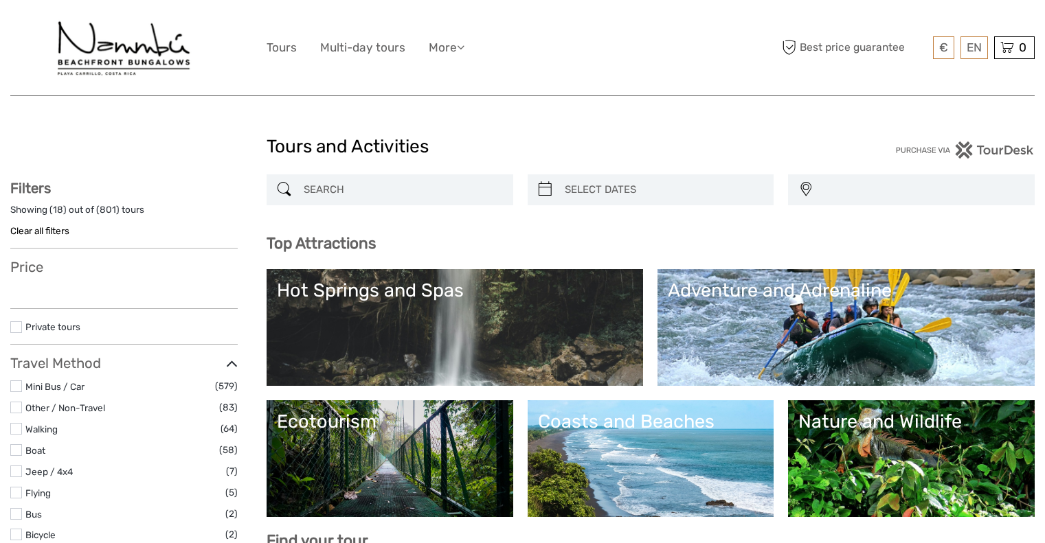
select select
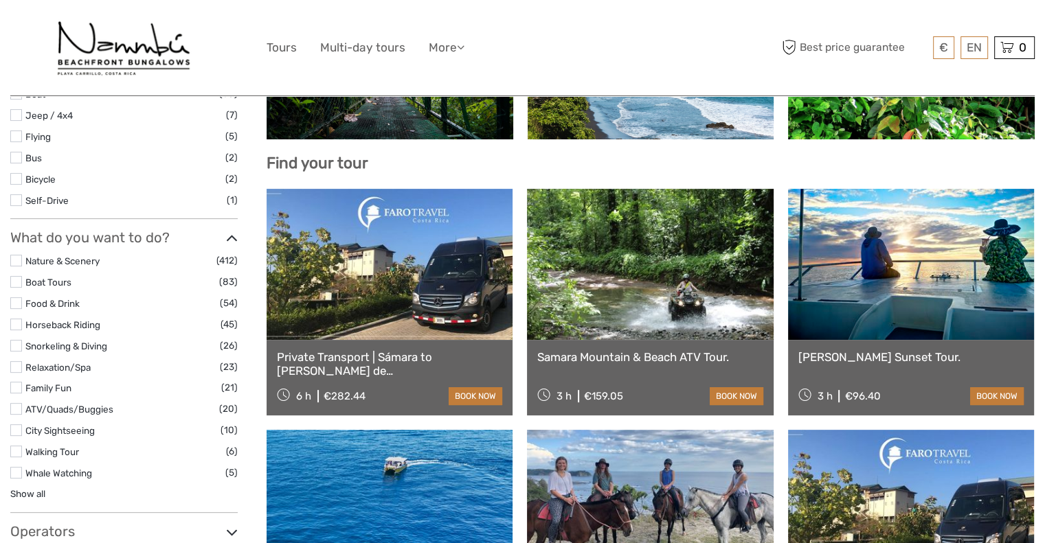
scroll to position [378, 0]
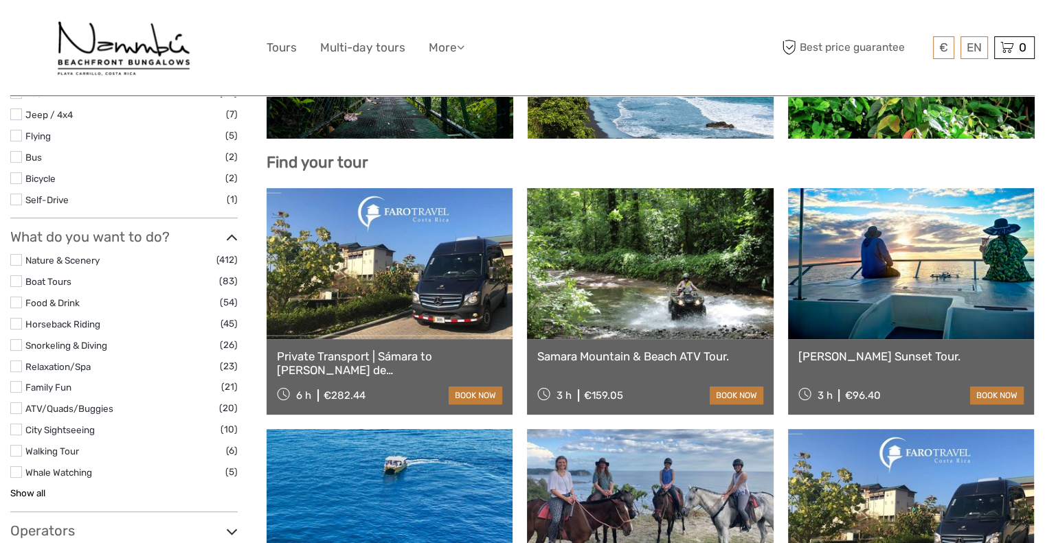
click at [34, 488] on link "Show all" at bounding box center [27, 493] width 35 height 11
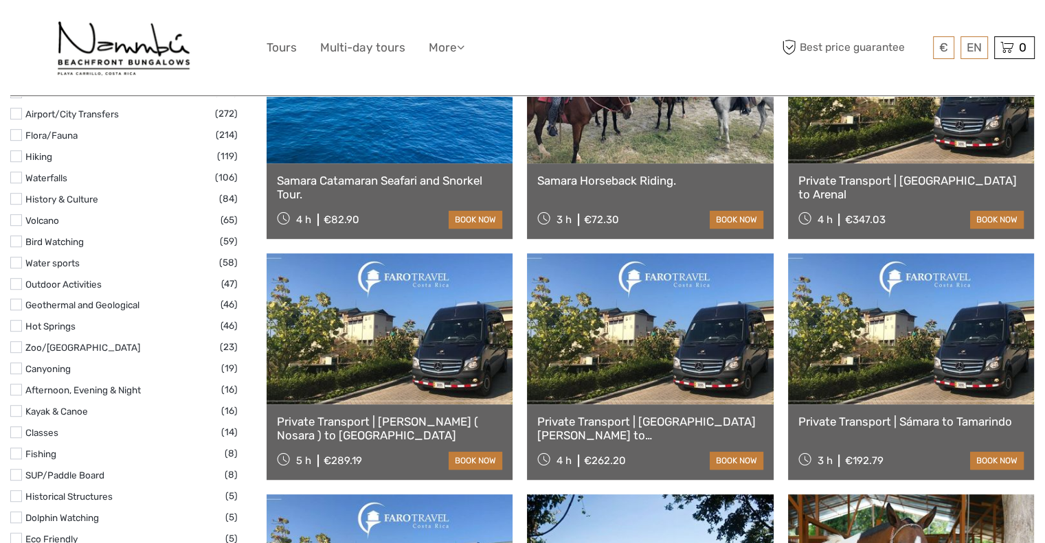
scroll to position [796, 0]
click at [66, 262] on link "Water sports" at bounding box center [52, 262] width 54 height 11
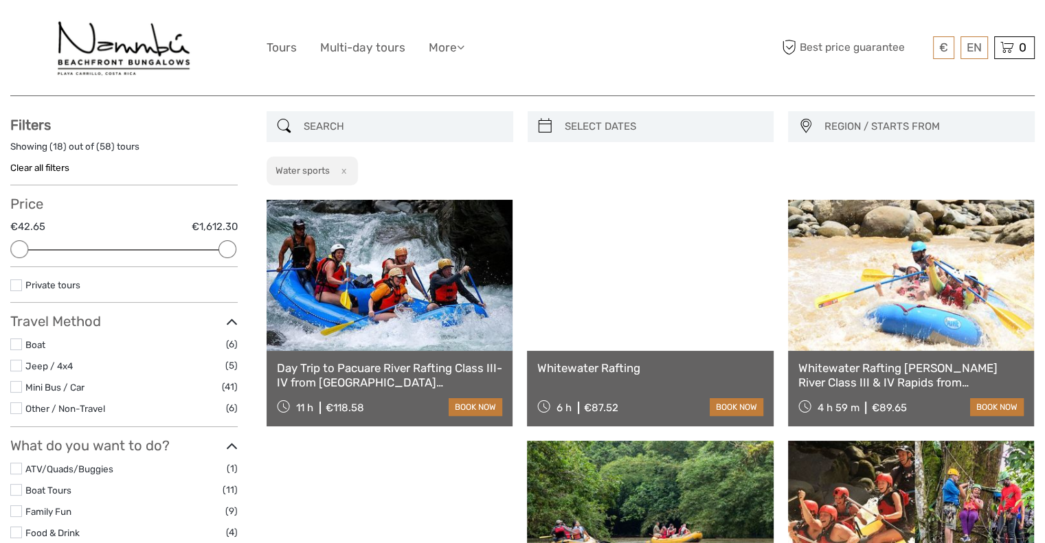
scroll to position [65, 0]
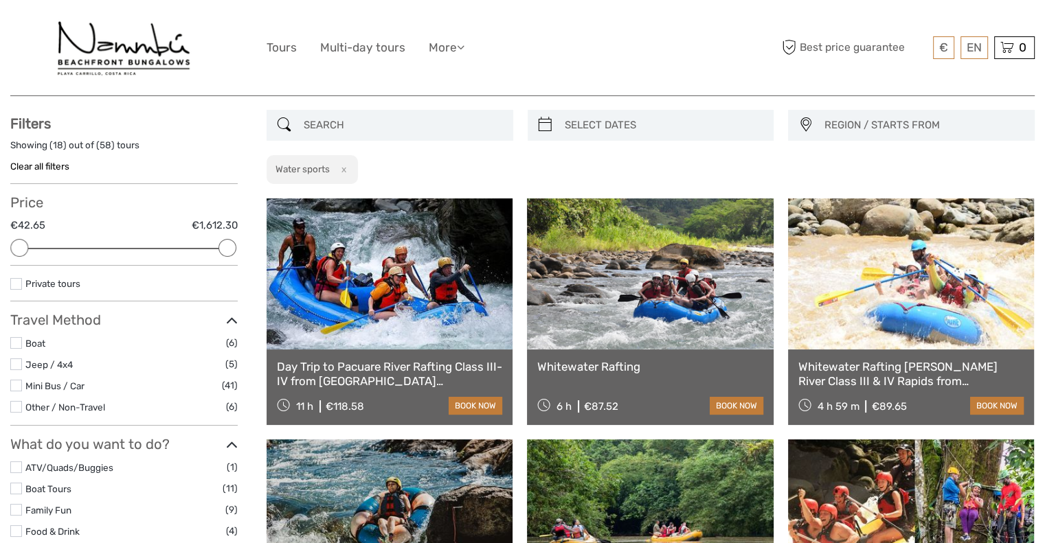
click at [410, 305] on link at bounding box center [389, 273] width 246 height 151
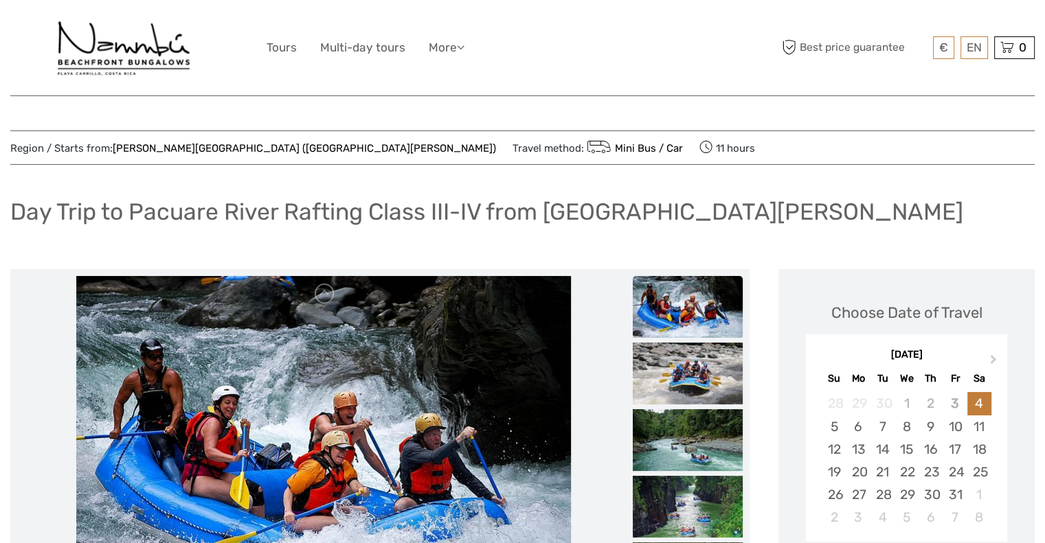
click at [157, 214] on h1 "Day Trip to Pacuare River Rafting Class III-IV from [GEOGRAPHIC_DATA][PERSON_NA…" at bounding box center [486, 212] width 953 height 28
copy h1 "Pacuare"
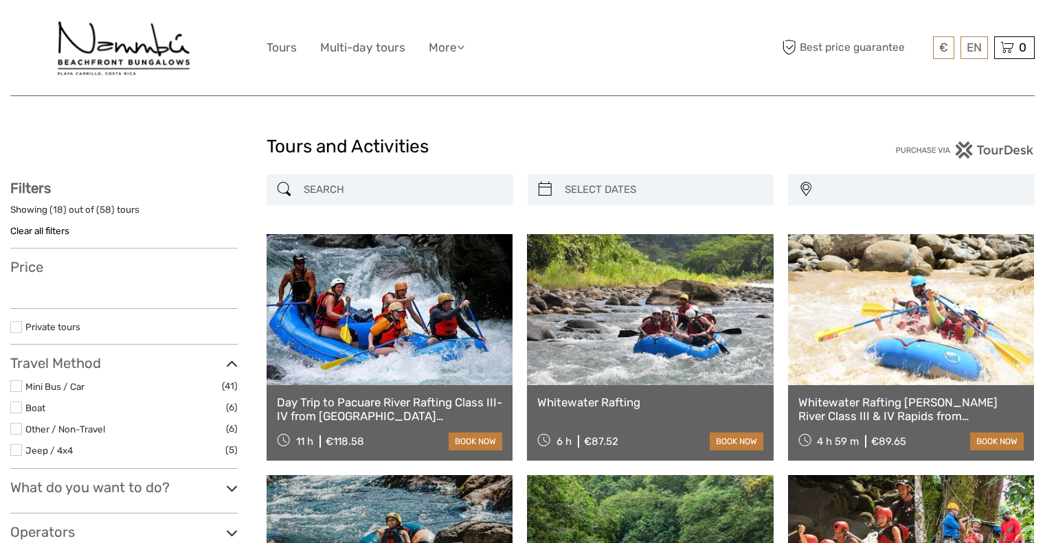
select select
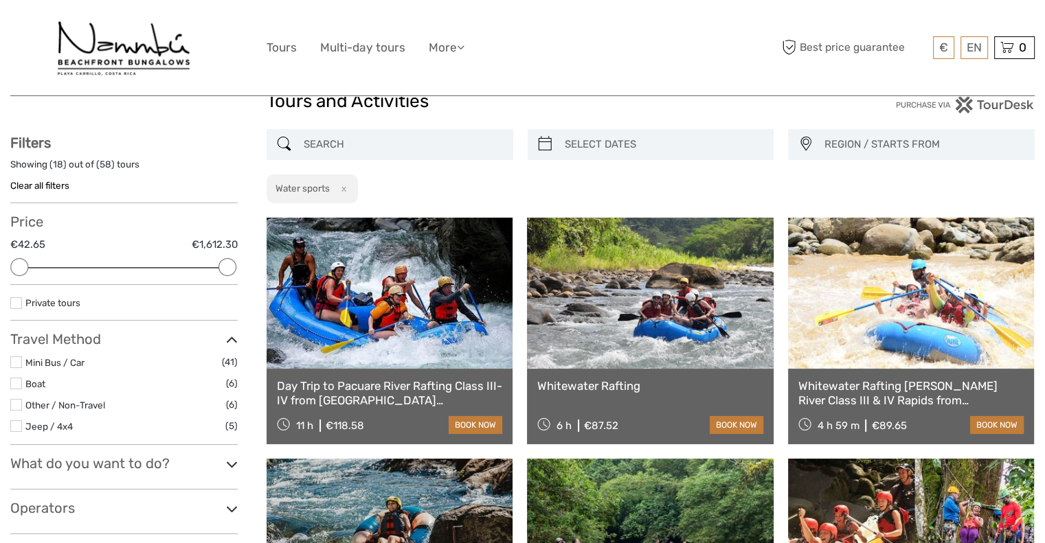
scroll to position [45, 0]
click at [876, 130] on div "REGION / STARTS FROM Caribe Norte Caribe Norte (Tortuguero) Caribe Sur Caribe S…" at bounding box center [911, 145] width 247 height 31
click at [876, 136] on span "REGION / STARTS FROM" at bounding box center [922, 145] width 209 height 23
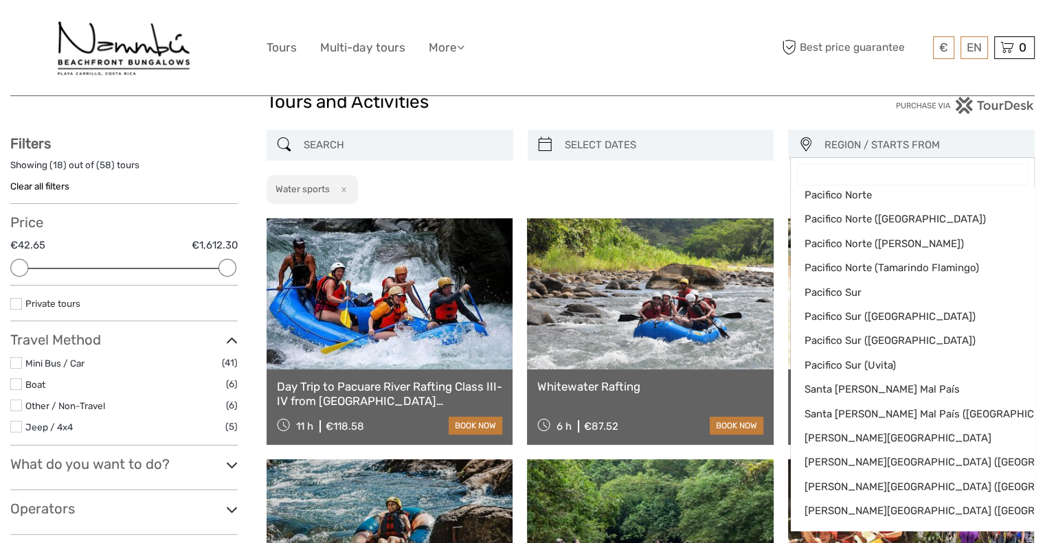
scroll to position [375, 0]
click at [918, 250] on span "Pacifico Norte ([PERSON_NAME])" at bounding box center [900, 245] width 192 height 14
select select "Pacifico Norte ([PERSON_NAME])"
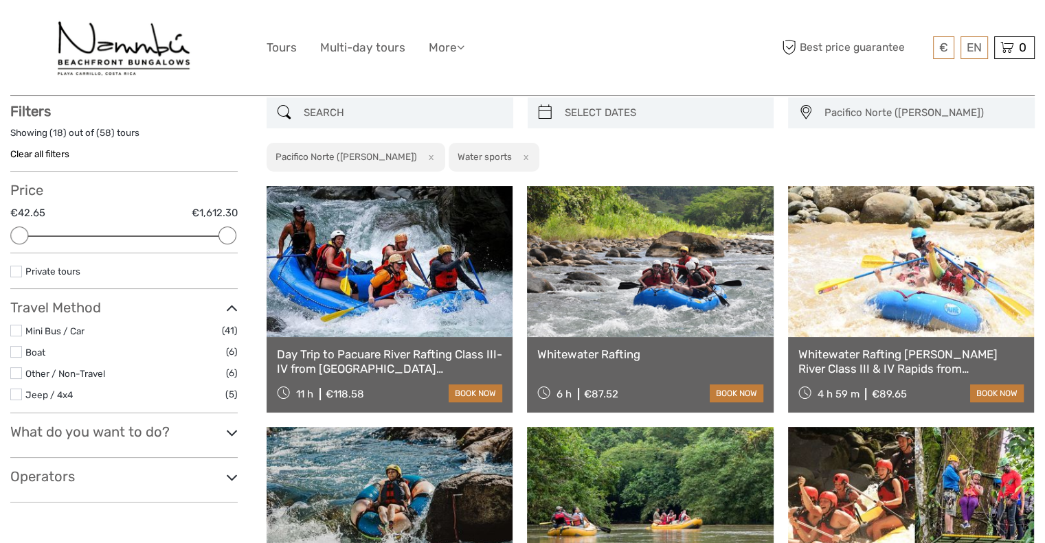
scroll to position [78, 0]
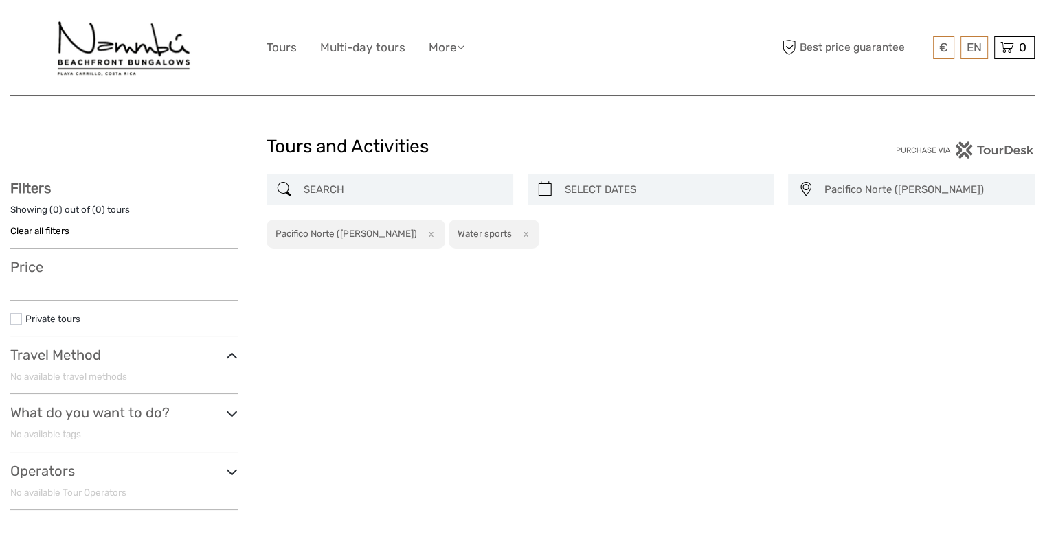
click at [990, 183] on span "Pacifico Norte ([PERSON_NAME])" at bounding box center [922, 190] width 209 height 23
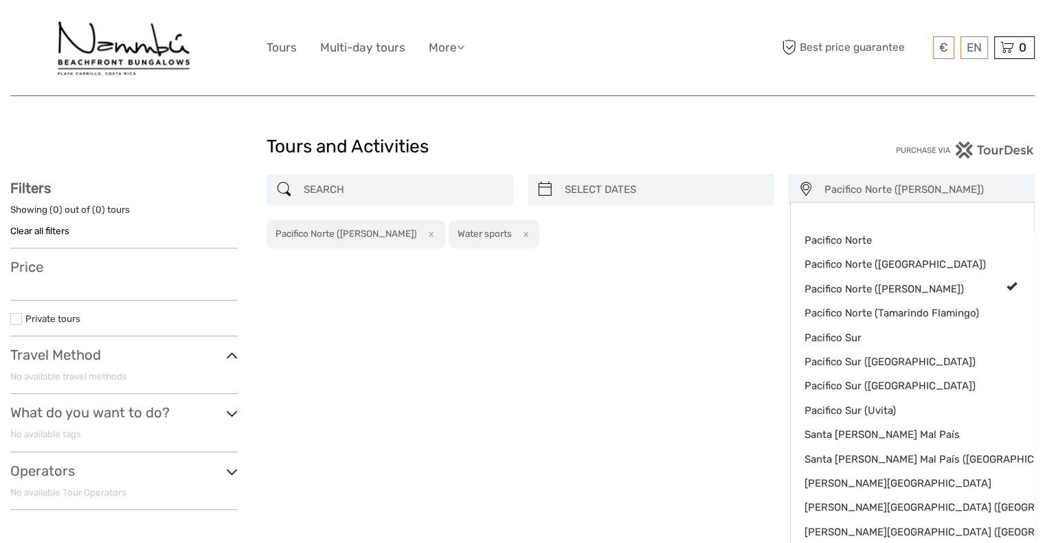
click at [421, 234] on button "x" at bounding box center [428, 234] width 19 height 14
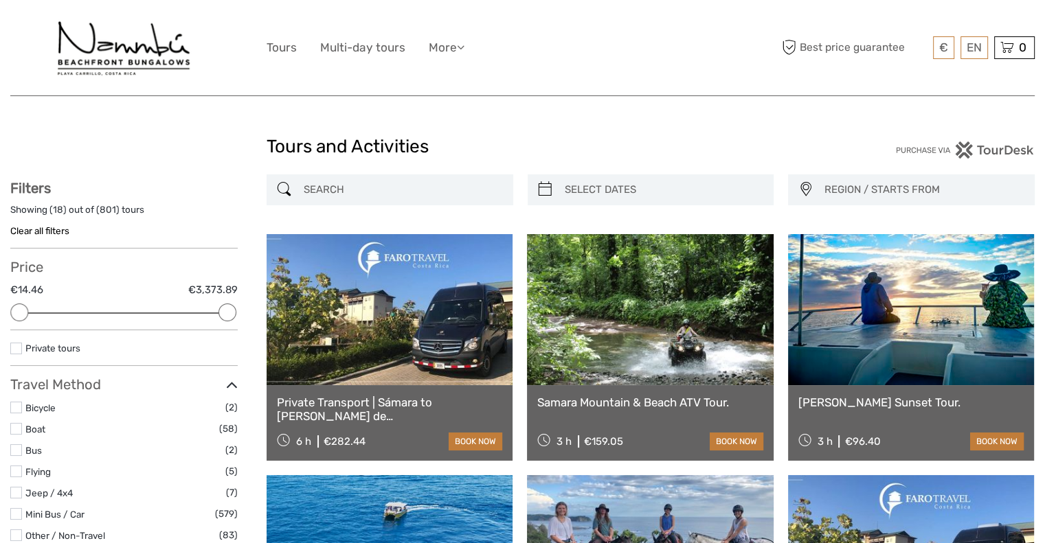
click at [937, 181] on span "REGION / STARTS FROM" at bounding box center [922, 190] width 209 height 23
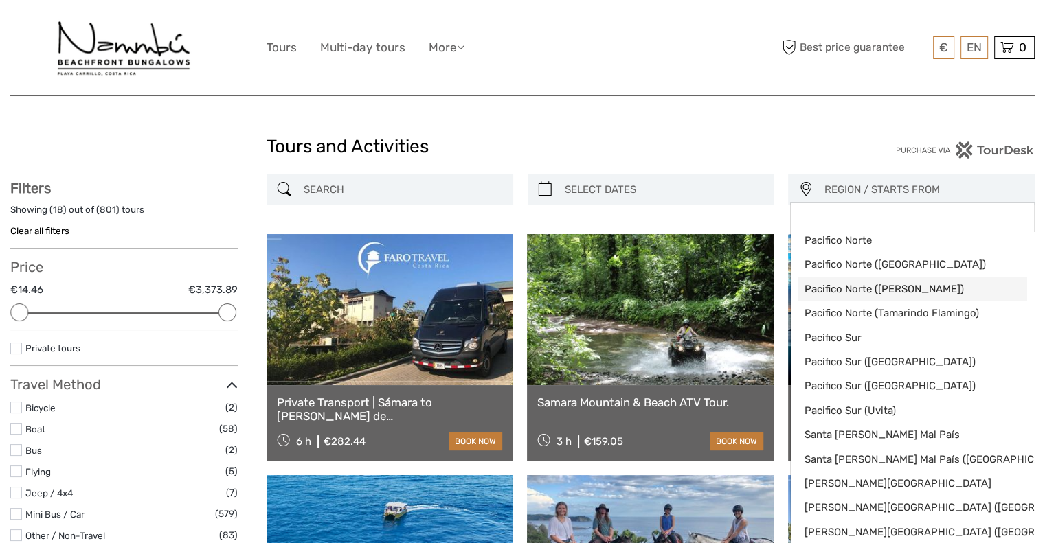
click at [958, 280] on link "Pacifico Norte ([PERSON_NAME])" at bounding box center [911, 289] width 229 height 24
select select "Pacifico Norte ([PERSON_NAME])"
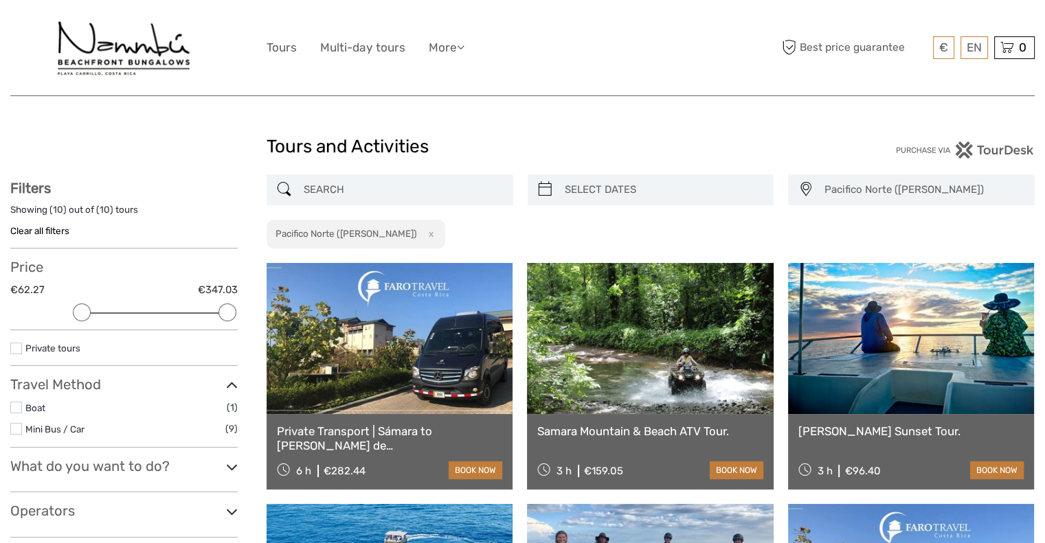
click at [956, 182] on span "Pacifico Norte ([PERSON_NAME])" at bounding box center [922, 190] width 209 height 23
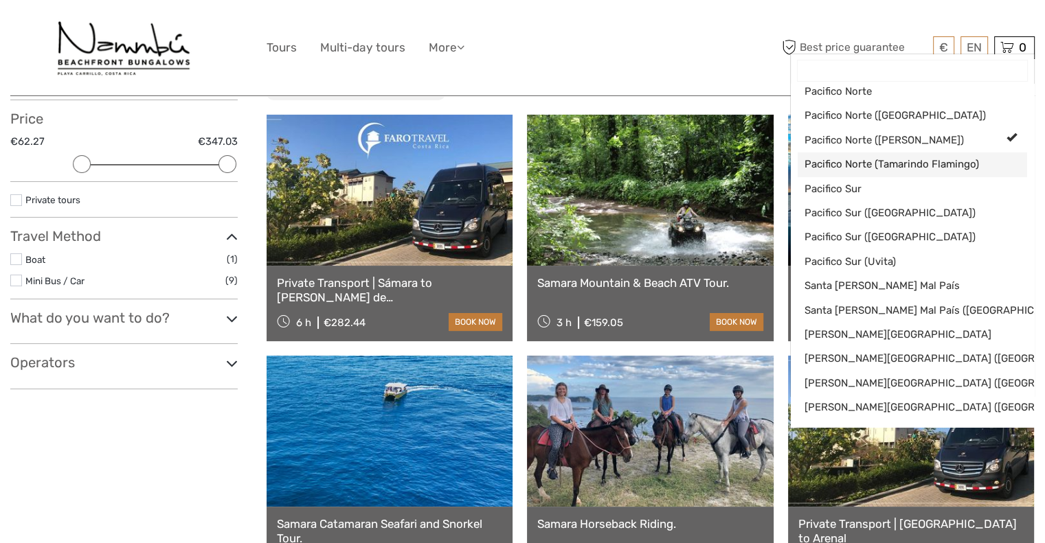
scroll to position [148, 0]
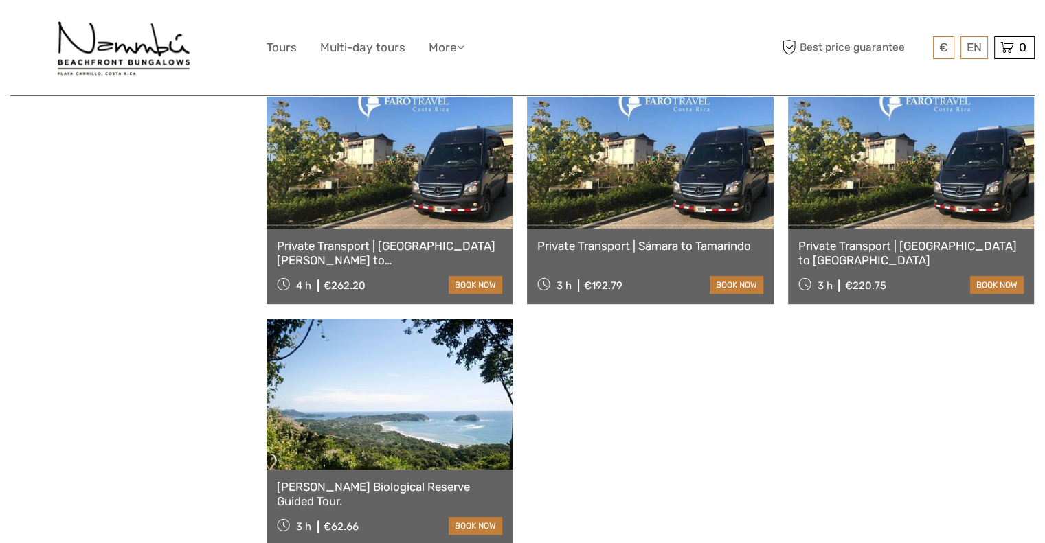
scroll to position [805, 0]
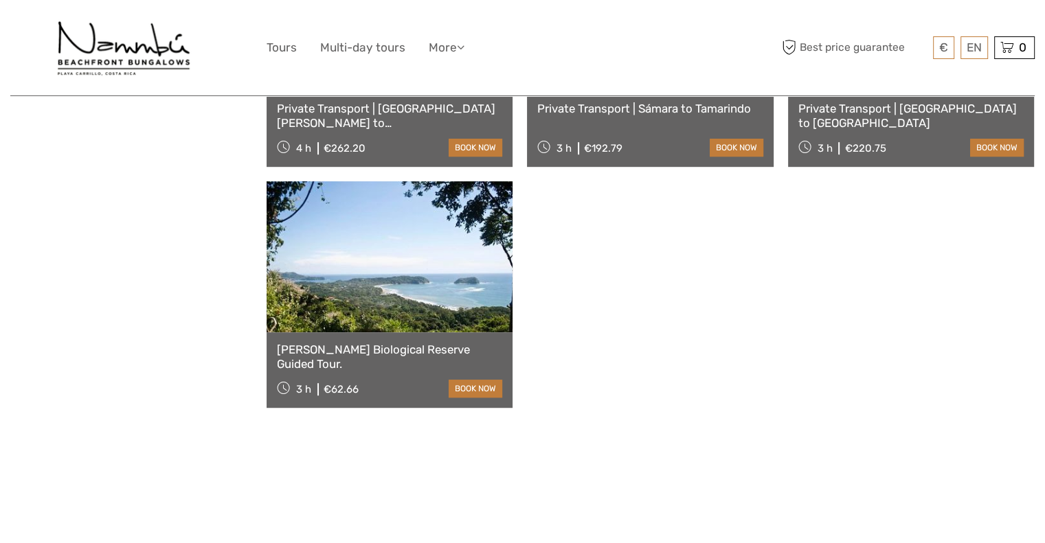
click at [356, 293] on link at bounding box center [389, 256] width 246 height 151
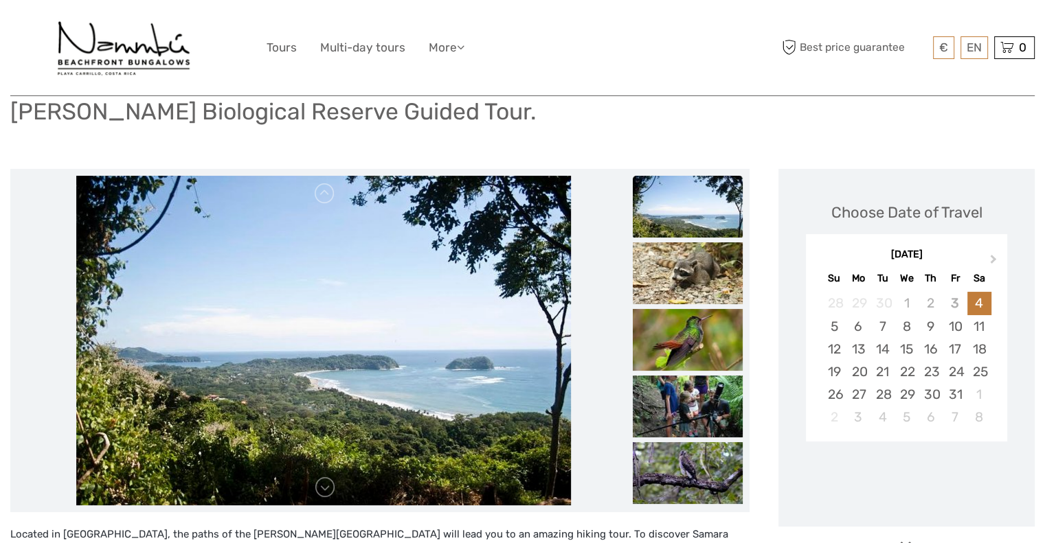
scroll to position [99, 0]
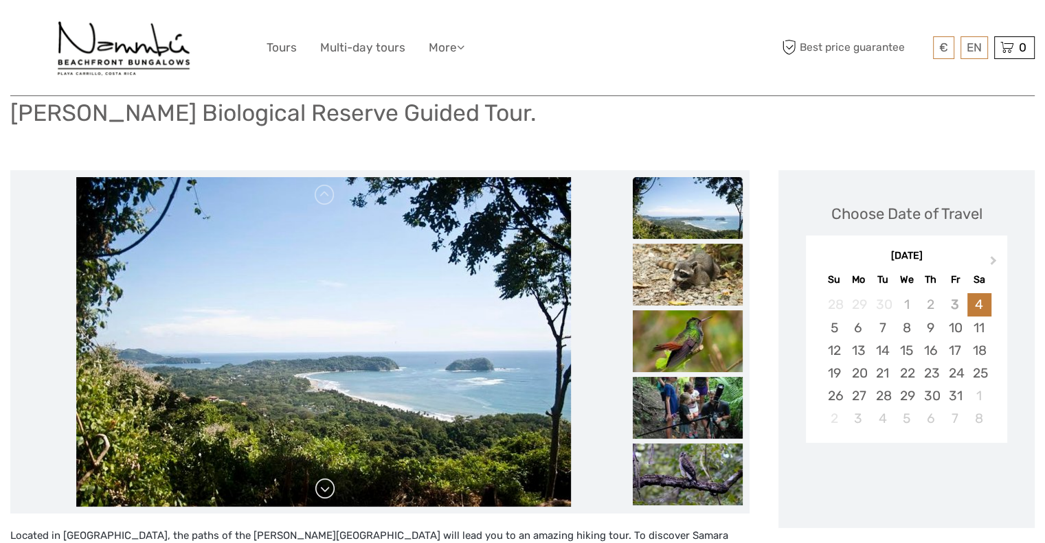
click at [324, 497] on link at bounding box center [325, 489] width 22 height 22
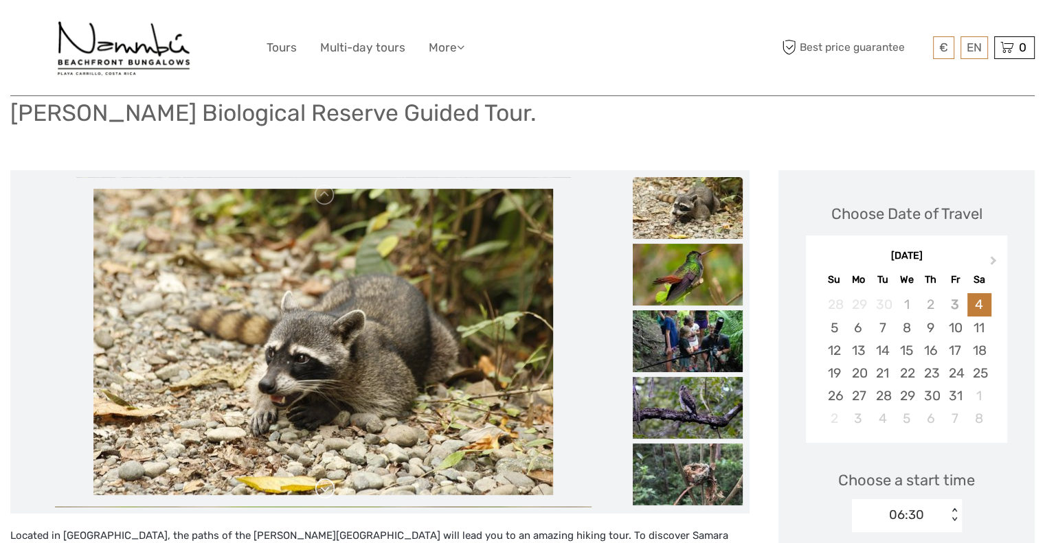
click at [324, 497] on link at bounding box center [325, 489] width 22 height 22
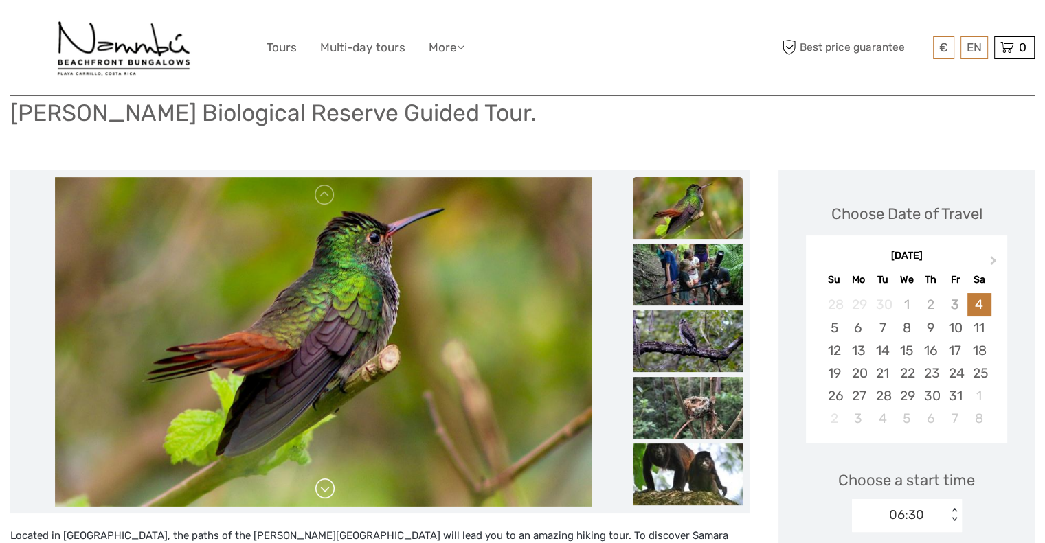
click at [324, 497] on link at bounding box center [325, 489] width 22 height 22
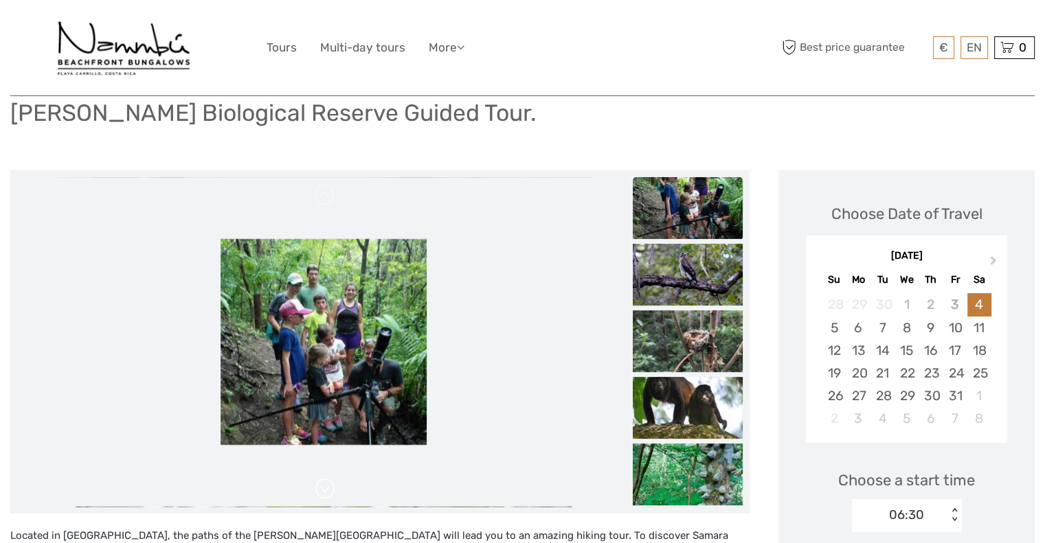
click at [324, 497] on link at bounding box center [325, 489] width 22 height 22
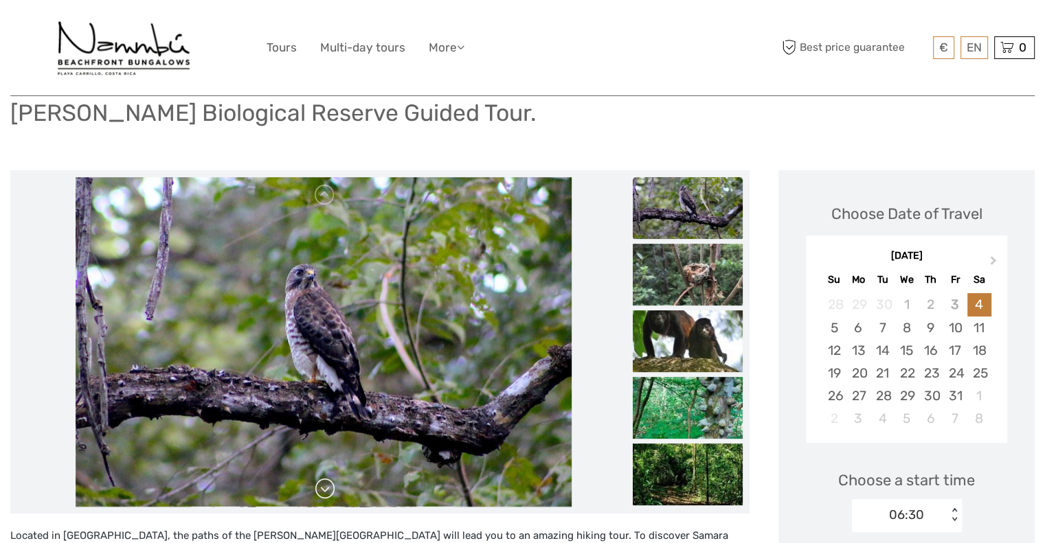
click at [324, 497] on link at bounding box center [325, 489] width 22 height 22
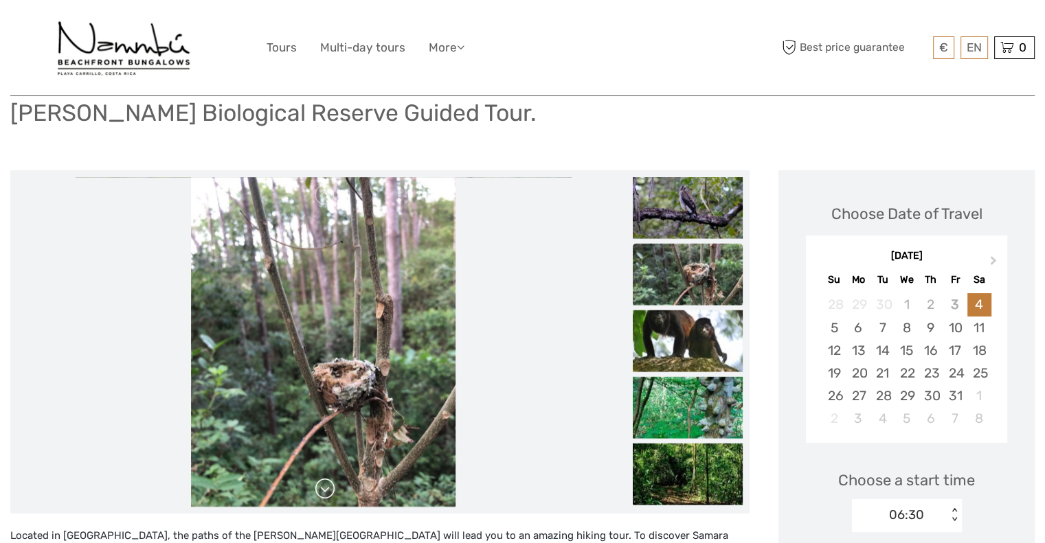
click at [324, 497] on link at bounding box center [325, 489] width 22 height 22
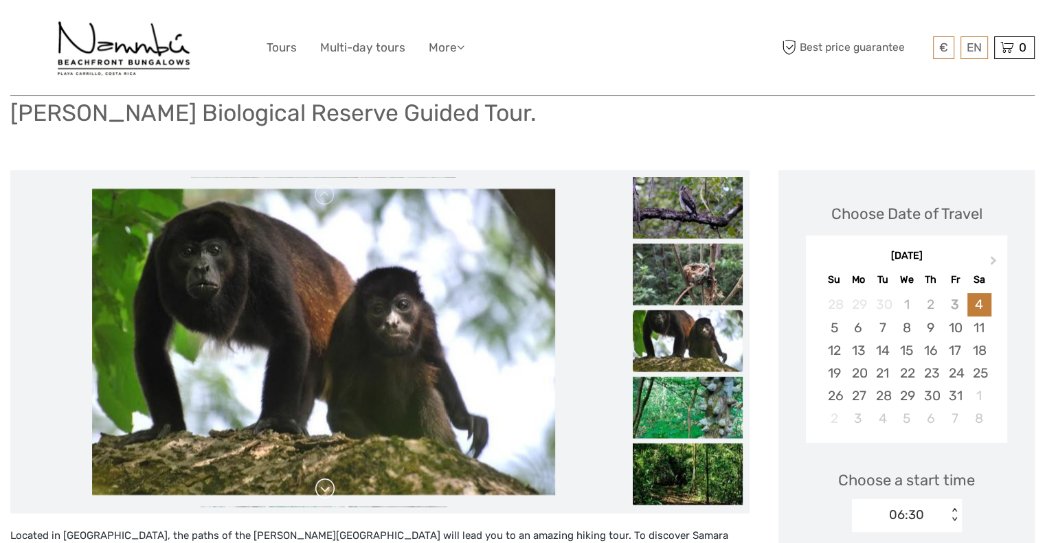
click at [324, 497] on link at bounding box center [325, 489] width 22 height 22
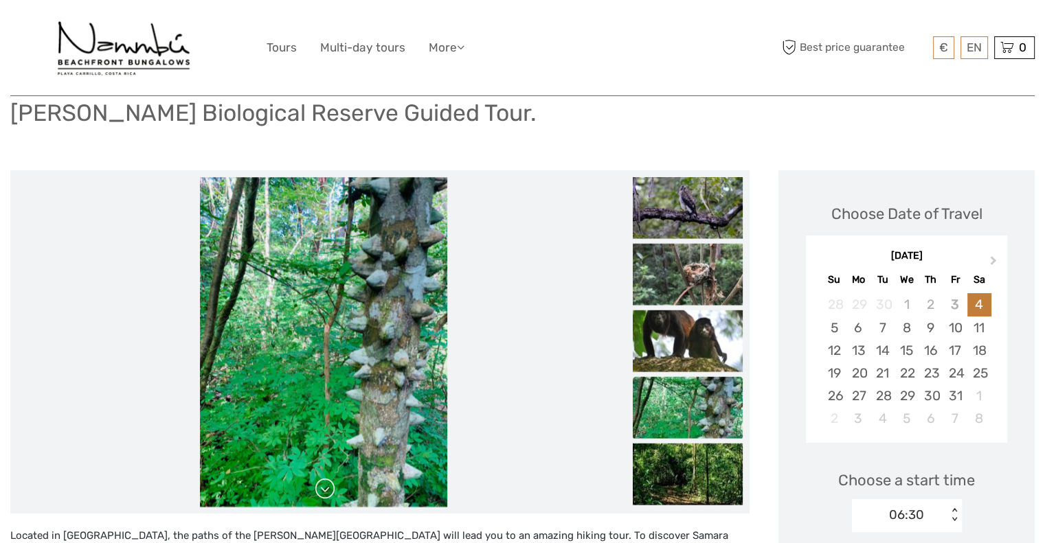
click at [324, 497] on link at bounding box center [325, 489] width 22 height 22
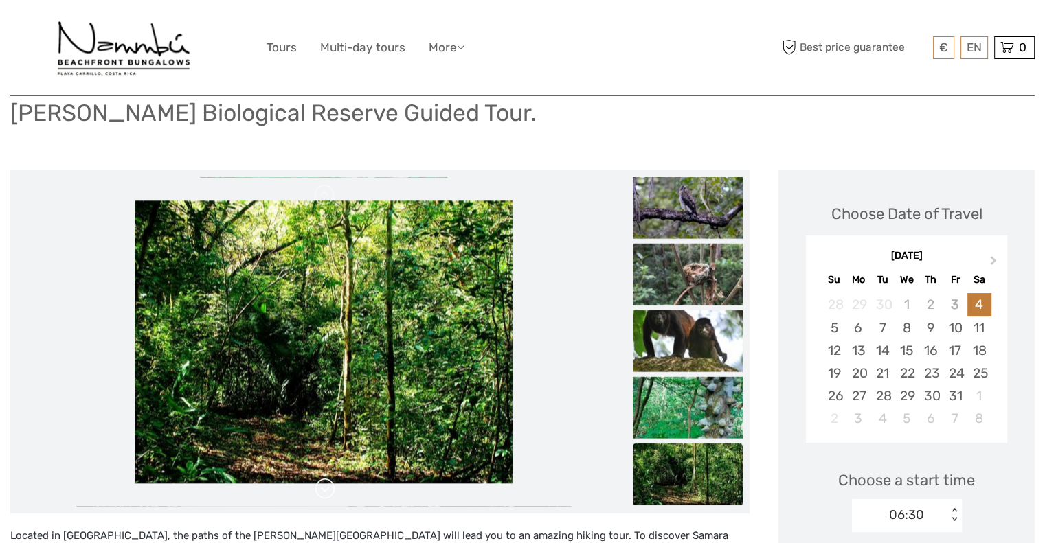
click at [324, 497] on link at bounding box center [325, 489] width 22 height 22
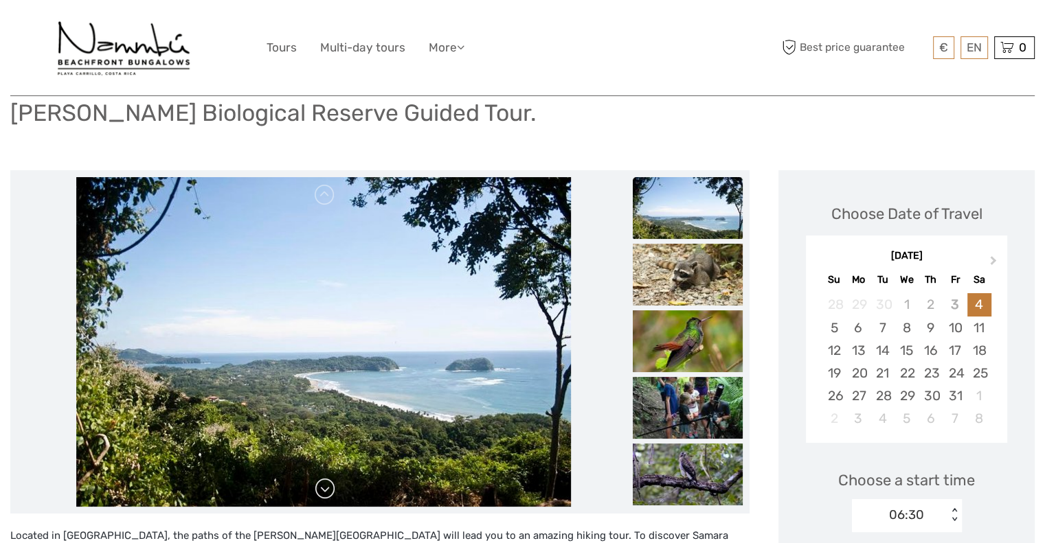
click at [324, 497] on link at bounding box center [325, 489] width 22 height 22
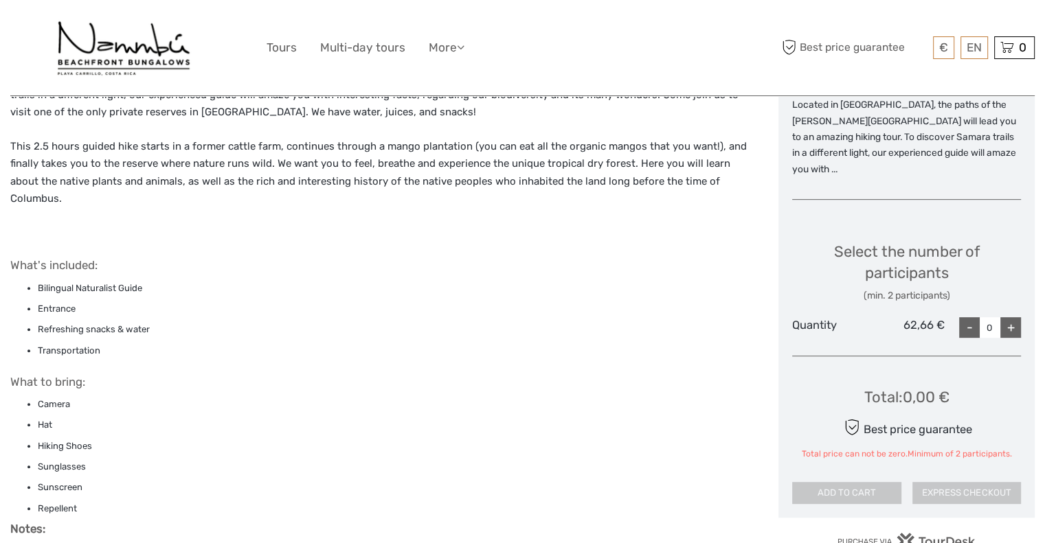
scroll to position [562, 0]
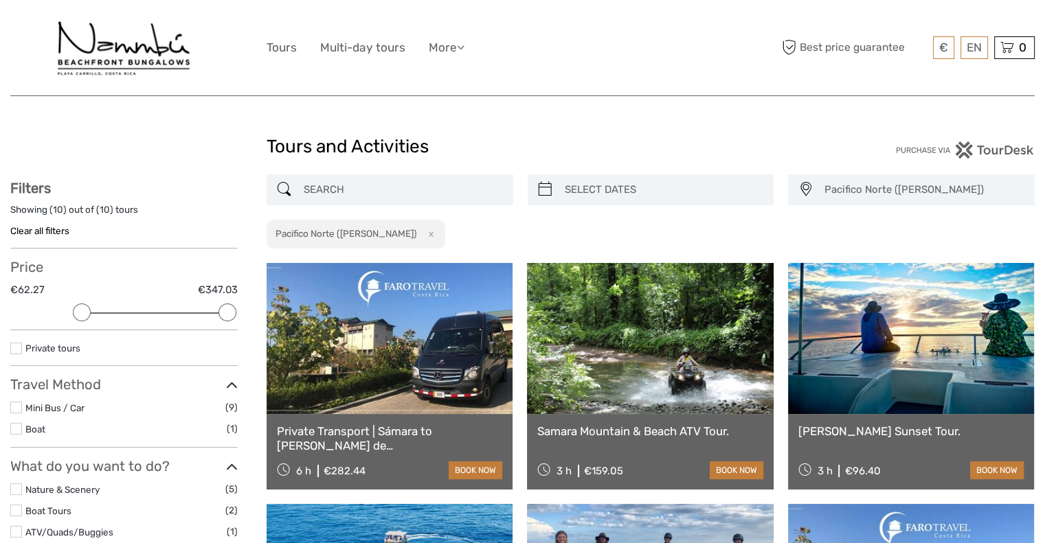
click at [428, 229] on div "Pacifico Norte (Samara Carillo) x" at bounding box center [355, 235] width 179 height 30
click at [423, 234] on button "x" at bounding box center [428, 234] width 19 height 14
select select
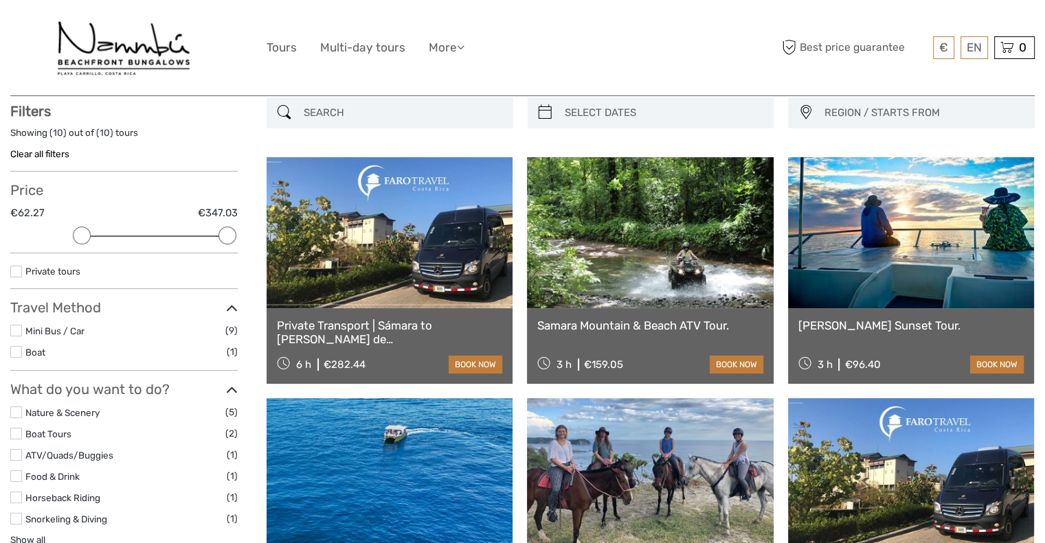
scroll to position [78, 0]
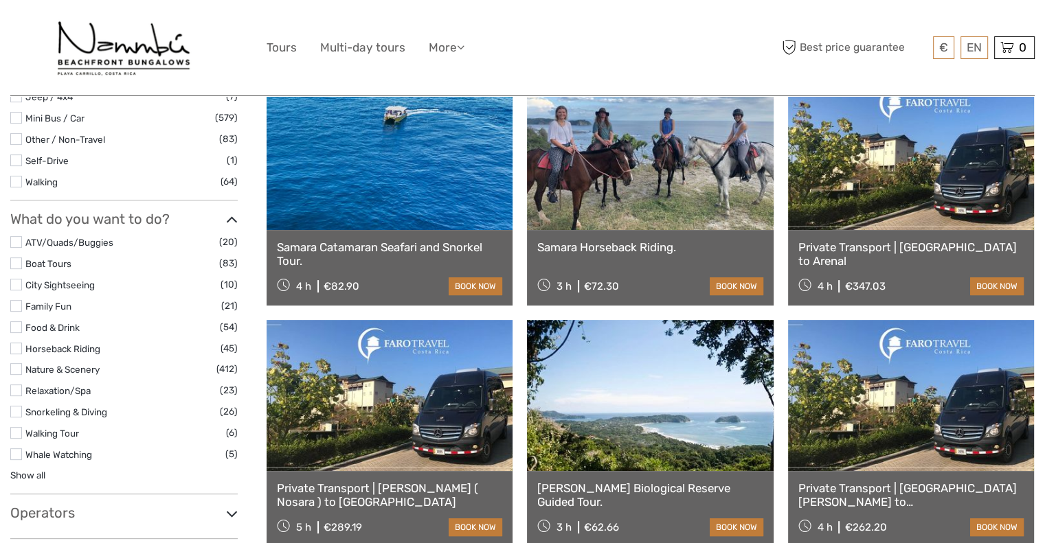
scroll to position [392, 0]
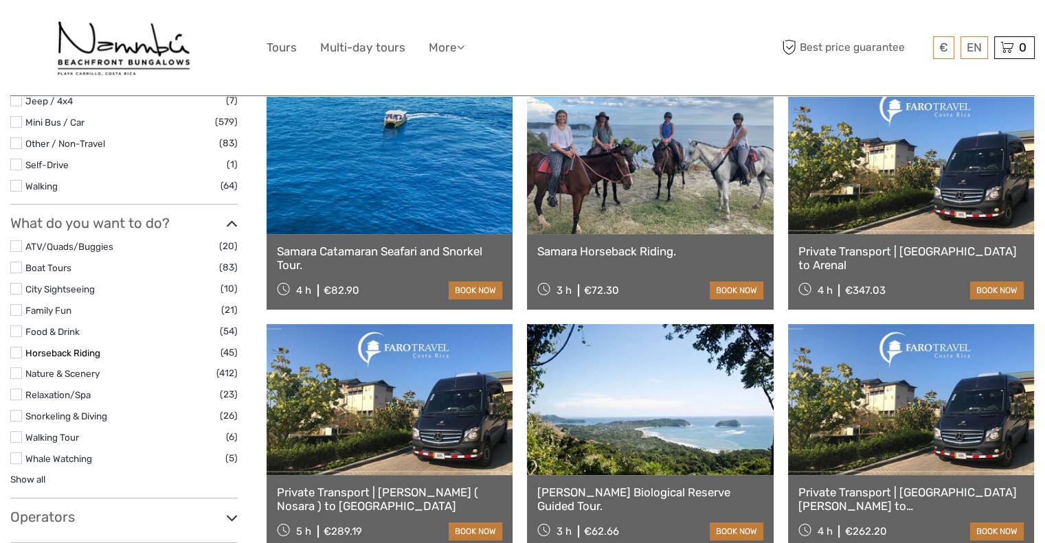
click at [65, 348] on link "Horseback Riding" at bounding box center [62, 353] width 75 height 11
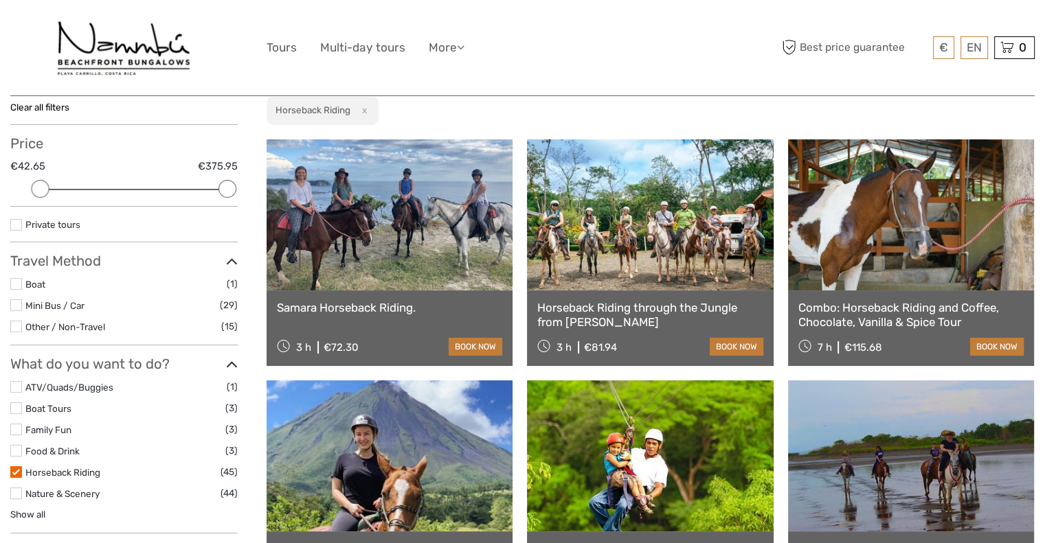
scroll to position [123, 0]
click at [384, 242] on link at bounding box center [389, 215] width 246 height 151
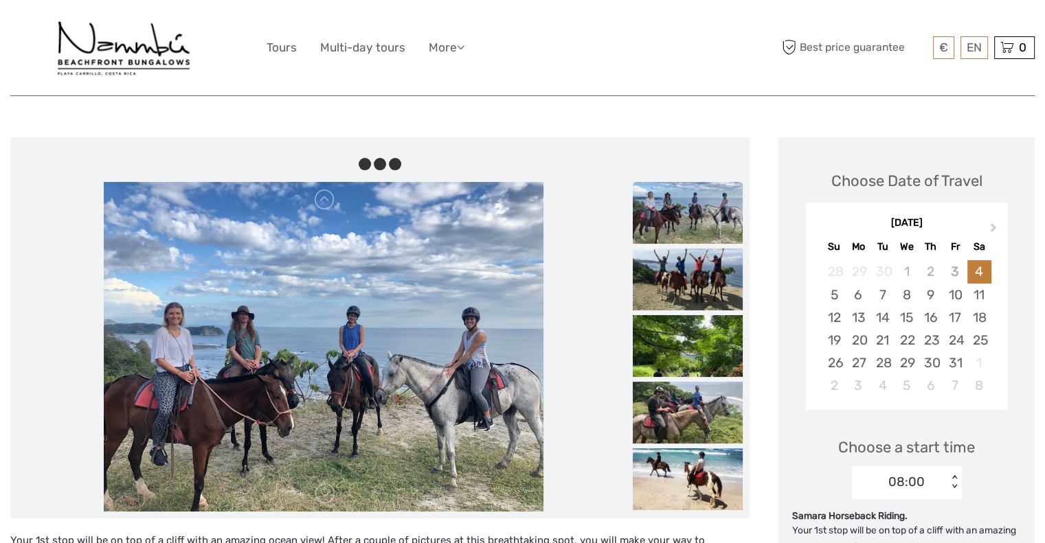
scroll to position [137, 0]
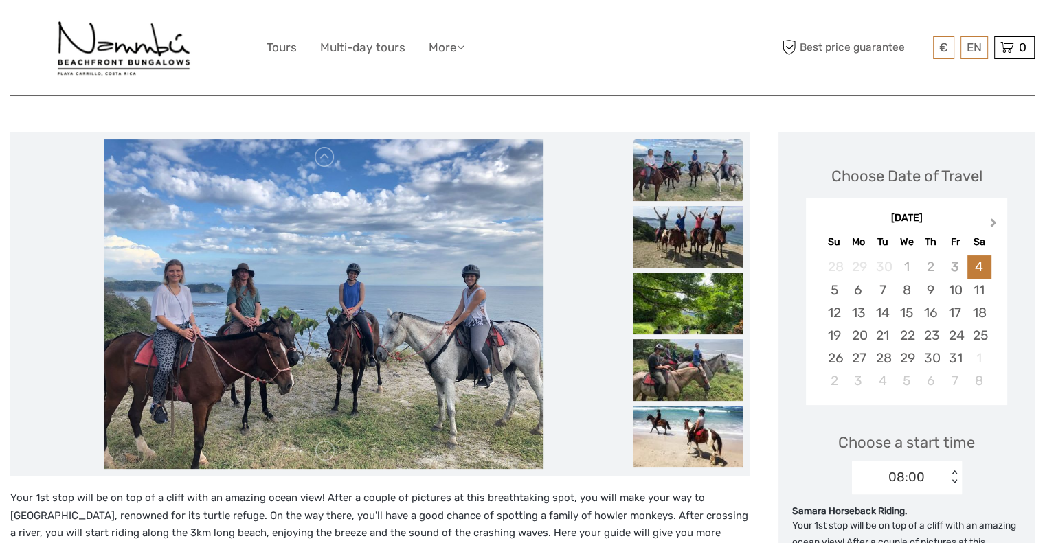
click at [996, 219] on button "Next Month" at bounding box center [994, 226] width 22 height 22
click at [989, 332] on div "27" at bounding box center [979, 335] width 24 height 23
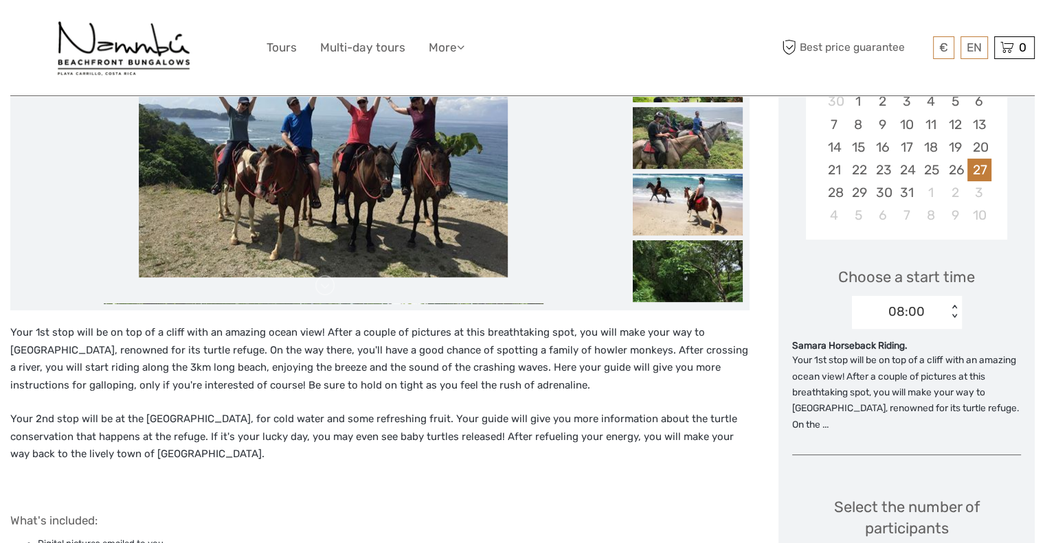
scroll to position [302, 0]
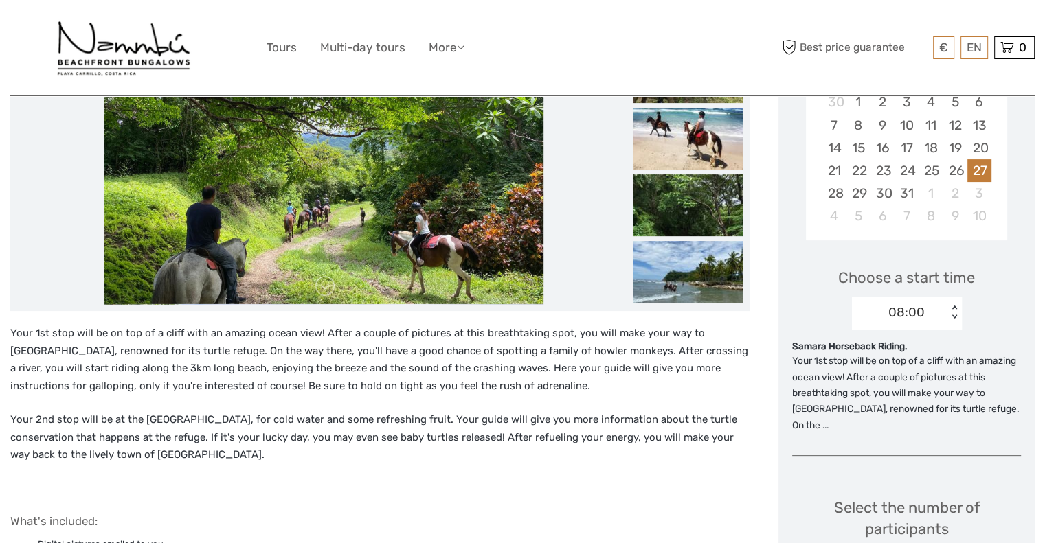
click at [956, 303] on div "08:00 < >" at bounding box center [907, 313] width 110 height 33
click at [907, 354] on div "08:00" at bounding box center [906, 354] width 96 height 23
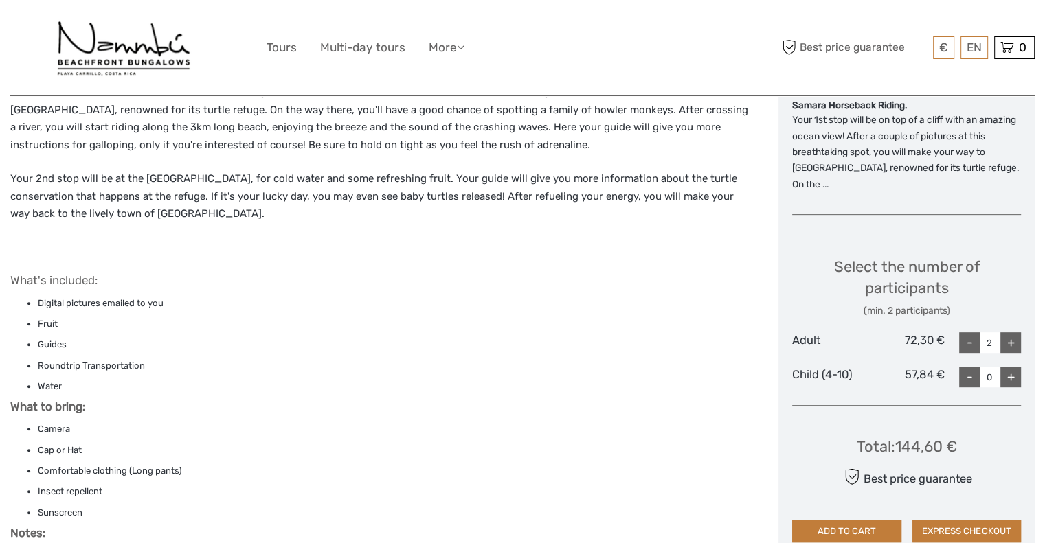
scroll to position [541, 0]
click at [1008, 343] on div "+" at bounding box center [1010, 344] width 21 height 21
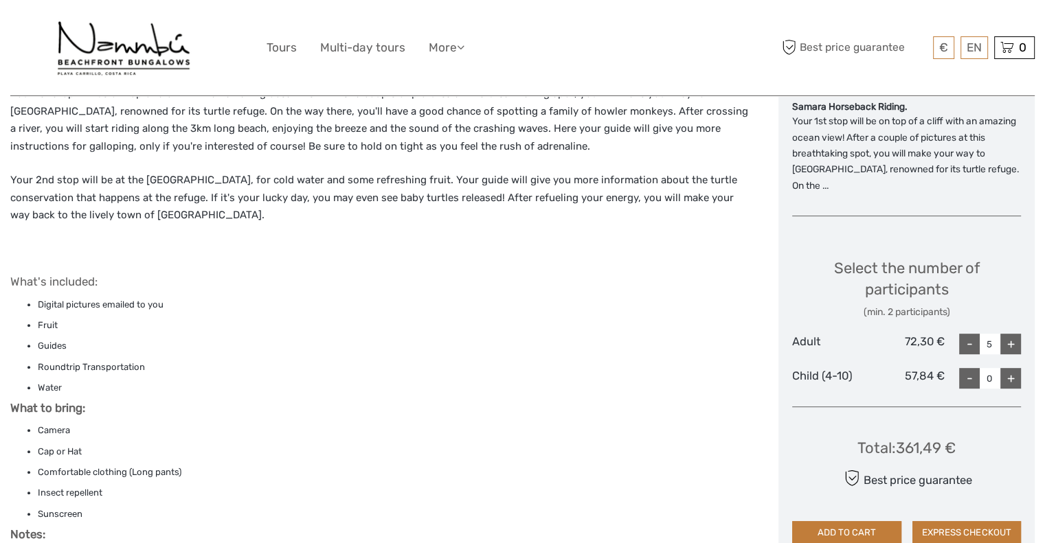
type input "6"
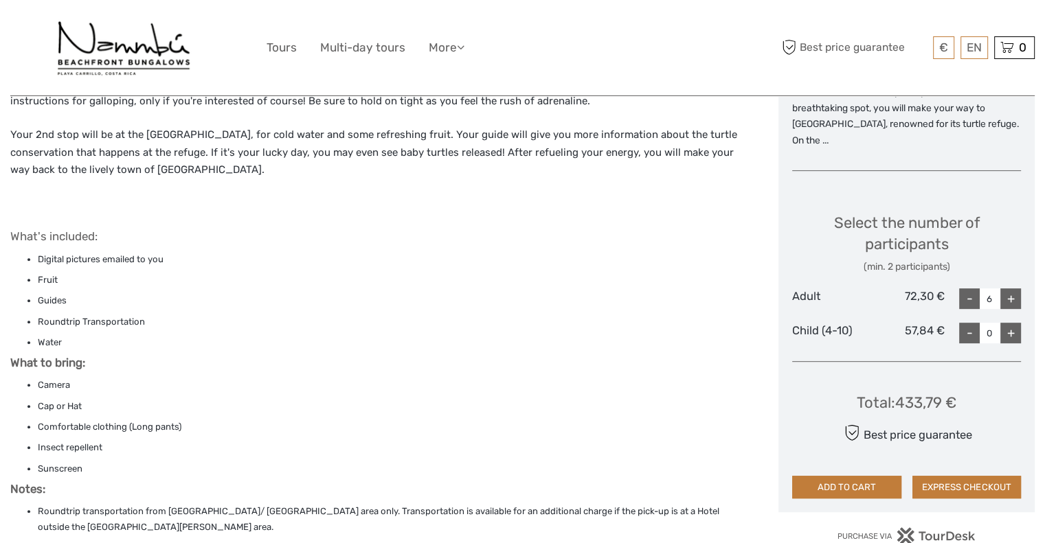
scroll to position [585, 0]
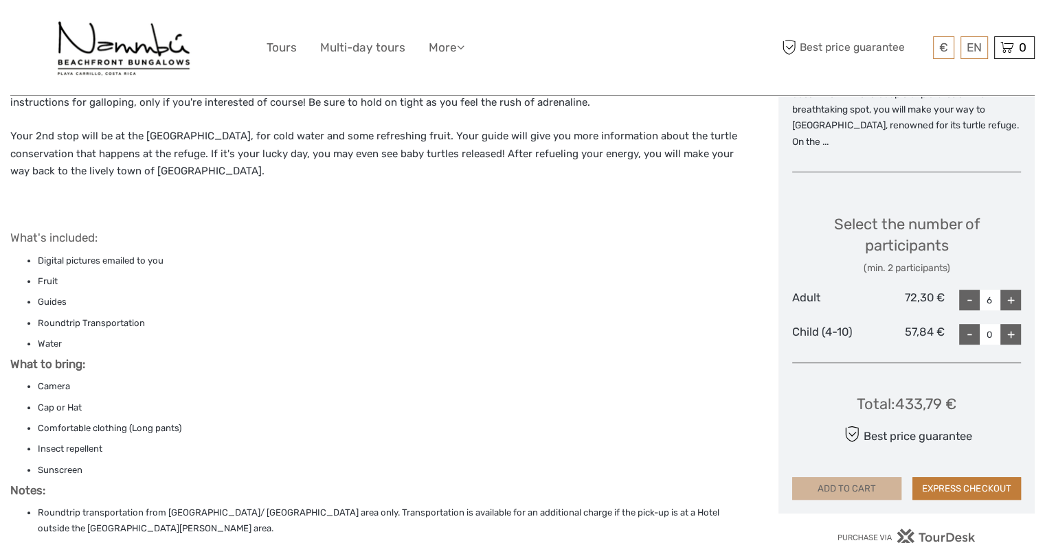
click at [867, 480] on button "ADD TO CART" at bounding box center [846, 488] width 109 height 23
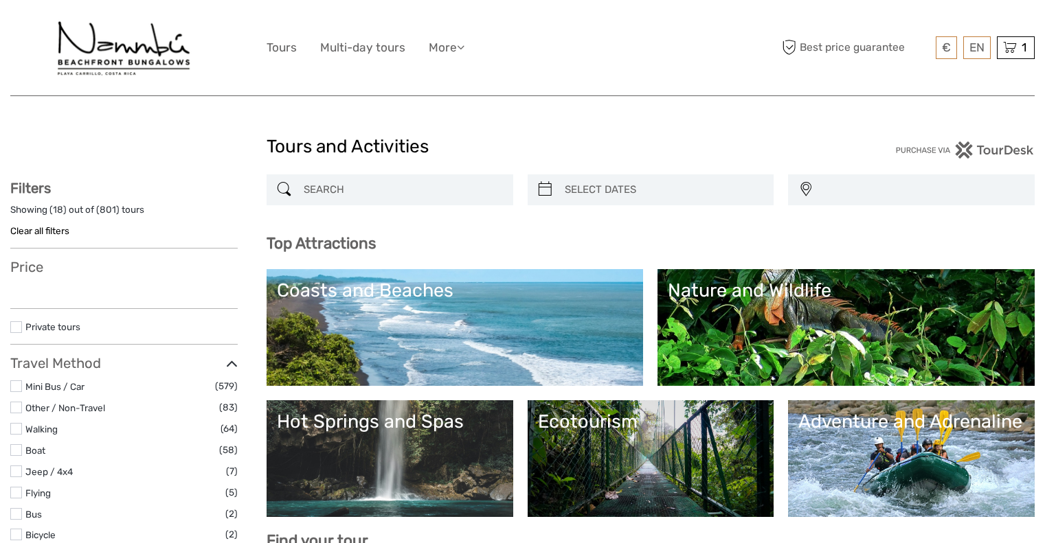
select select
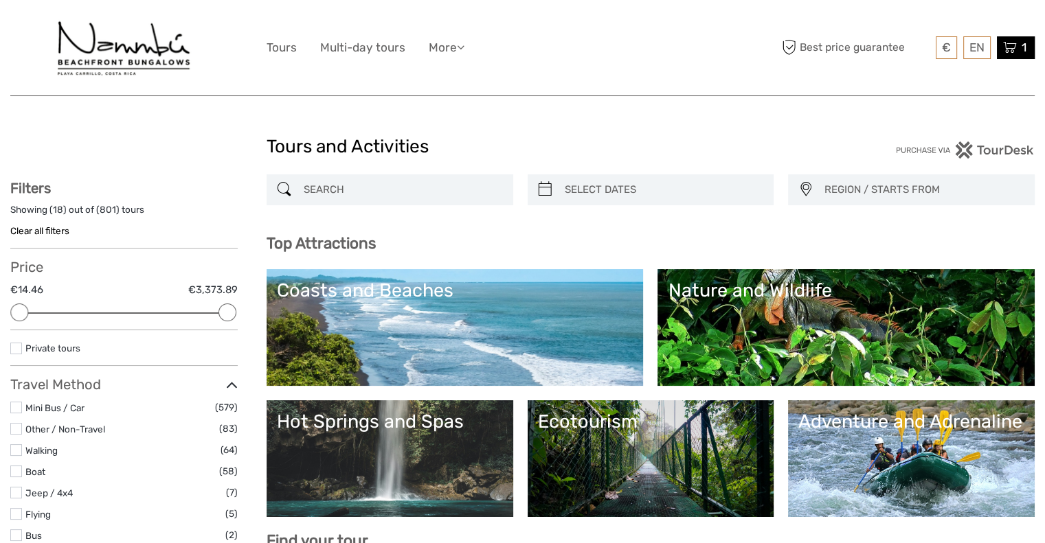
click at [1010, 48] on icon at bounding box center [1010, 47] width 14 height 17
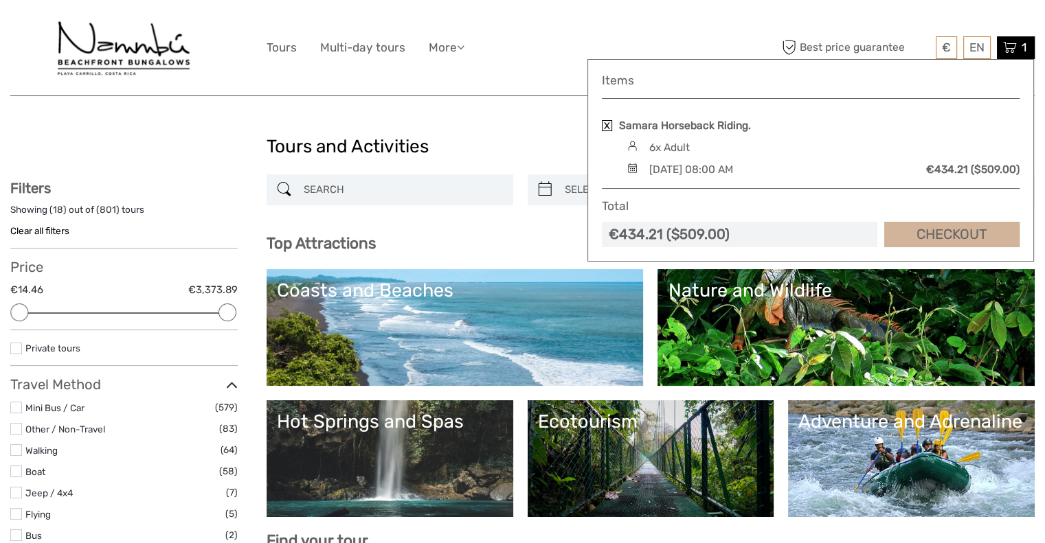
click at [949, 240] on link "Checkout" at bounding box center [951, 234] width 135 height 25
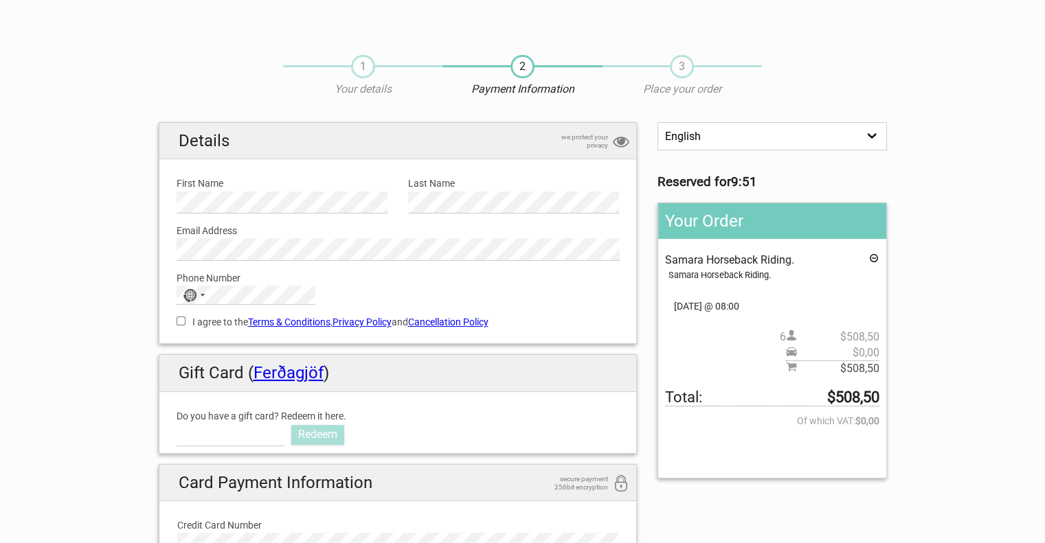
click at [367, 80] on div "1 Your details" at bounding box center [362, 76] width 159 height 43
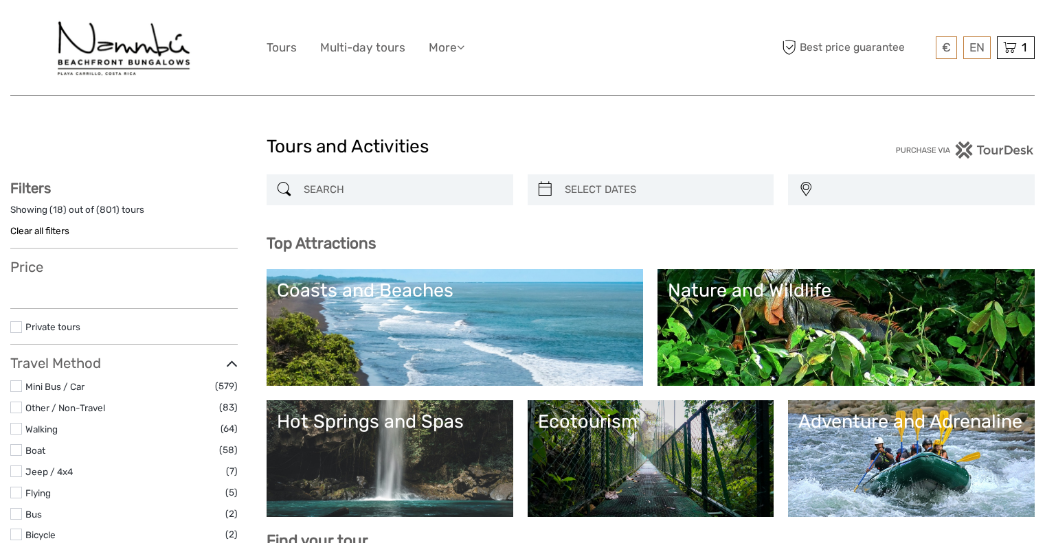
select select
